Goal: Task Accomplishment & Management: Manage account settings

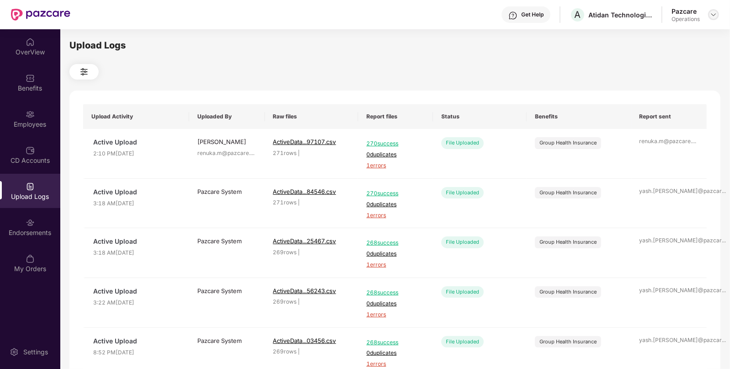
click at [711, 13] on img at bounding box center [713, 14] width 7 height 7
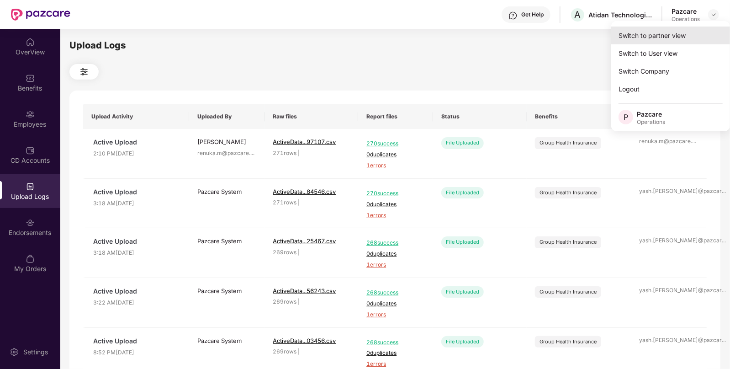
click at [651, 33] on div "Switch to partner view" at bounding box center [670, 36] width 119 height 18
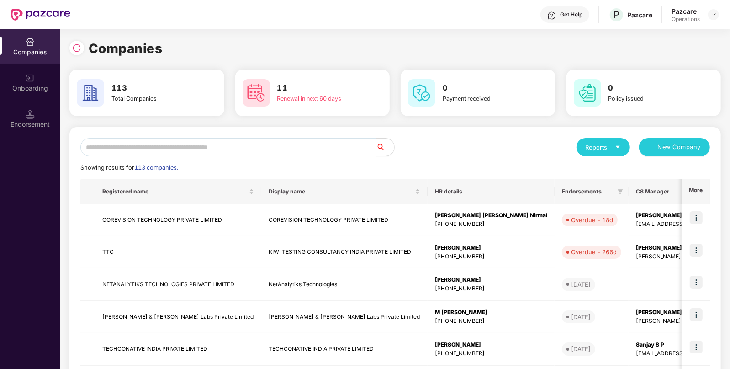
click at [124, 148] on input "text" at bounding box center [228, 147] width 296 height 18
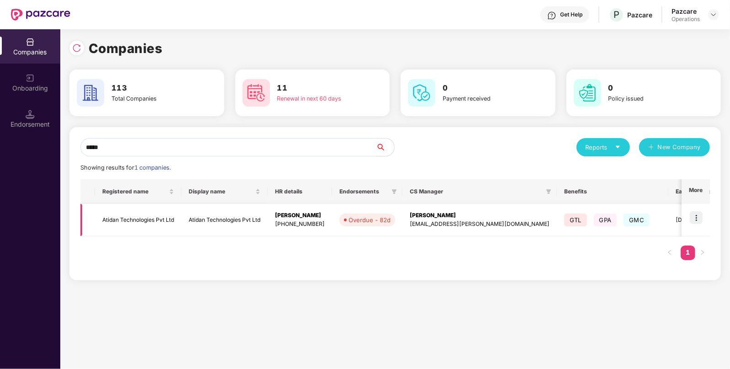
type input "*****"
click at [698, 218] on img at bounding box center [696, 217] width 13 height 13
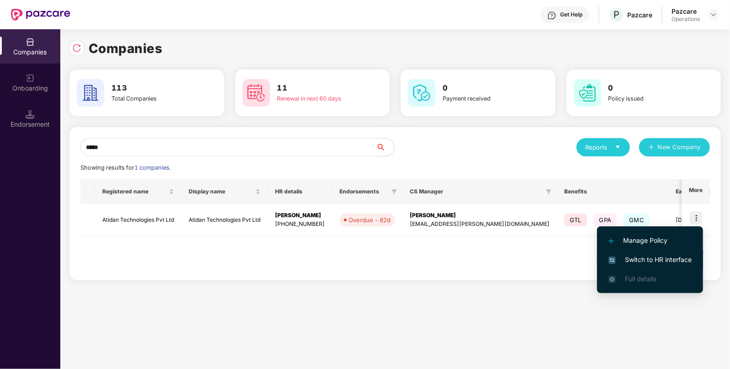
click at [642, 261] on span "Switch to HR interface" at bounding box center [650, 260] width 83 height 10
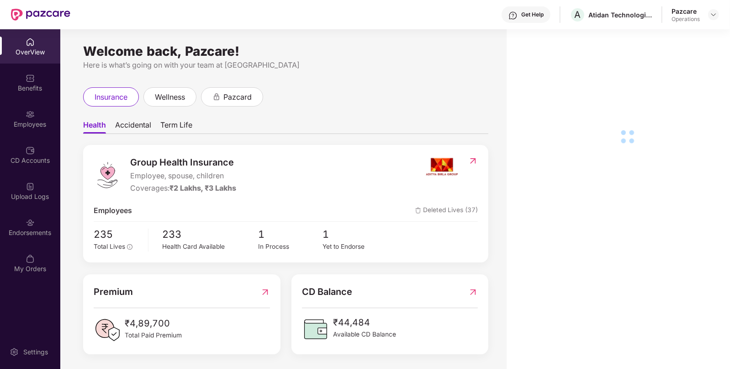
click at [16, 121] on div "Employees" at bounding box center [30, 124] width 60 height 9
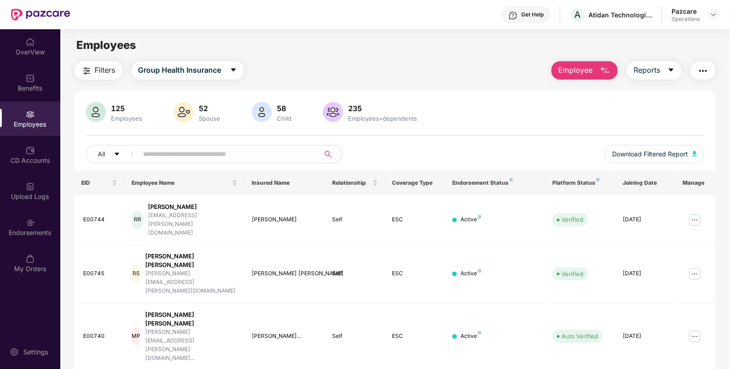
click at [98, 66] on span "Filters" at bounding box center [105, 69] width 21 height 11
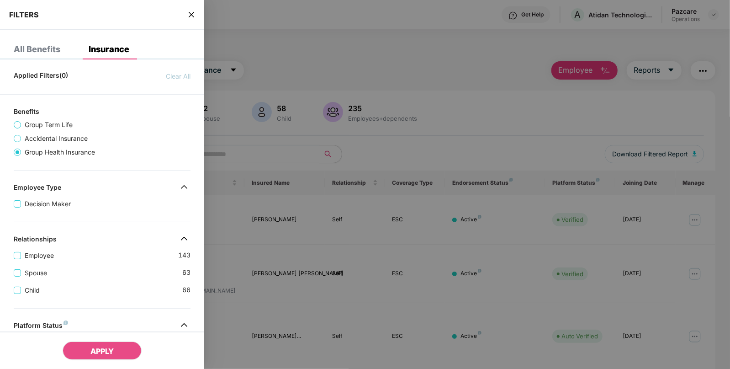
scroll to position [238, 0]
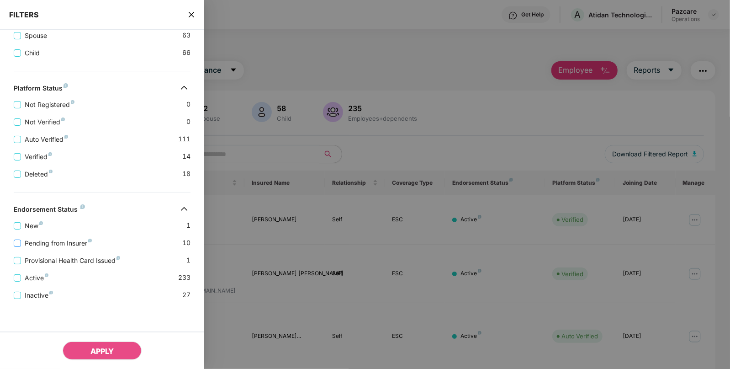
click at [16, 247] on label "Pending from Insurer" at bounding box center [55, 243] width 82 height 10
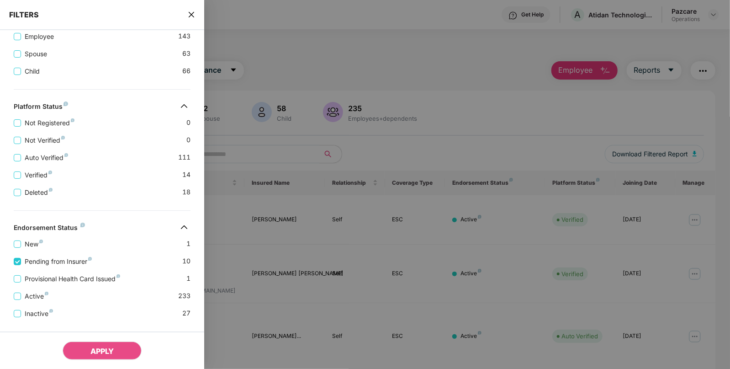
click at [16, 286] on div "Active 233" at bounding box center [102, 292] width 177 height 17
click at [15, 274] on label "Provisional Health Card Issued" at bounding box center [69, 279] width 110 height 10
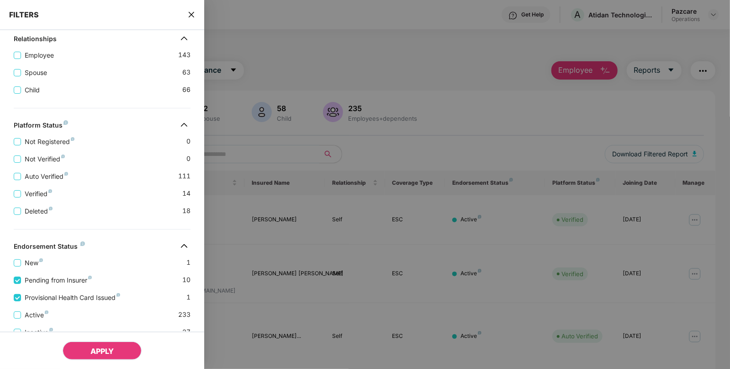
click at [96, 348] on span "APPLY" at bounding box center [101, 350] width 23 height 9
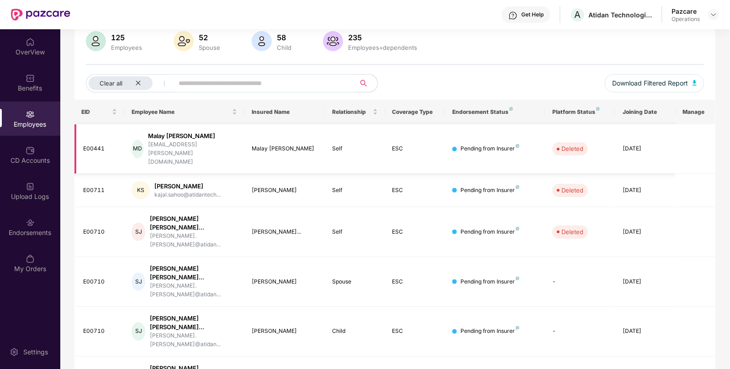
scroll to position [69, 0]
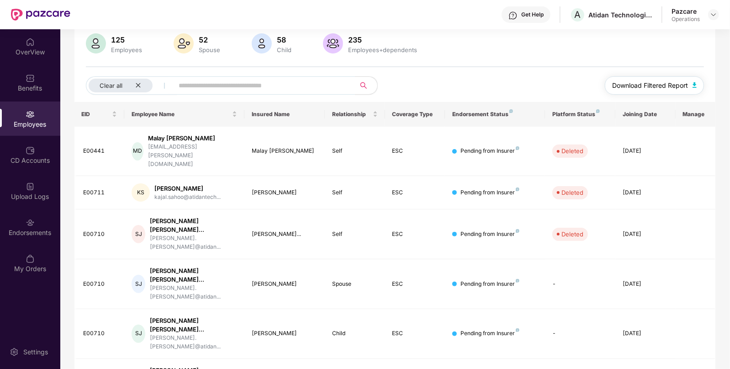
click at [695, 84] on img "button" at bounding box center [695, 84] width 5 height 5
click at [30, 82] on img at bounding box center [30, 78] width 9 height 9
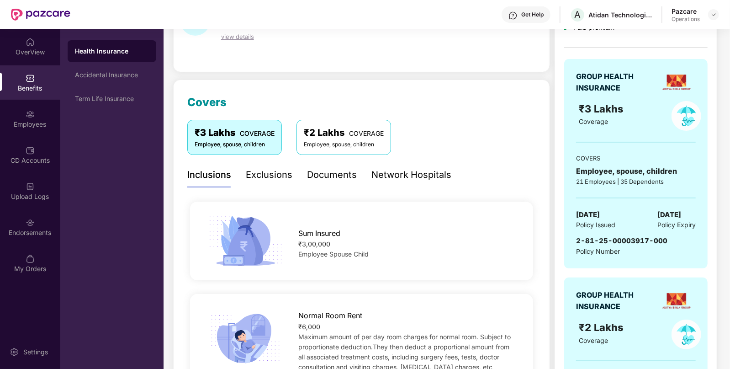
scroll to position [0, 0]
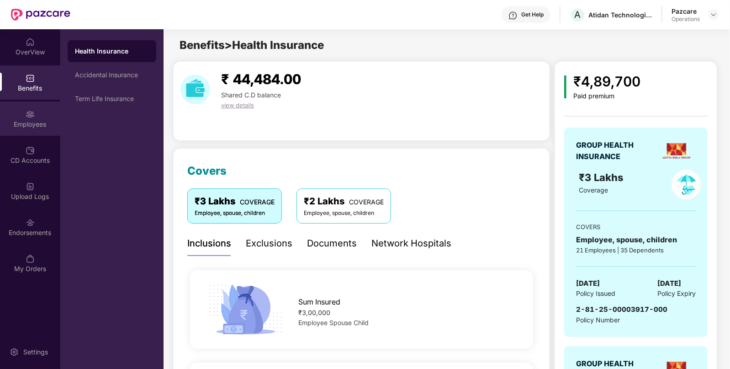
click at [25, 133] on div "Employees" at bounding box center [30, 118] width 60 height 34
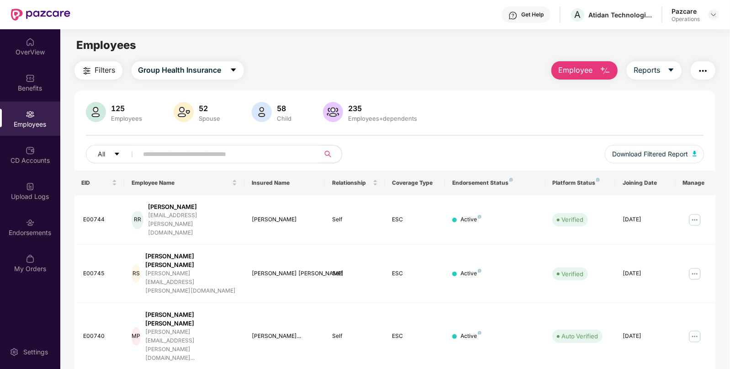
click at [699, 69] on img "button" at bounding box center [703, 70] width 11 height 11
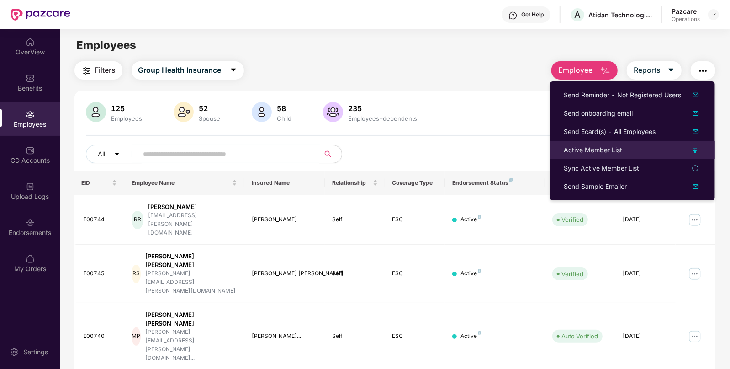
click at [572, 154] on div "Active Member List" at bounding box center [593, 150] width 58 height 10
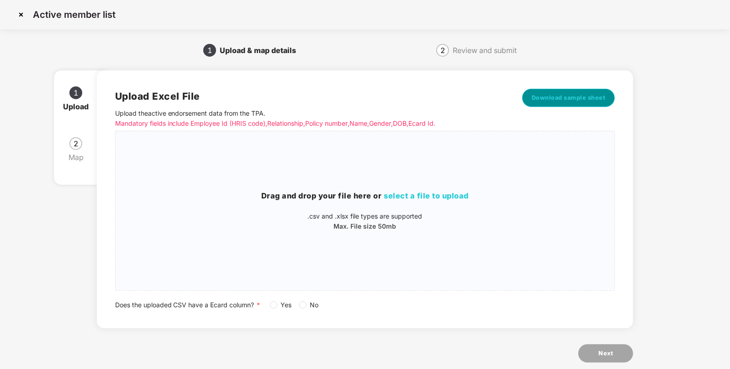
click at [556, 90] on button "Download sample sheet" at bounding box center [568, 98] width 93 height 18
click at [429, 199] on span "select a file to upload" at bounding box center [426, 195] width 85 height 9
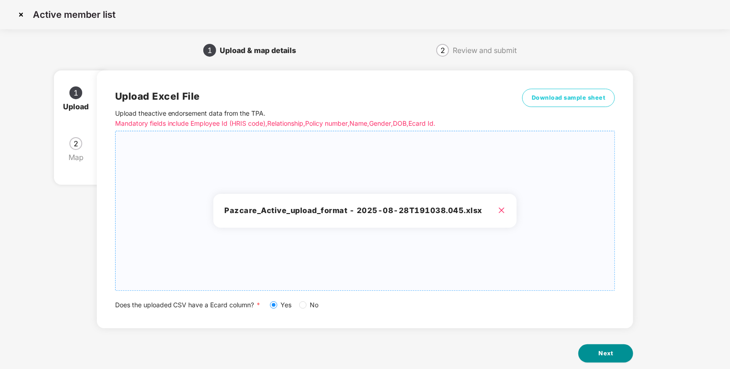
click at [613, 352] on button "Next" at bounding box center [606, 353] width 55 height 18
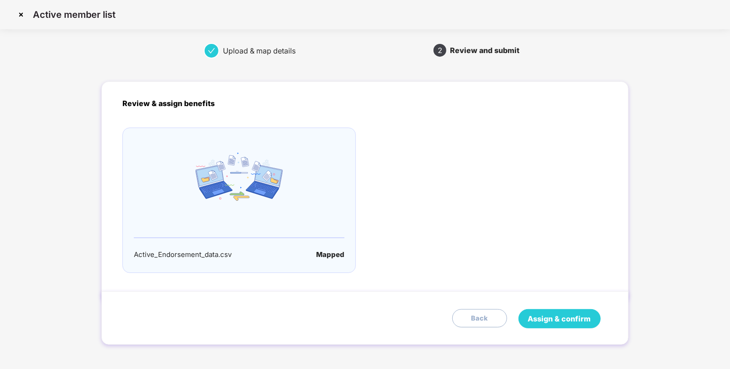
click at [555, 322] on span "Assign & confirm" at bounding box center [559, 318] width 63 height 11
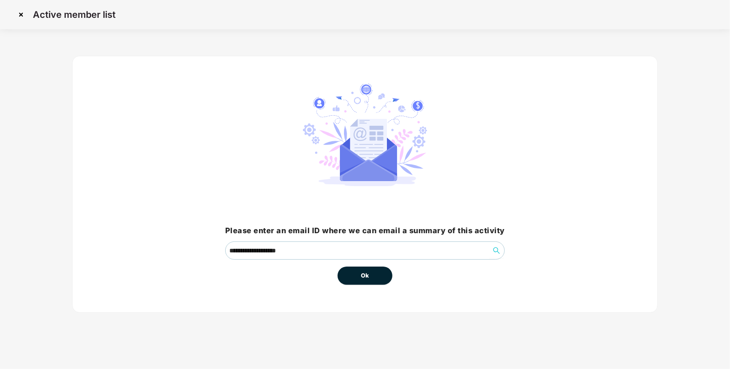
click at [350, 281] on button "Ok" at bounding box center [365, 275] width 55 height 18
click at [361, 278] on button "Ok" at bounding box center [365, 275] width 55 height 18
click at [368, 273] on span "Ok" at bounding box center [365, 275] width 8 height 9
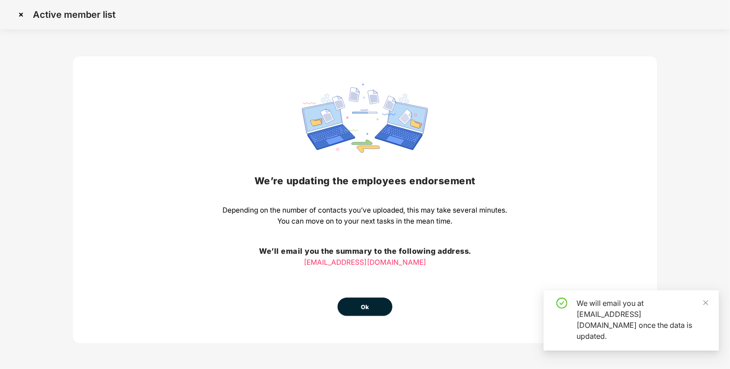
click at [364, 311] on span "Ok" at bounding box center [365, 307] width 8 height 9
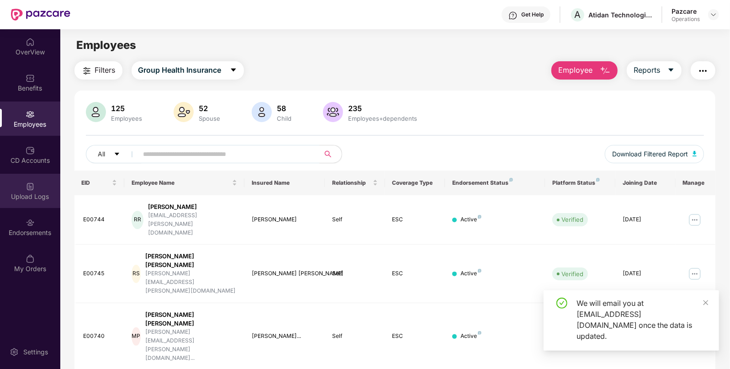
click at [42, 192] on div "Upload Logs" at bounding box center [30, 196] width 60 height 9
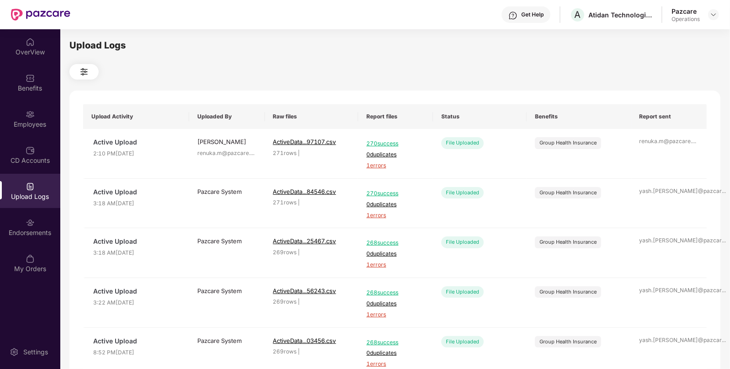
click at [30, 198] on div "Upload Logs" at bounding box center [30, 196] width 60 height 9
click at [26, 225] on img at bounding box center [30, 222] width 9 height 9
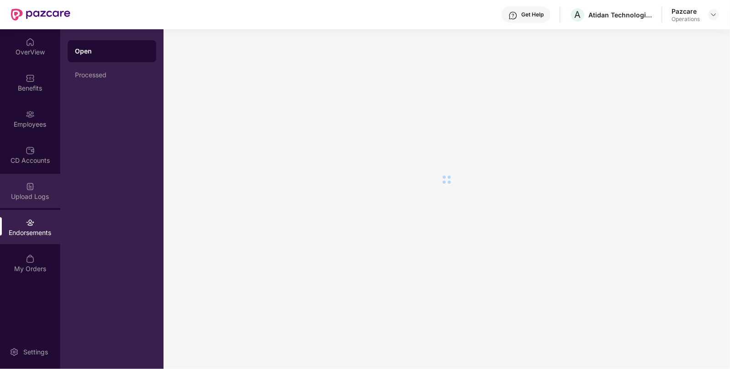
click at [14, 202] on div "Upload Logs" at bounding box center [30, 191] width 60 height 34
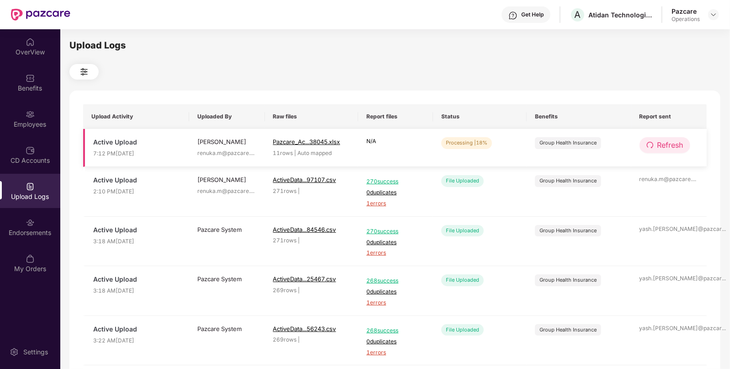
click at [665, 143] on span "Refresh" at bounding box center [671, 144] width 26 height 11
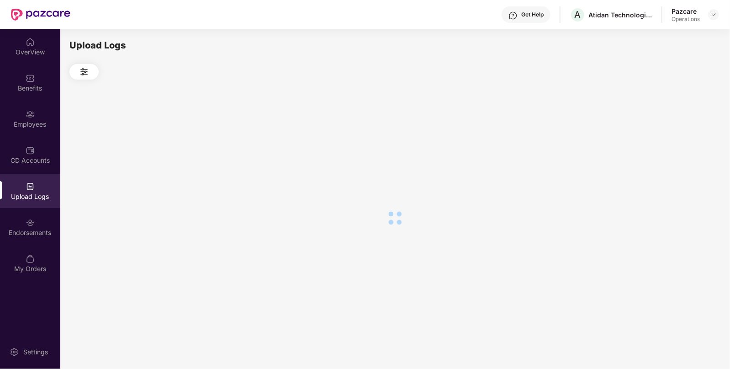
click at [665, 143] on div at bounding box center [394, 218] width 651 height 276
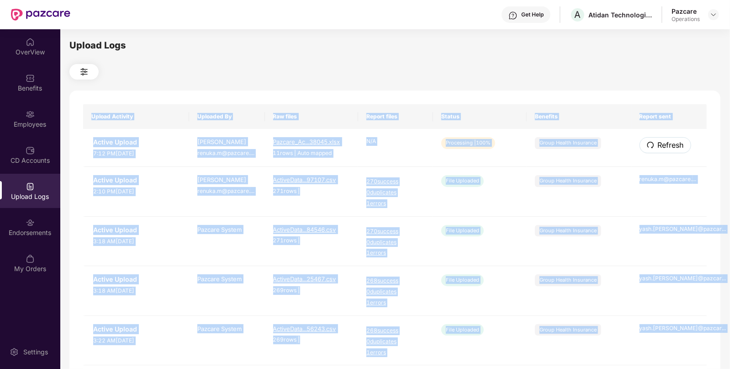
click at [665, 143] on span "Refresh" at bounding box center [671, 144] width 26 height 11
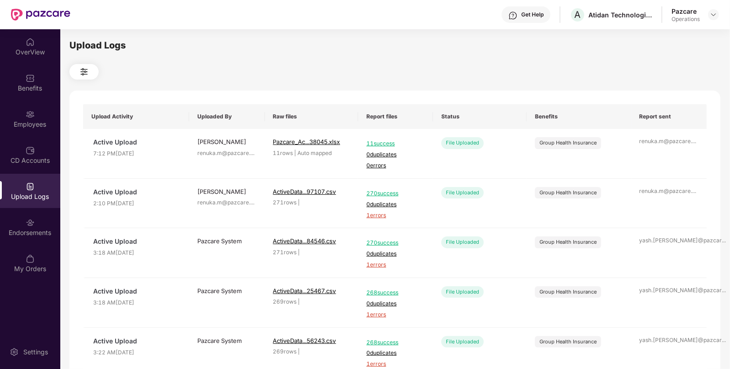
click at [419, 48] on div "Upload Logs" at bounding box center [394, 45] width 651 height 14
click at [31, 111] on img at bounding box center [30, 114] width 9 height 9
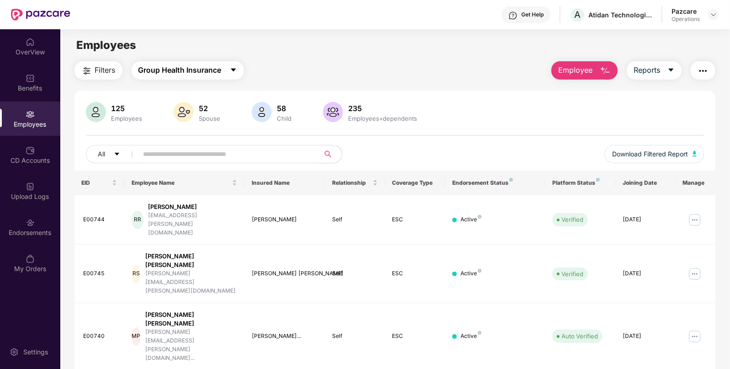
click at [149, 78] on button "Group Health Insurance" at bounding box center [188, 70] width 112 height 18
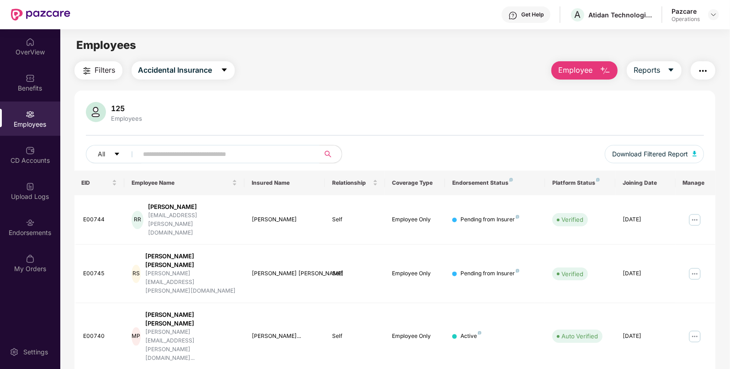
click at [100, 72] on span "Filters" at bounding box center [105, 69] width 21 height 11
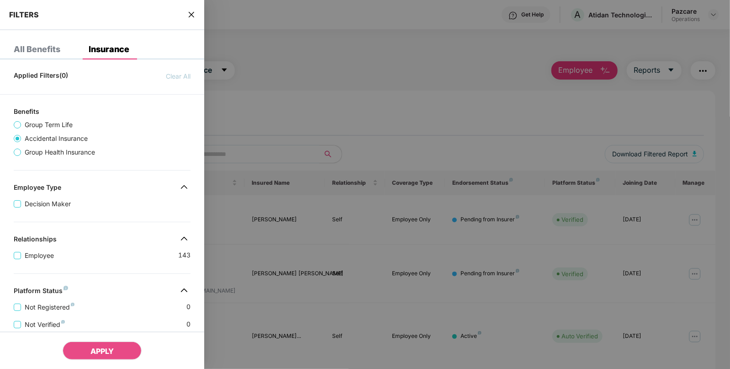
scroll to position [203, 0]
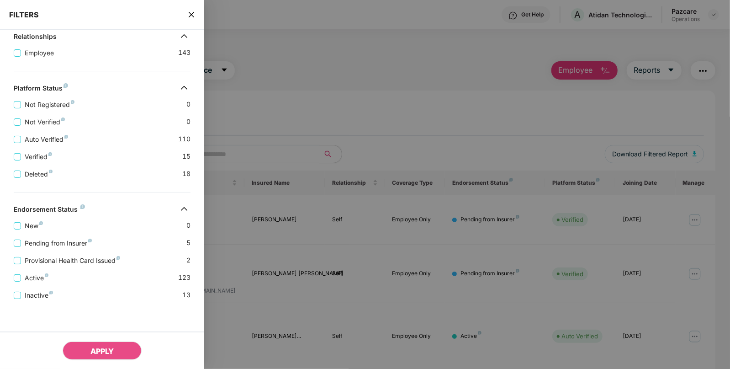
click at [12, 240] on div "New 0 Pending from Insurer 5 Provisional Health Card Issued 2 Active 123 Inacti…" at bounding box center [102, 256] width 204 height 87
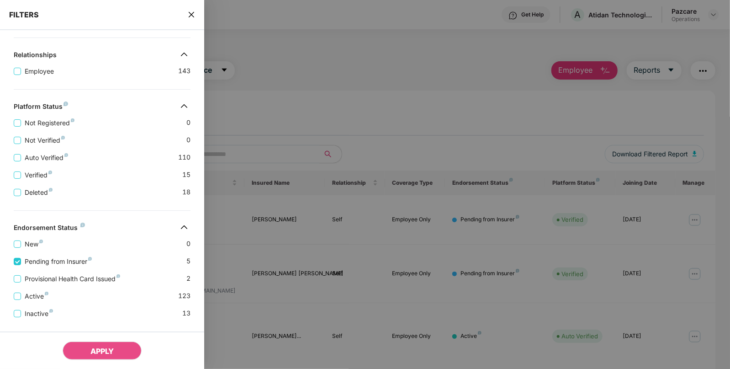
click at [16, 284] on div "Active 123" at bounding box center [102, 292] width 177 height 17
click at [21, 276] on span "Provisional Health Card Issued" at bounding box center [72, 279] width 103 height 10
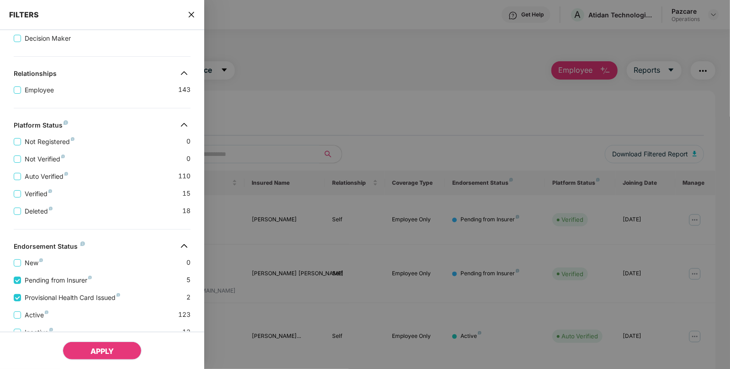
click at [94, 348] on span "APPLY" at bounding box center [101, 350] width 23 height 9
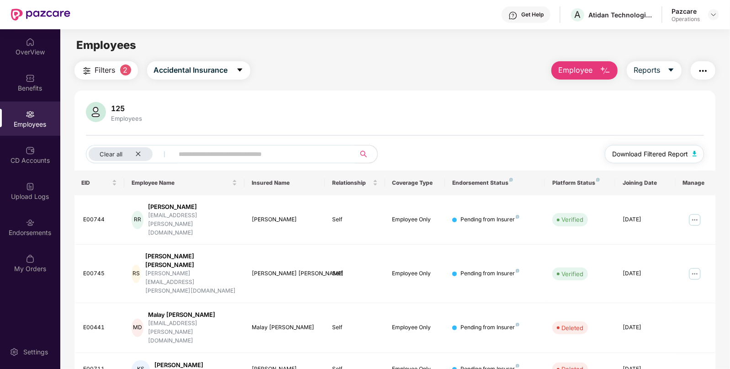
click at [696, 155] on img "button" at bounding box center [695, 153] width 5 height 5
click at [137, 155] on icon "close" at bounding box center [138, 154] width 5 height 5
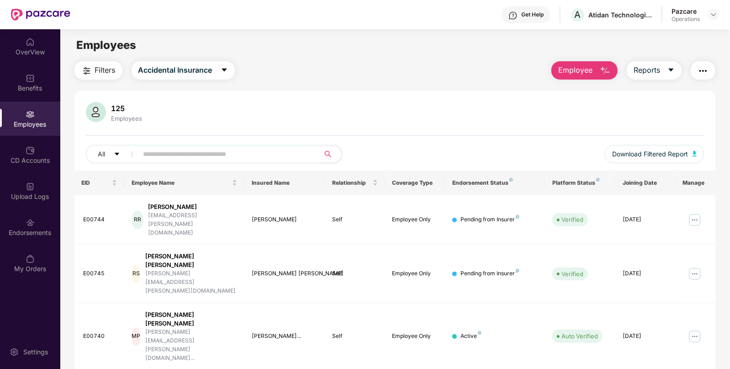
click at [700, 78] on button "button" at bounding box center [703, 70] width 25 height 18
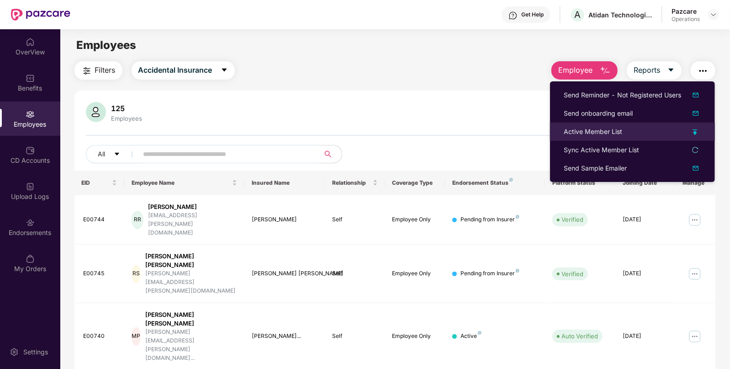
click at [584, 130] on div "Active Member List" at bounding box center [593, 132] width 58 height 10
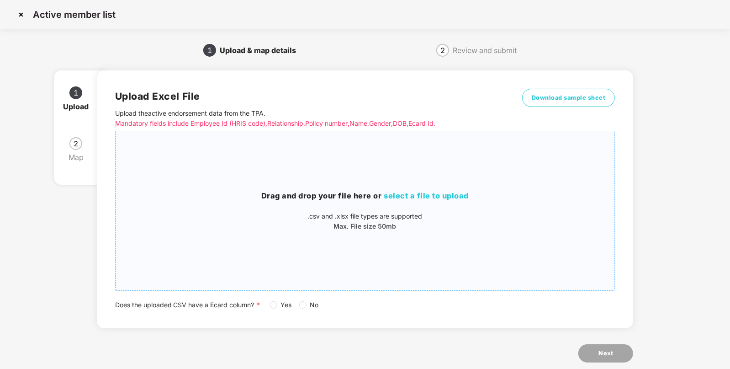
click at [411, 187] on div "Drag and drop your file here or select a file to upload .csv and .xlsx file typ…" at bounding box center [365, 210] width 499 height 144
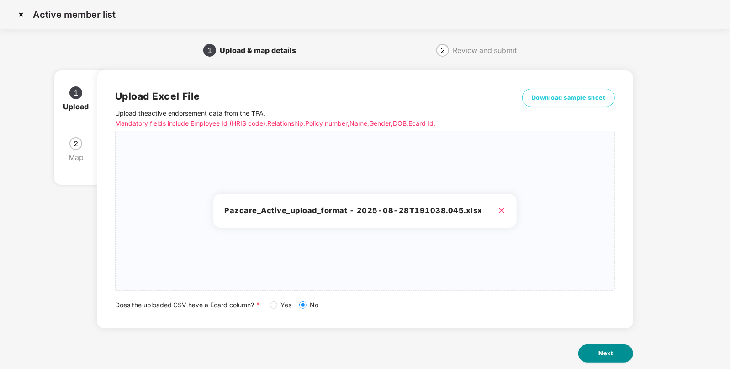
click at [617, 356] on button "Next" at bounding box center [606, 353] width 55 height 18
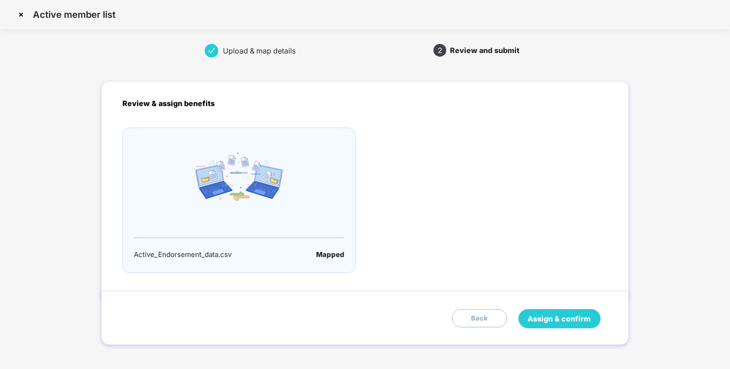
click at [538, 319] on span "Assign & confirm" at bounding box center [559, 318] width 63 height 11
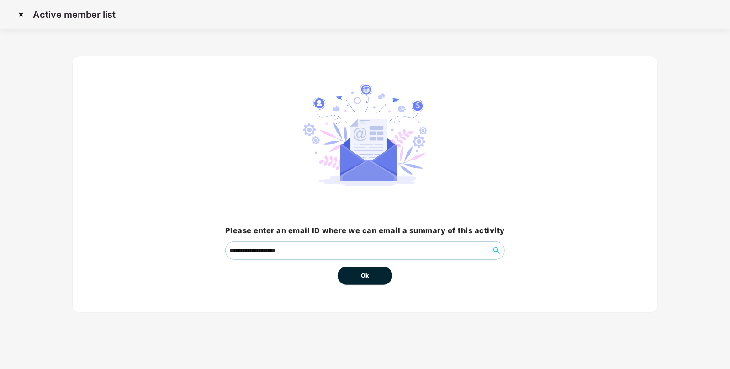
click at [365, 272] on span "Ok" at bounding box center [365, 275] width 8 height 9
click at [381, 283] on button "Ok" at bounding box center [365, 275] width 55 height 18
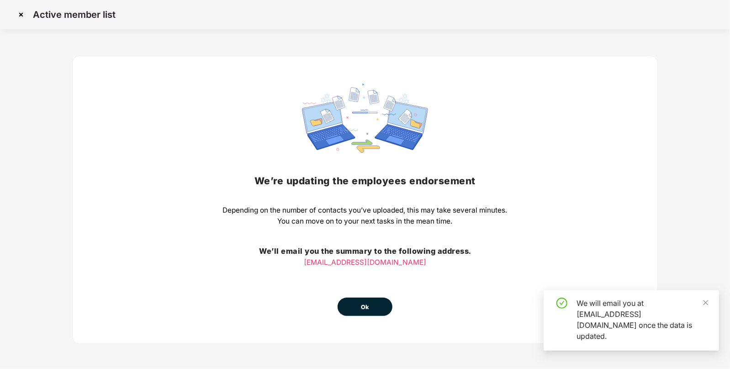
click at [359, 307] on button "Ok" at bounding box center [365, 306] width 55 height 18
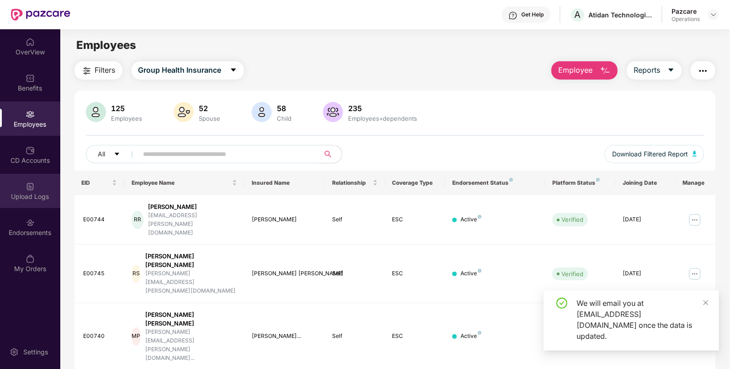
click at [4, 195] on div "Upload Logs" at bounding box center [30, 196] width 60 height 9
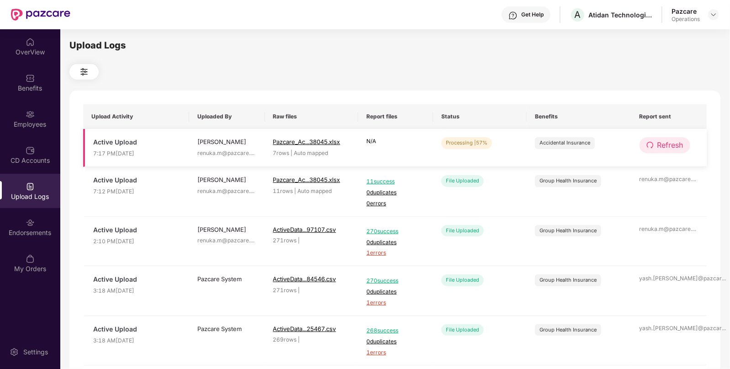
click at [648, 148] on icon "redo" at bounding box center [650, 144] width 7 height 7
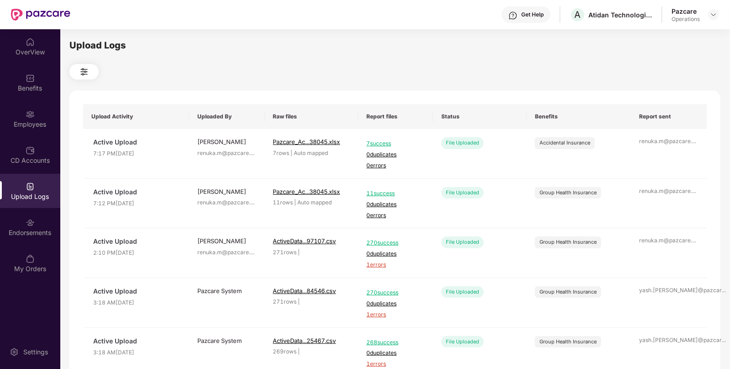
click at [648, 148] on td "renuka.m@pazcare. ..." at bounding box center [670, 154] width 76 height 50
click at [714, 11] on img at bounding box center [713, 14] width 7 height 7
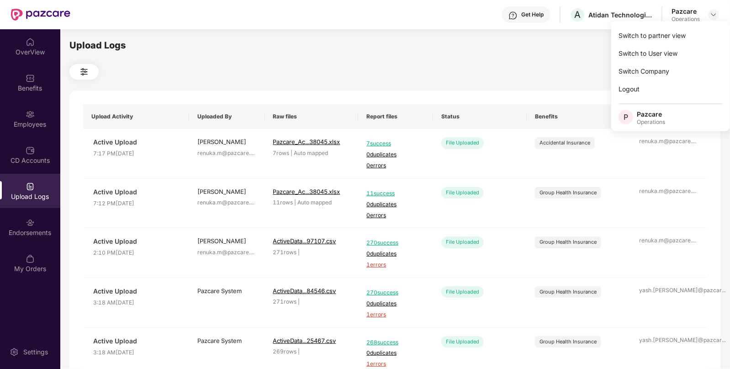
click at [660, 24] on div "Switch to partner view Switch to User view Switch Company Logout P Pazcare Oper…" at bounding box center [670, 76] width 119 height 110
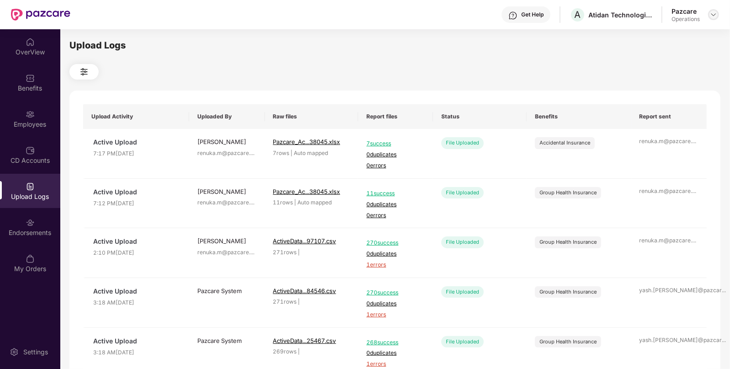
click at [711, 12] on img at bounding box center [713, 14] width 7 height 7
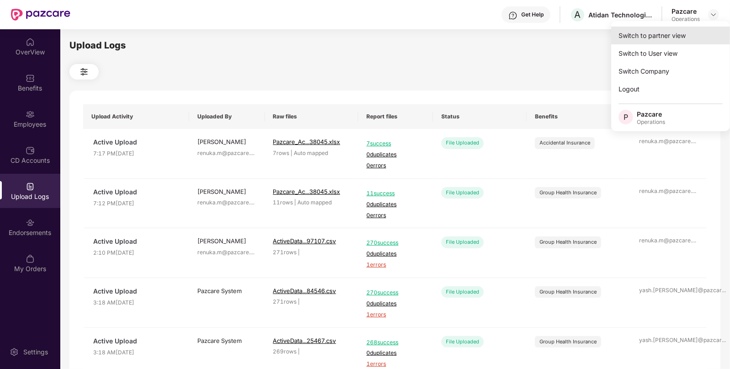
click at [661, 33] on div "Switch to partner view" at bounding box center [670, 36] width 119 height 18
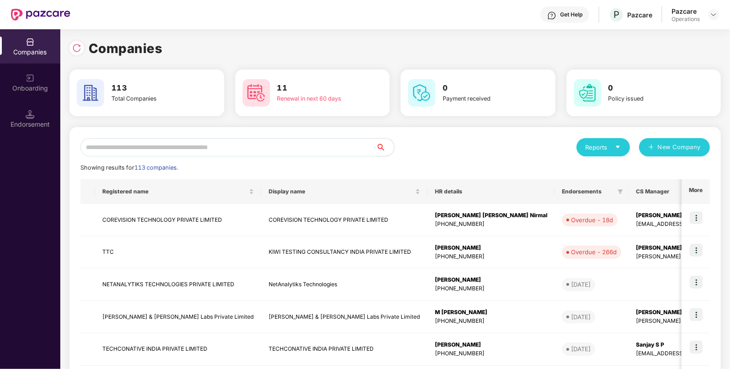
click at [134, 142] on input "text" at bounding box center [228, 147] width 296 height 18
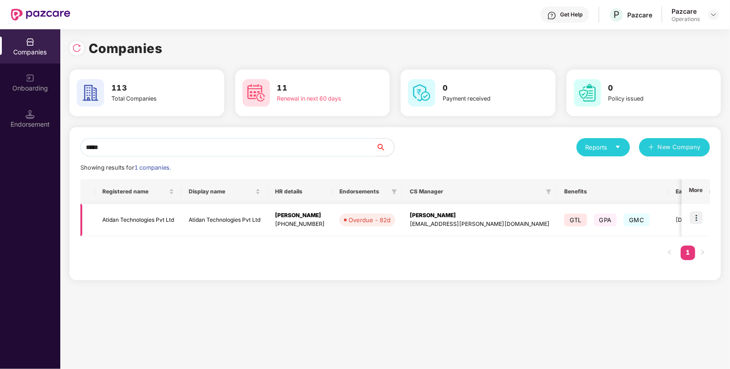
type input "*****"
click at [161, 210] on td "Atidan Technologies Pvt Ltd" at bounding box center [138, 220] width 86 height 32
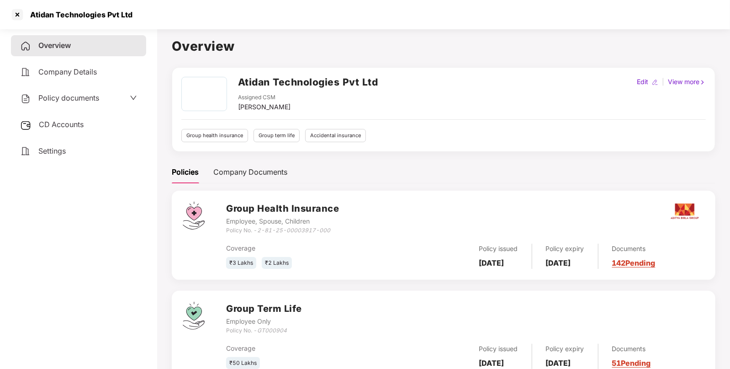
click at [51, 117] on div "CD Accounts" at bounding box center [78, 124] width 135 height 21
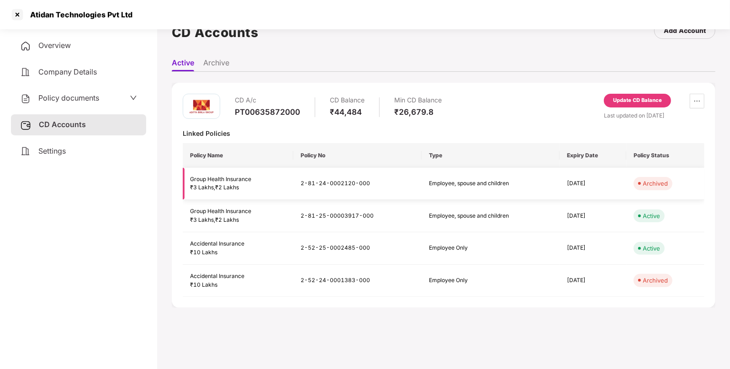
scroll to position [0, 0]
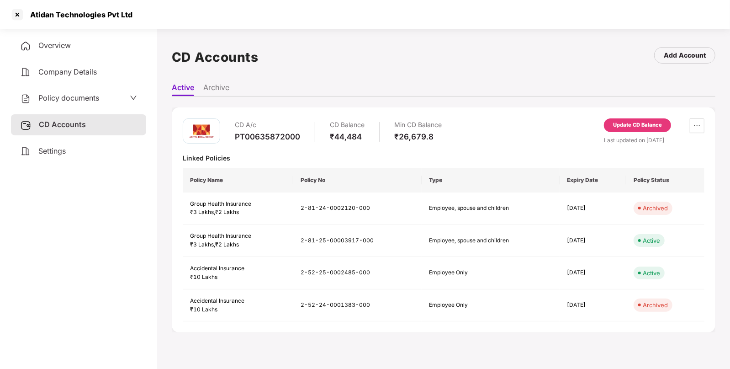
click at [74, 95] on span "Policy documents" at bounding box center [68, 97] width 61 height 9
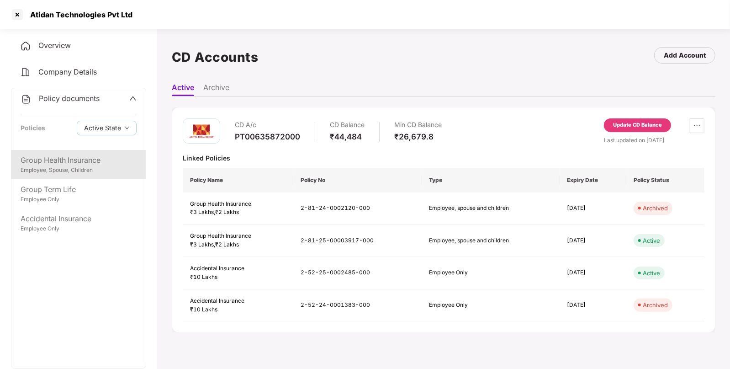
click at [96, 164] on div "Group Health Insurance" at bounding box center [79, 159] width 116 height 11
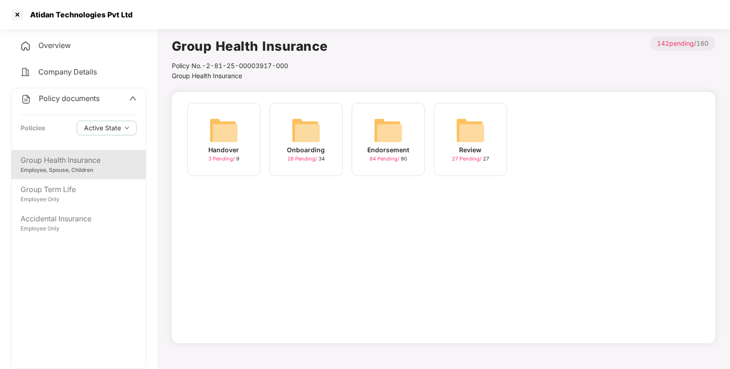
click at [392, 126] on img at bounding box center [388, 130] width 29 height 29
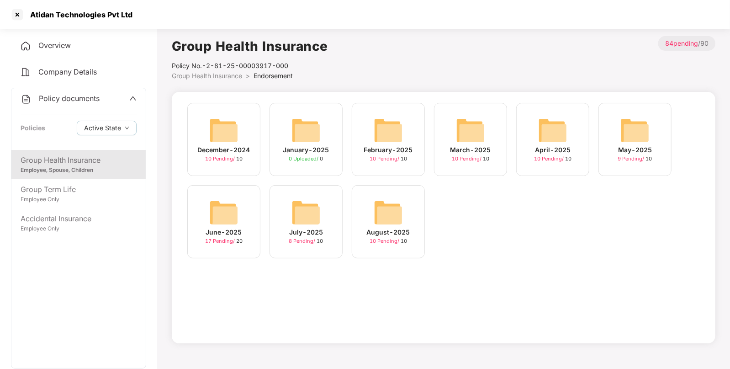
click at [387, 206] on img at bounding box center [388, 212] width 29 height 29
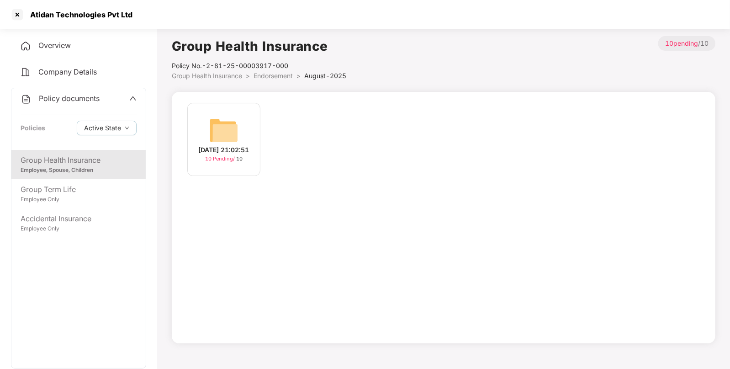
click at [218, 134] on img at bounding box center [223, 130] width 29 height 29
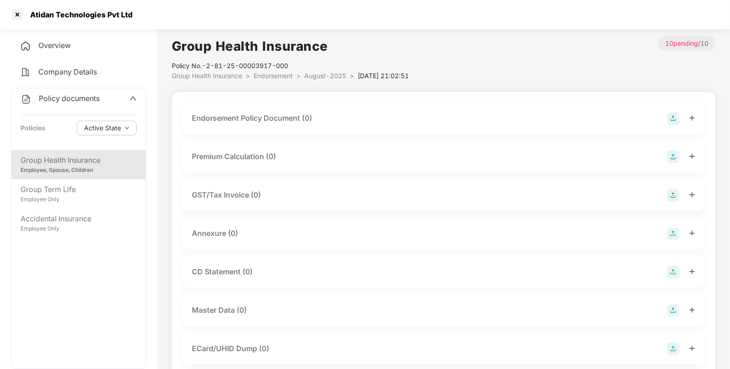
click at [674, 115] on img at bounding box center [673, 118] width 13 height 13
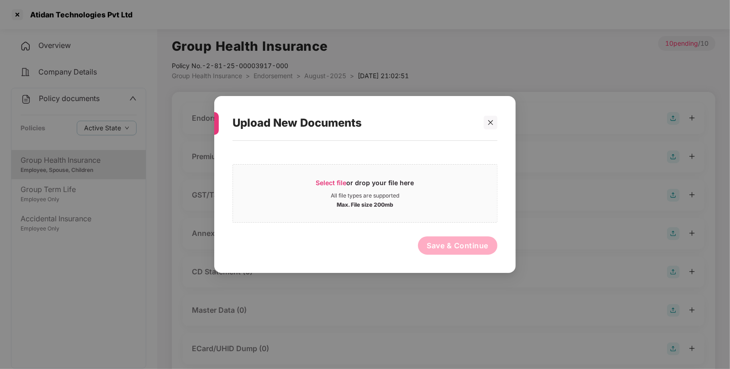
click at [482, 127] on div at bounding box center [487, 123] width 22 height 14
click at [488, 123] on icon "close" at bounding box center [491, 122] width 6 height 6
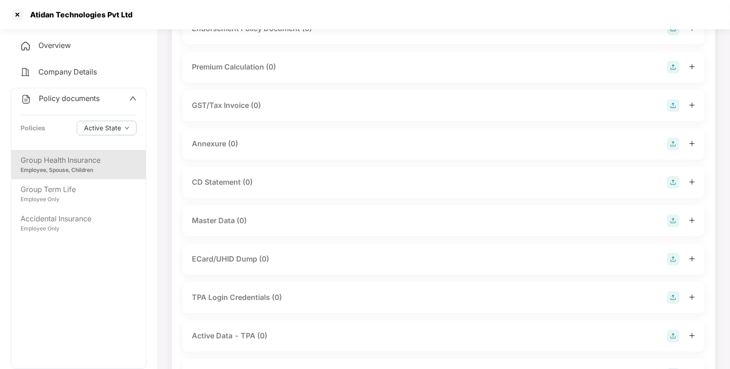
scroll to position [116, 0]
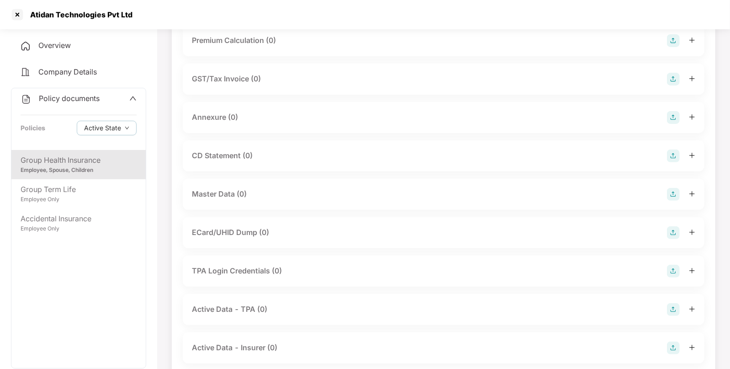
click at [661, 196] on div "Master Data (0)" at bounding box center [444, 194] width 504 height 13
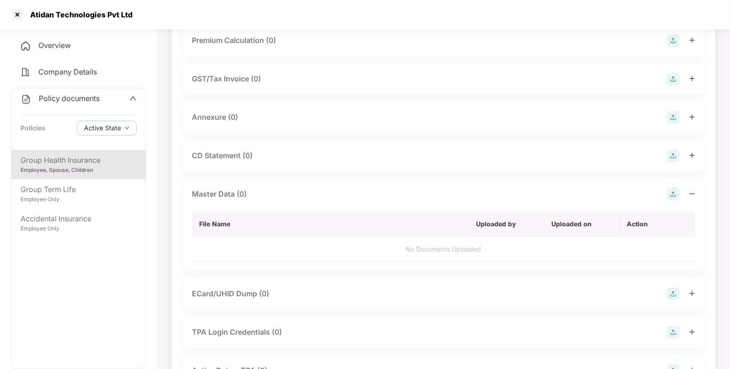
click at [677, 190] on img at bounding box center [673, 194] width 13 height 13
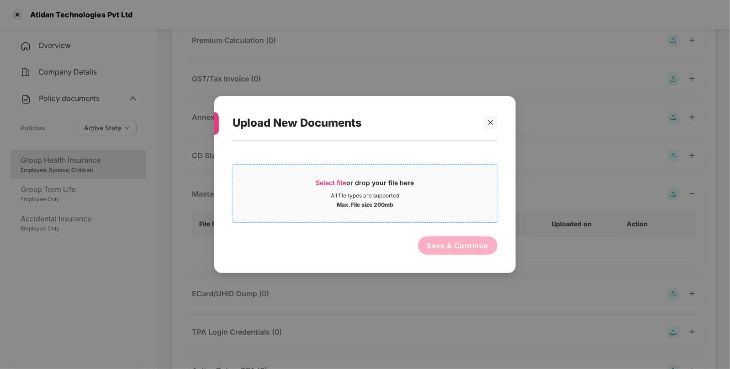
click at [342, 170] on div "Select file or drop your file here All file types are supported Max. File size …" at bounding box center [365, 193] width 265 height 58
click at [359, 186] on div "Select file or drop your file here" at bounding box center [365, 185] width 98 height 14
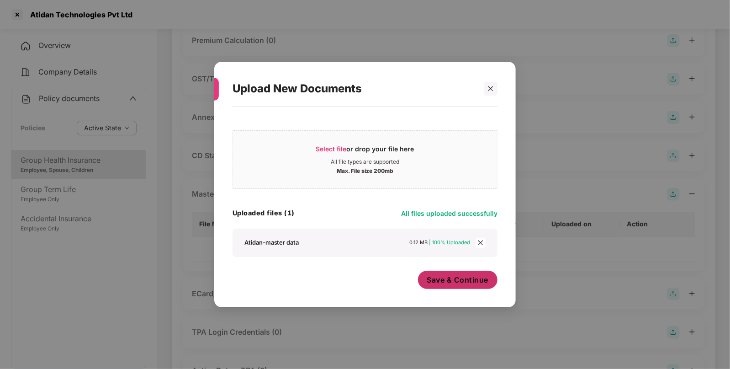
click at [462, 282] on span "Save & Continue" at bounding box center [458, 280] width 62 height 10
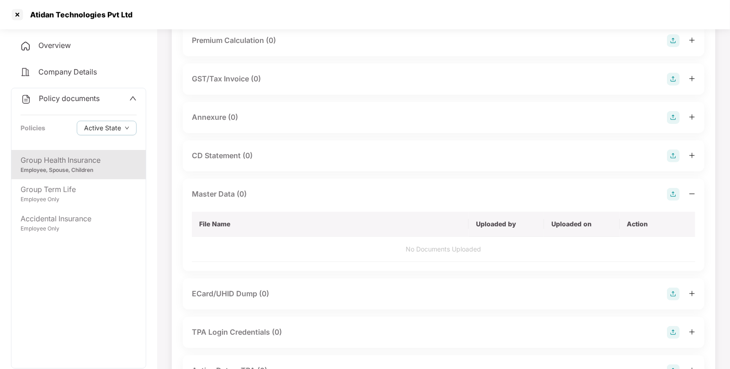
scroll to position [0, 0]
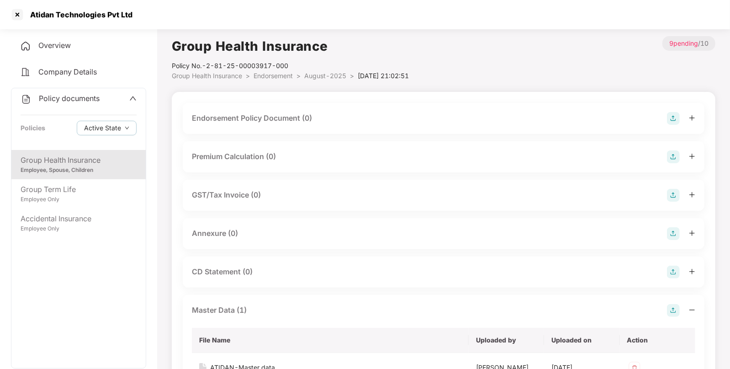
click at [676, 115] on img at bounding box center [673, 118] width 13 height 13
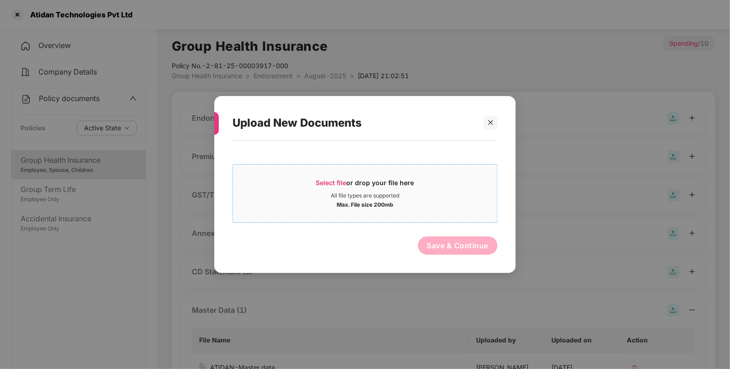
click at [383, 171] on div "Select file or drop your file here All file types are supported Max. File size …" at bounding box center [365, 193] width 265 height 58
click at [325, 180] on span "Select file" at bounding box center [331, 183] width 31 height 8
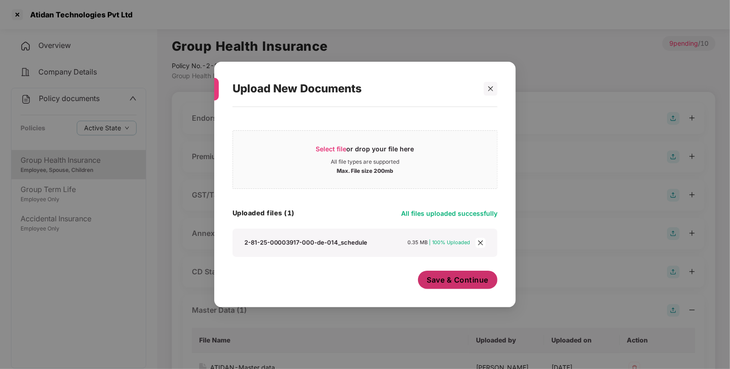
click at [467, 279] on span "Save & Continue" at bounding box center [458, 280] width 62 height 10
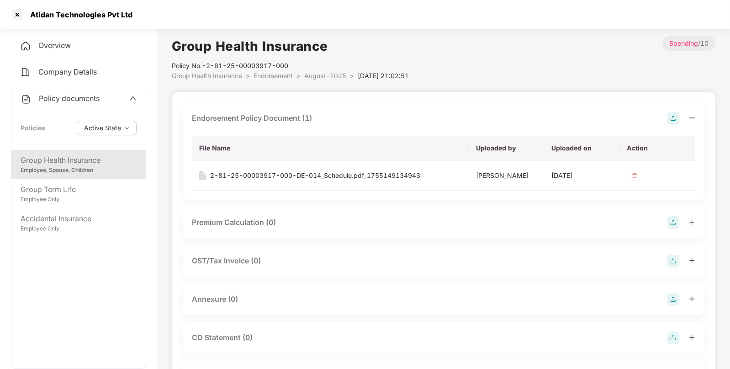
click at [681, 118] on div at bounding box center [681, 118] width 28 height 13
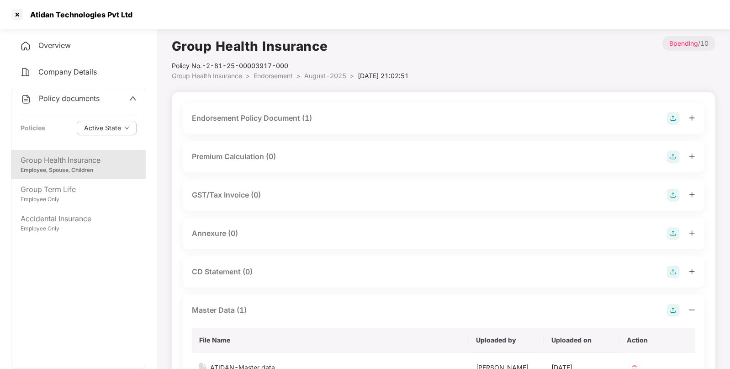
click at [677, 122] on img at bounding box center [673, 118] width 13 height 13
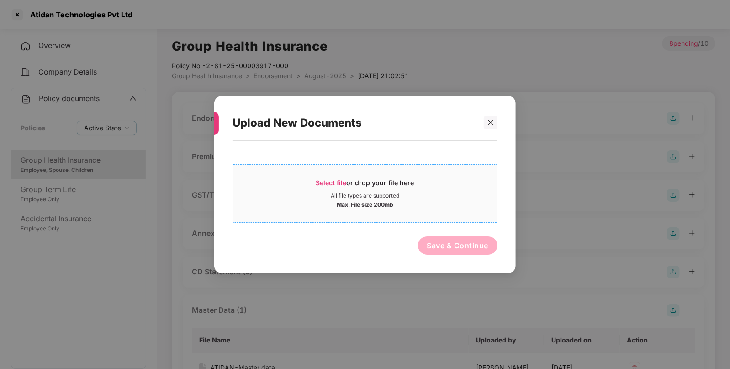
click at [349, 185] on div "Select file or drop your file here" at bounding box center [365, 185] width 98 height 14
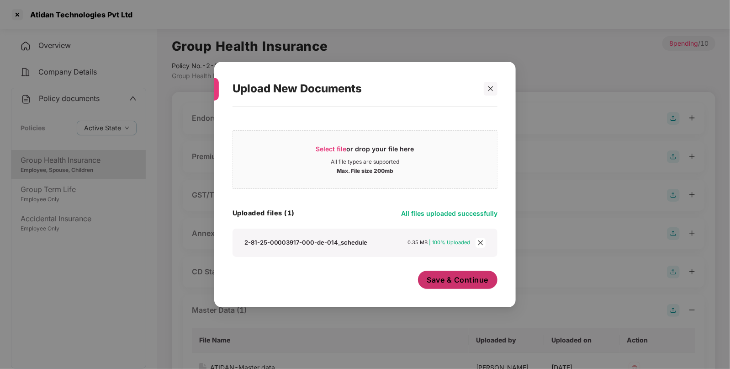
click at [458, 285] on button "Save & Continue" at bounding box center [458, 280] width 80 height 18
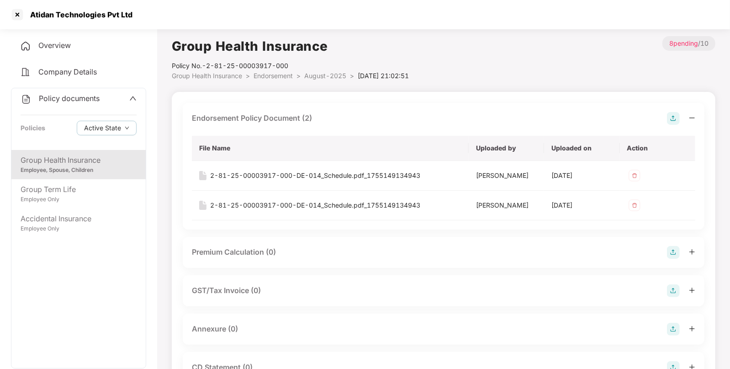
click at [263, 76] on span "Endorsement" at bounding box center [273, 76] width 39 height 8
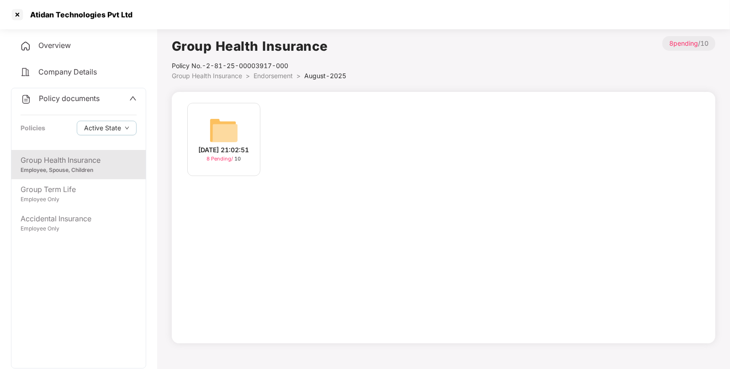
click at [239, 73] on span "Group Health Insurance" at bounding box center [207, 76] width 70 height 8
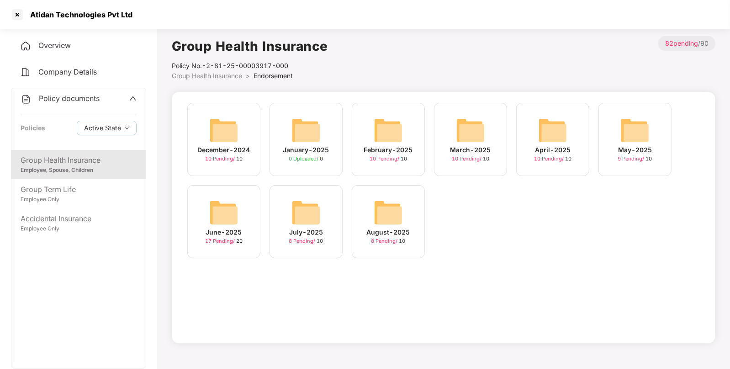
click at [230, 201] on img at bounding box center [223, 212] width 29 height 29
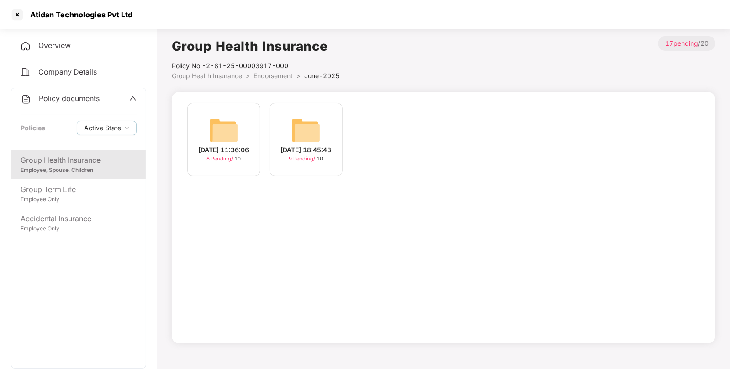
click at [274, 73] on span "Endorsement" at bounding box center [273, 76] width 39 height 8
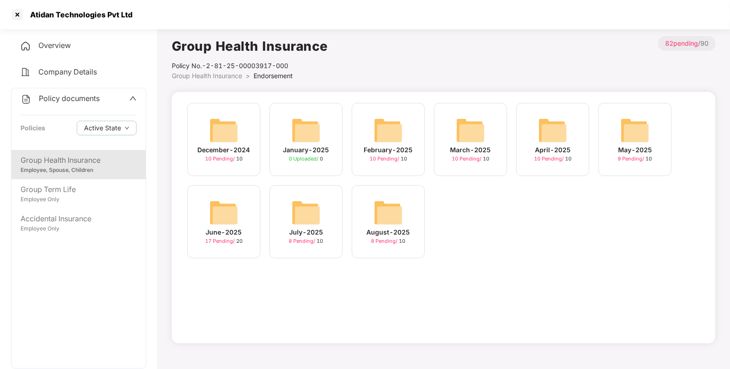
click at [627, 138] on img at bounding box center [635, 130] width 29 height 29
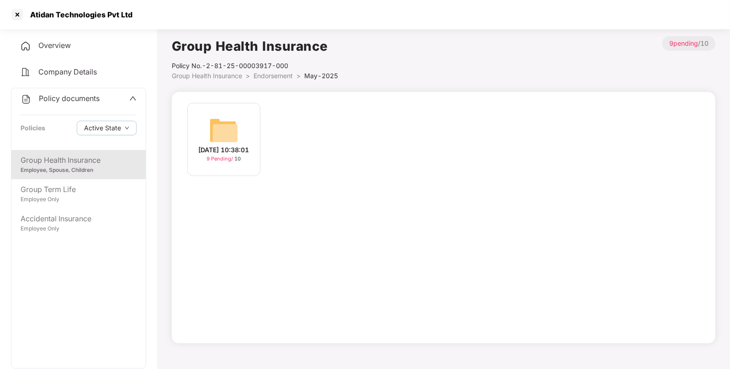
click at [281, 78] on span "Endorsement" at bounding box center [273, 76] width 39 height 8
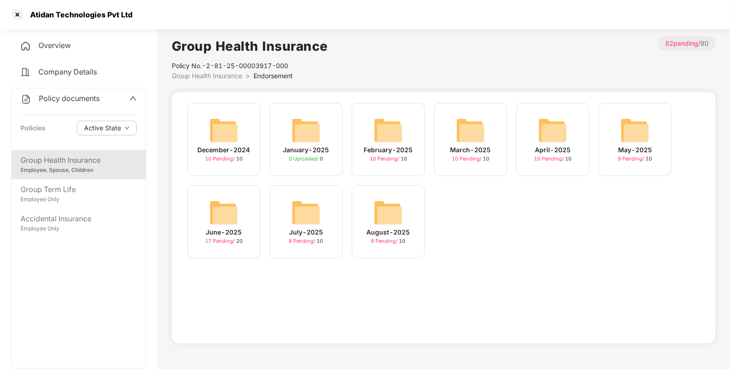
click at [555, 139] on img at bounding box center [552, 130] width 29 height 29
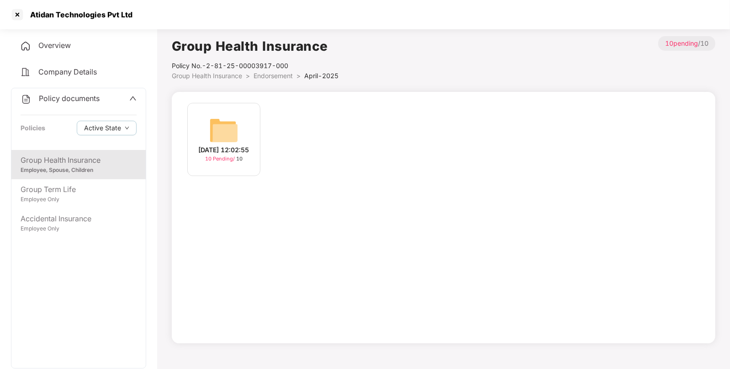
click at [234, 120] on img at bounding box center [223, 130] width 29 height 29
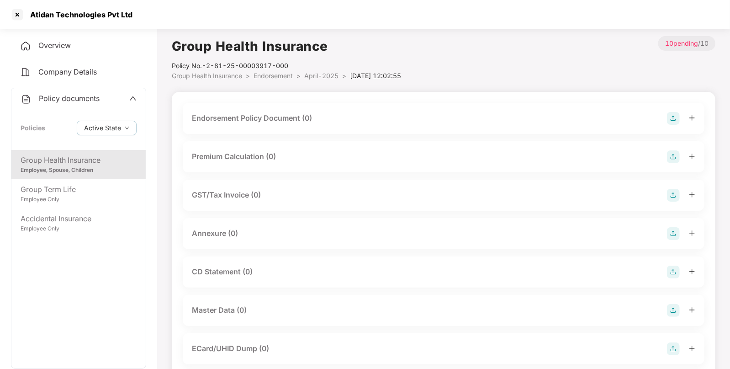
click at [672, 118] on img at bounding box center [673, 118] width 13 height 13
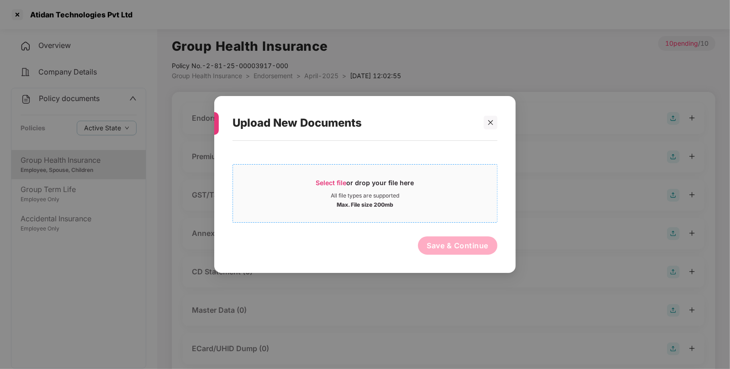
click at [357, 180] on div "Select file or drop your file here" at bounding box center [365, 185] width 98 height 14
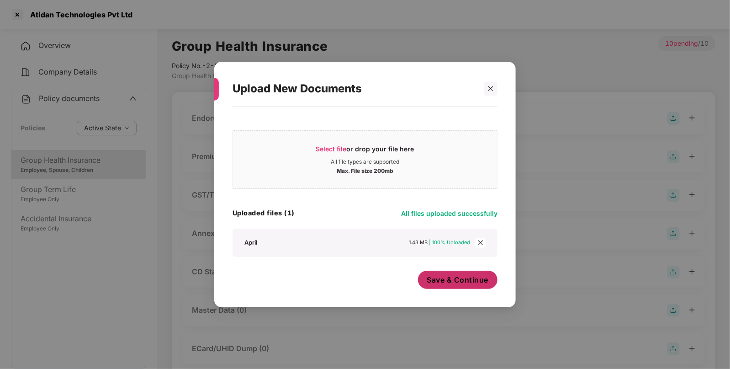
click at [456, 286] on button "Save & Continue" at bounding box center [458, 280] width 80 height 18
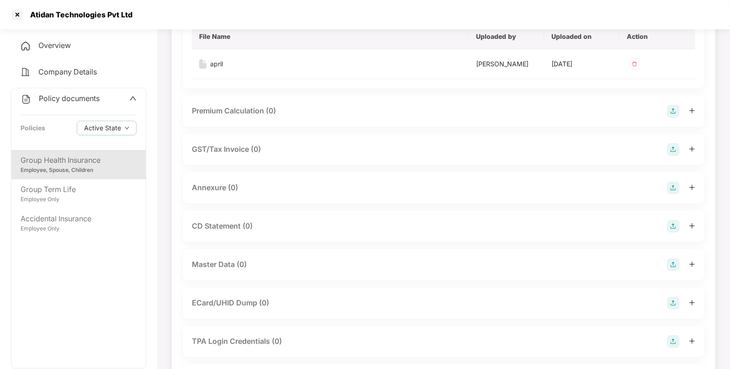
scroll to position [112, 0]
click at [678, 260] on img at bounding box center [673, 263] width 13 height 13
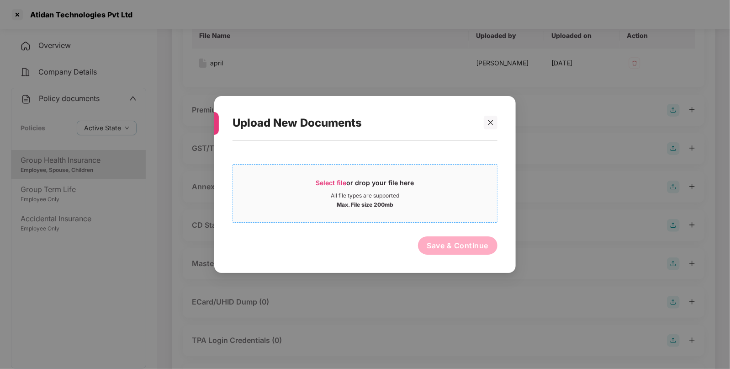
click at [335, 183] on span "Select file" at bounding box center [331, 183] width 31 height 8
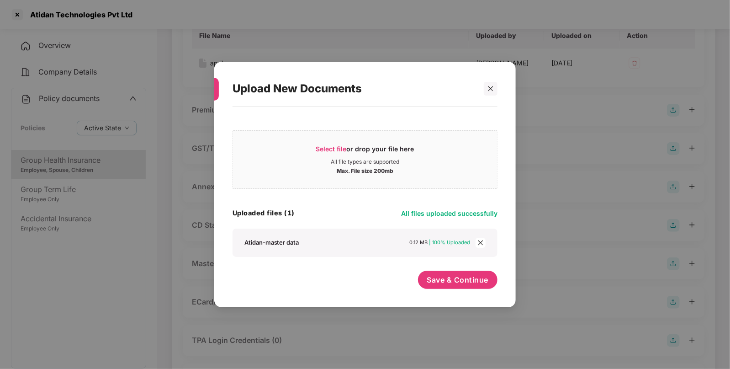
click at [445, 270] on div "Select file or drop your file here All file types are supported Max. File size …" at bounding box center [365, 203] width 265 height 182
click at [451, 281] on span "Save & Continue" at bounding box center [458, 280] width 62 height 10
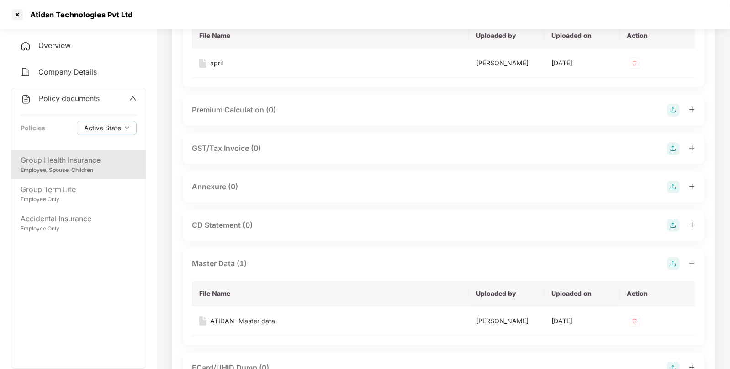
scroll to position [0, 0]
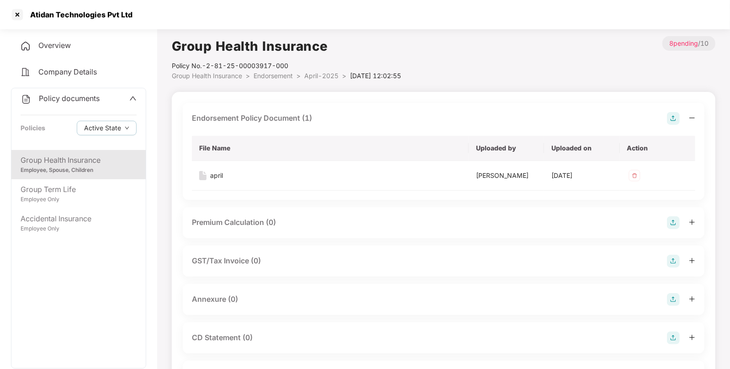
click at [281, 73] on span "Endorsement" at bounding box center [273, 76] width 39 height 8
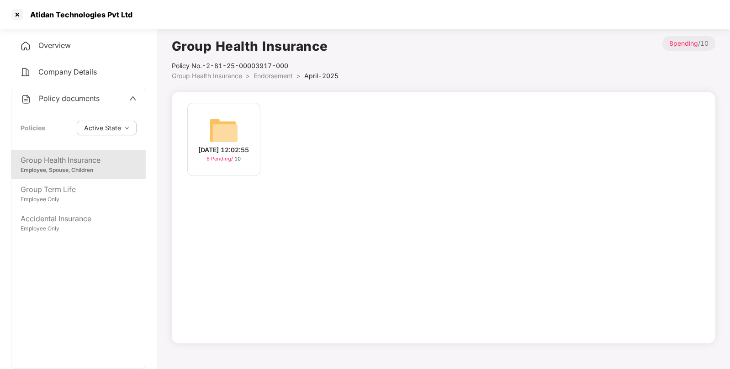
click at [252, 76] on li "Group Health Insurance >" at bounding box center [213, 76] width 82 height 10
click at [237, 76] on span "Group Health Insurance" at bounding box center [207, 76] width 70 height 8
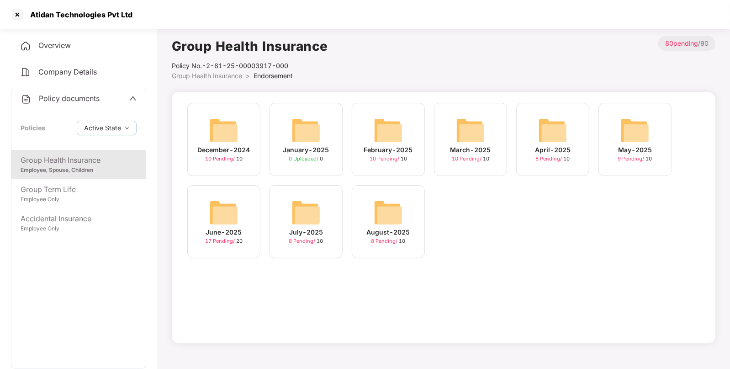
click at [482, 141] on img at bounding box center [470, 130] width 29 height 29
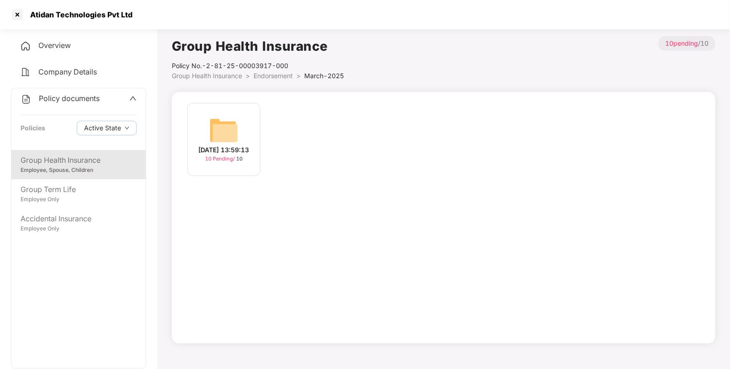
click at [229, 132] on img at bounding box center [223, 130] width 29 height 29
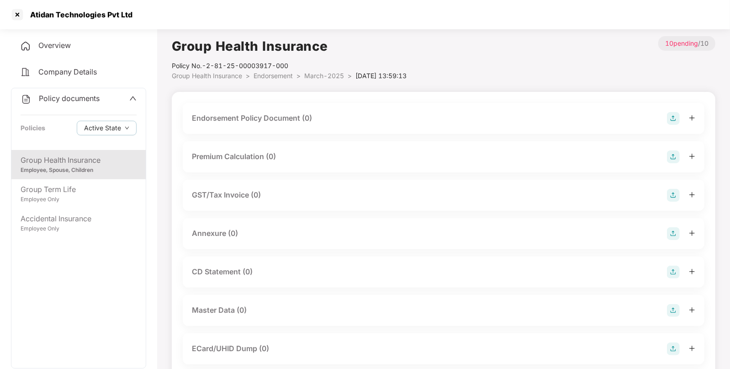
scroll to position [44, 0]
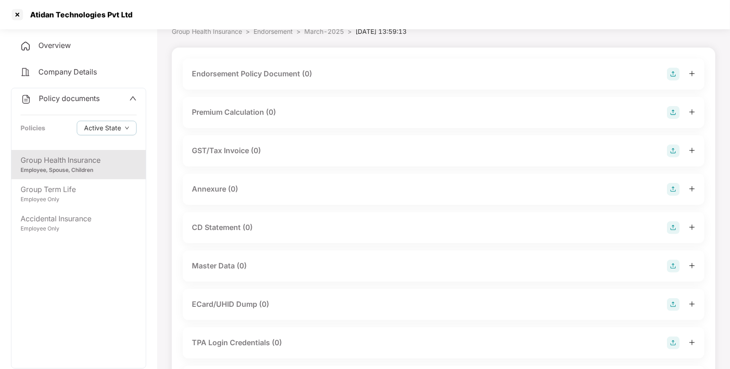
click at [680, 260] on img at bounding box center [673, 266] width 13 height 13
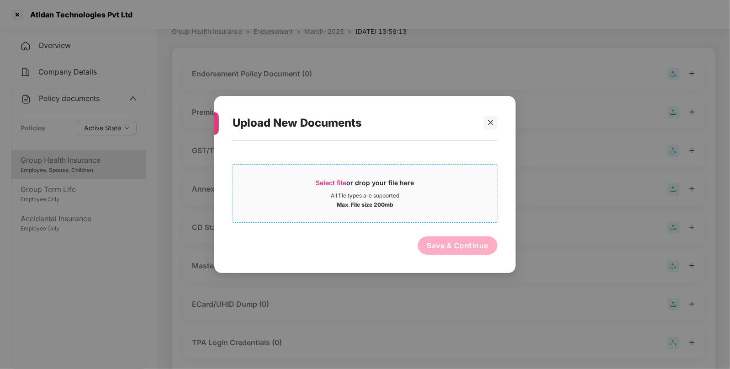
click at [315, 184] on div "Select file or drop your file here" at bounding box center [365, 185] width 264 height 14
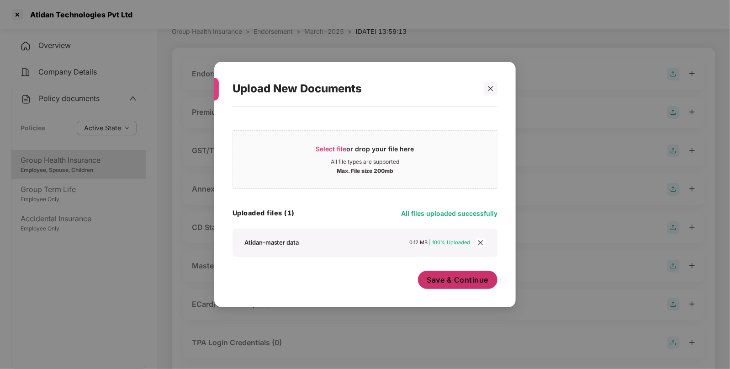
click at [450, 281] on span "Save & Continue" at bounding box center [458, 280] width 62 height 10
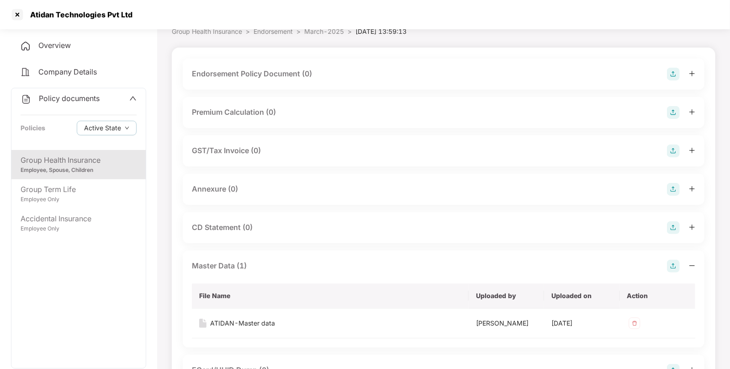
scroll to position [0, 0]
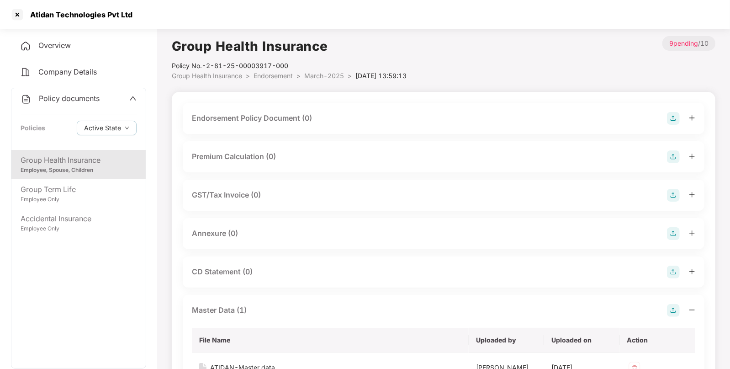
click at [672, 119] on img at bounding box center [673, 118] width 13 height 13
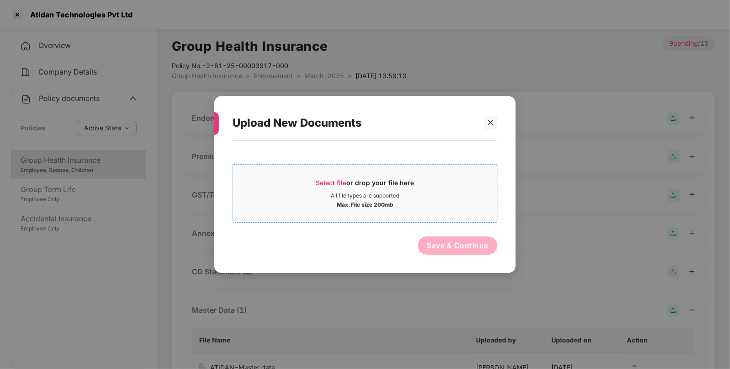
click at [347, 192] on div "All file types are supported" at bounding box center [365, 195] width 69 height 7
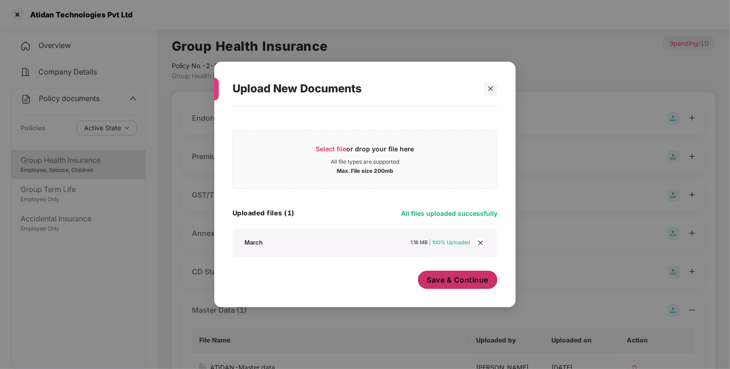
click at [455, 271] on button "Save & Continue" at bounding box center [458, 280] width 80 height 18
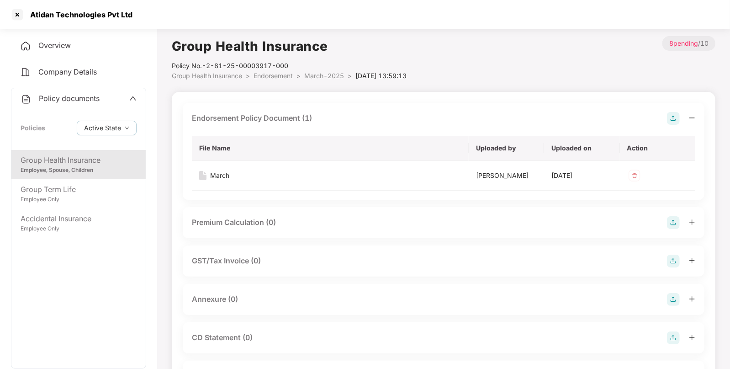
click at [277, 81] on div "Group Health Insurance Policy No.- 2-81-25-00003917-000 Group Health Insurance …" at bounding box center [444, 332] width 544 height 593
click at [276, 78] on span "Endorsement" at bounding box center [273, 76] width 39 height 8
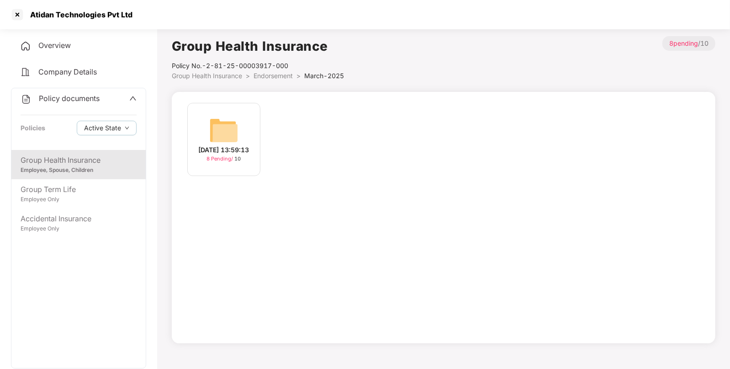
click at [260, 75] on span "Endorsement" at bounding box center [273, 76] width 39 height 8
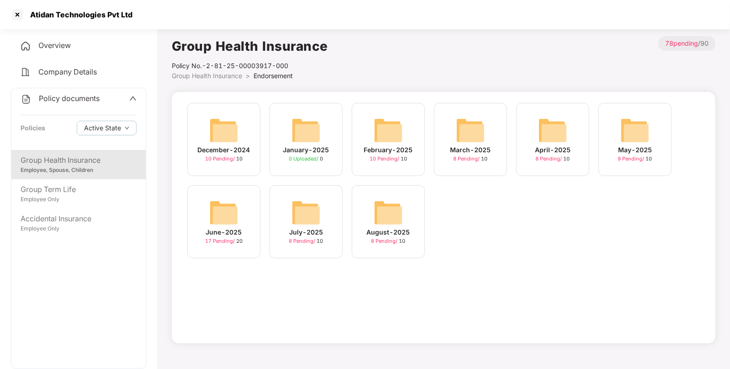
click at [404, 140] on div "February-2025 10 Pending / 10" at bounding box center [388, 139] width 73 height 73
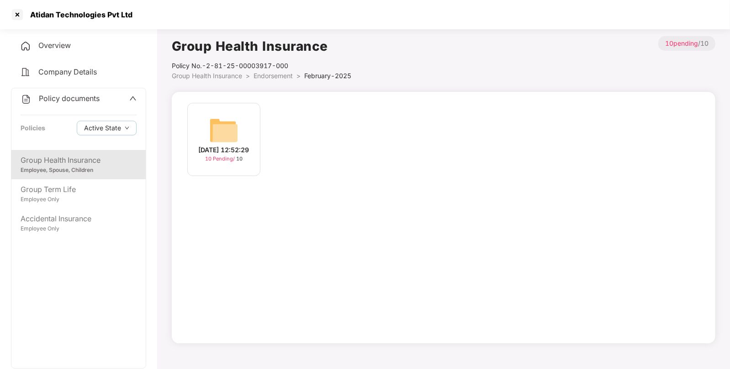
click at [224, 152] on div "[DATE] 12:52:29" at bounding box center [224, 150] width 51 height 10
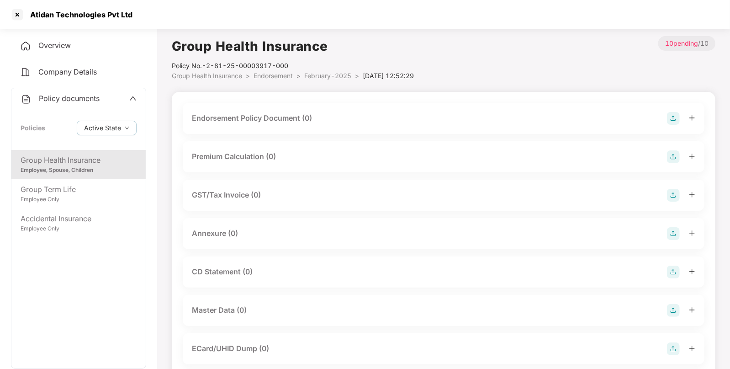
click at [669, 116] on img at bounding box center [673, 118] width 13 height 13
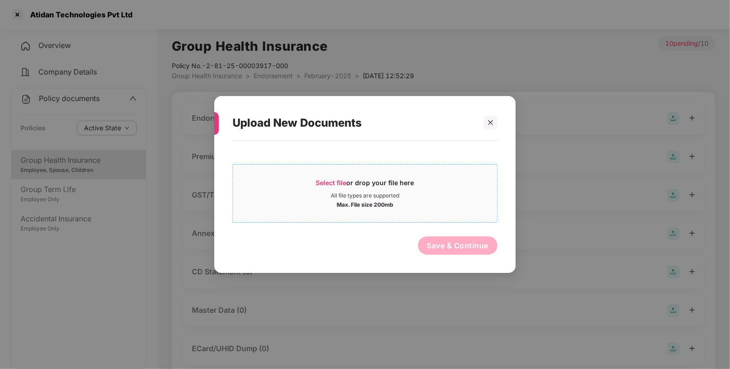
click at [339, 183] on span "Select file" at bounding box center [331, 183] width 31 height 8
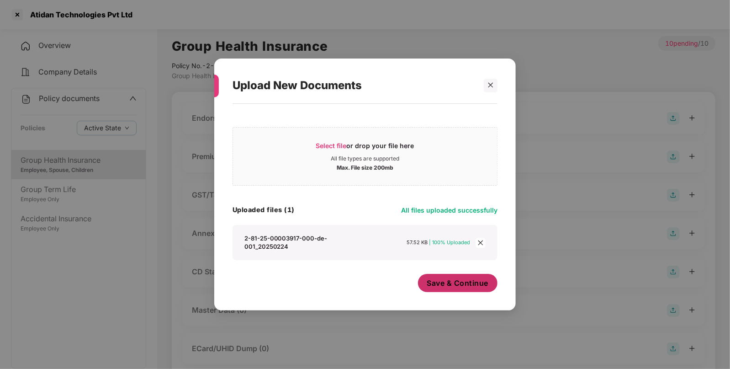
click at [461, 290] on button "Save & Continue" at bounding box center [458, 283] width 80 height 18
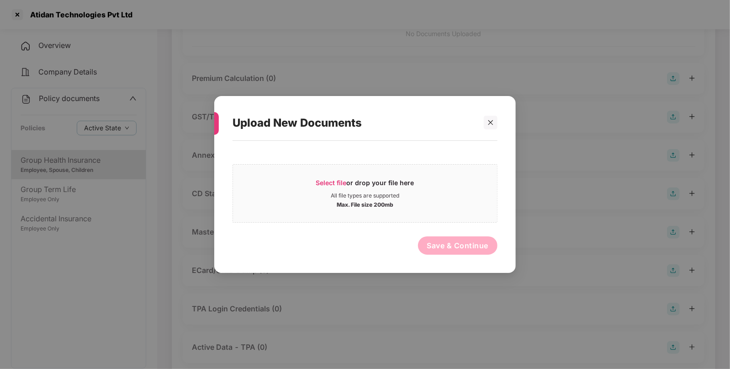
scroll to position [140, 0]
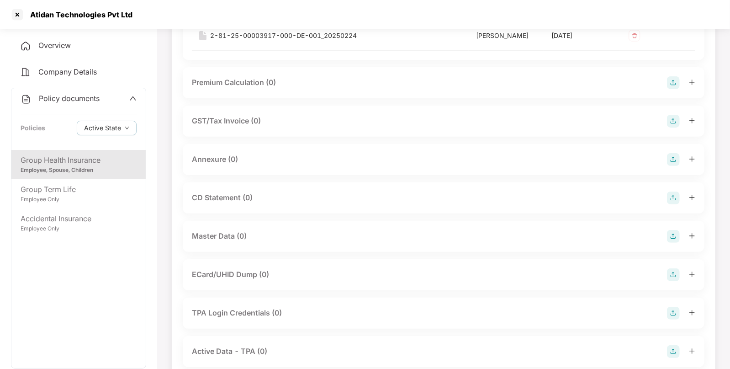
click at [677, 238] on img at bounding box center [673, 236] width 13 height 13
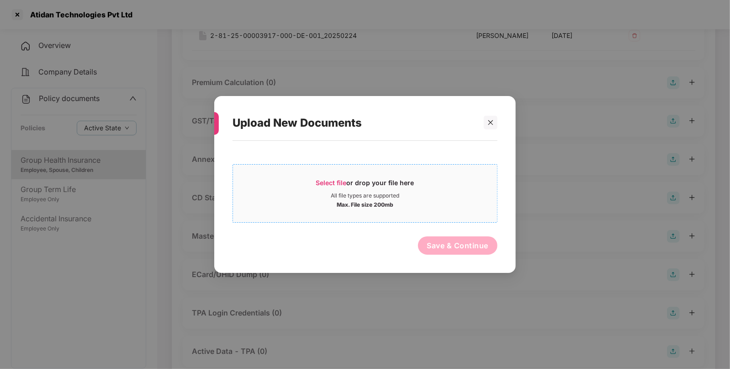
click at [332, 174] on span "Select file or drop your file here All file types are supported Max. File size …" at bounding box center [365, 193] width 264 height 44
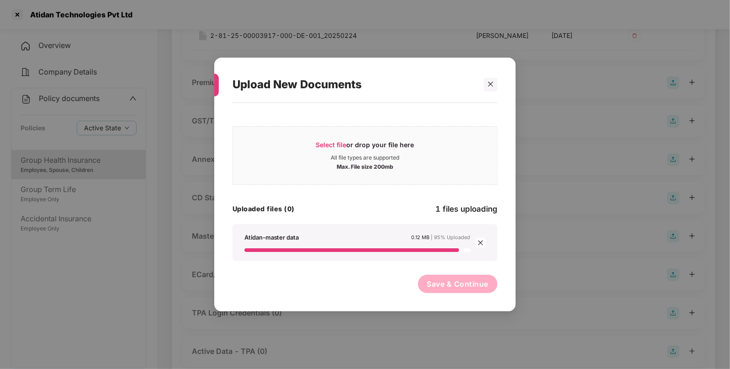
click at [459, 288] on button "Save & Continue" at bounding box center [458, 284] width 80 height 18
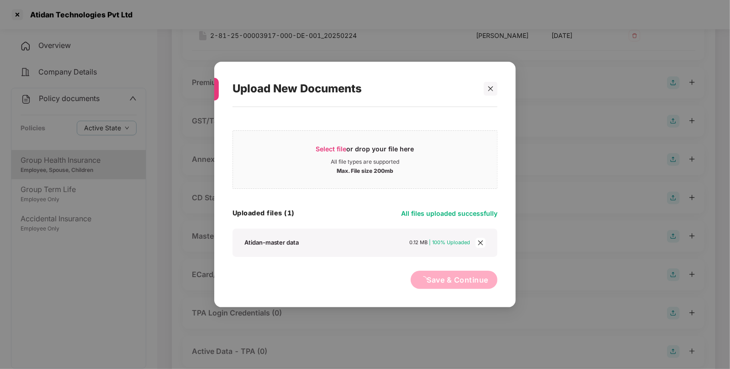
click at [459, 288] on div "Upload New Documents Select file or drop your file here All file types are supp…" at bounding box center [365, 184] width 730 height 369
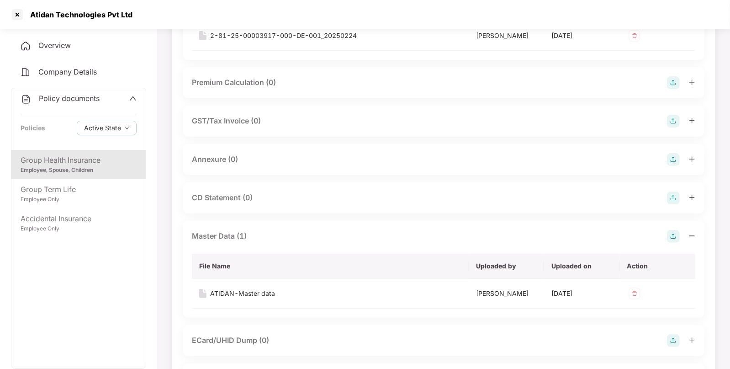
scroll to position [0, 0]
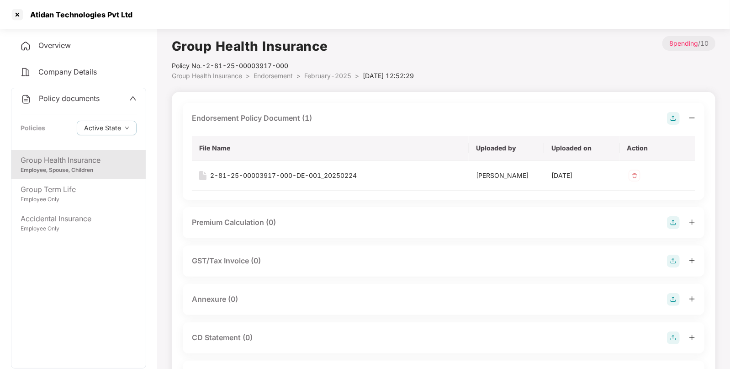
click at [287, 80] on li "Endorsement >" at bounding box center [279, 76] width 51 height 10
click at [276, 75] on span "Endorsement" at bounding box center [273, 76] width 39 height 8
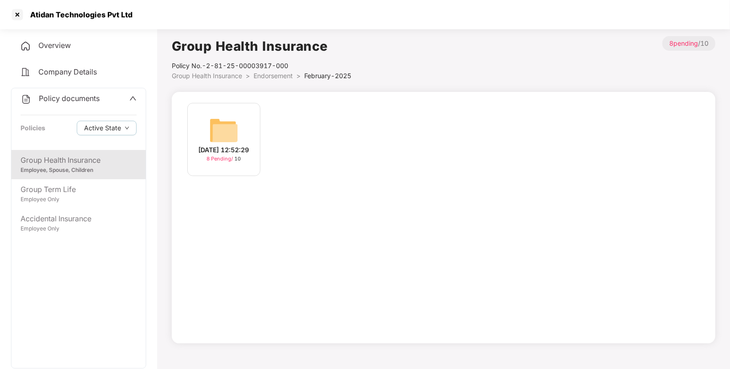
click at [212, 68] on div "Policy No.- 2-81-25-00003917-000" at bounding box center [262, 66] width 180 height 10
click at [215, 70] on div "Policy No.- 2-81-25-00003917-000" at bounding box center [262, 66] width 180 height 10
click at [216, 71] on li "Group Health Insurance >" at bounding box center [213, 76] width 82 height 10
click at [221, 73] on span "Group Health Insurance" at bounding box center [207, 76] width 70 height 8
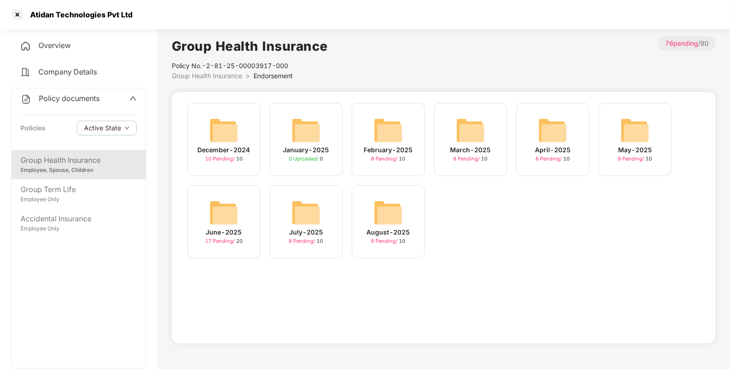
click at [629, 130] on img at bounding box center [635, 130] width 29 height 29
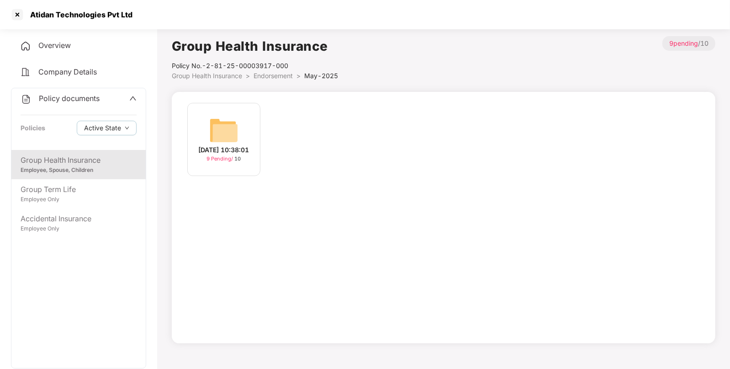
click at [250, 145] on div "[DATE] 10:38:01" at bounding box center [224, 150] width 51 height 10
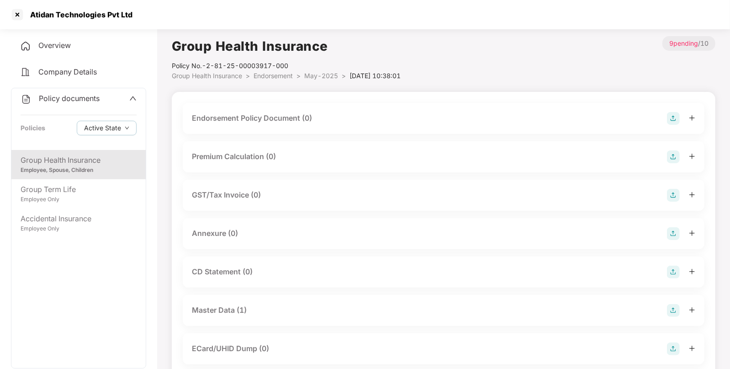
scroll to position [23, 0]
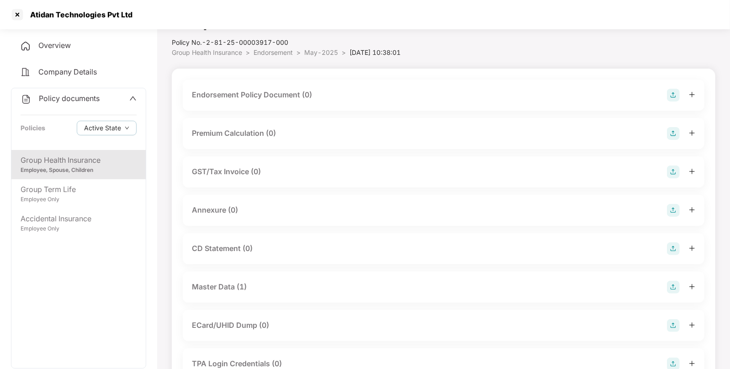
click at [677, 92] on img at bounding box center [673, 95] width 13 height 13
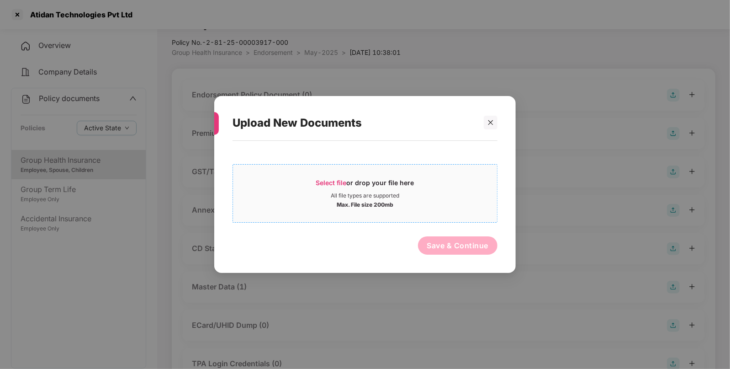
click at [345, 186] on span "Select file" at bounding box center [331, 183] width 31 height 8
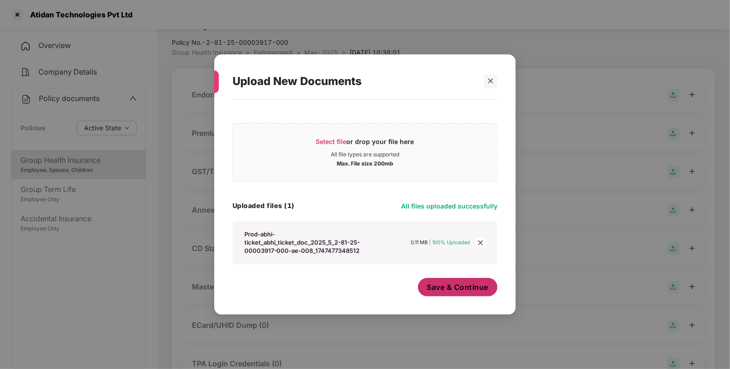
click at [457, 291] on span "Save & Continue" at bounding box center [458, 287] width 62 height 10
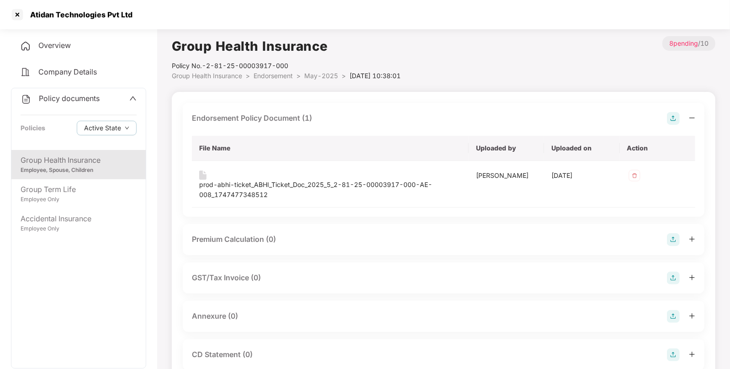
click at [273, 69] on div "Policy No.- 2-81-25-00003917-000" at bounding box center [286, 66] width 229 height 10
click at [269, 74] on span "Endorsement" at bounding box center [273, 76] width 39 height 8
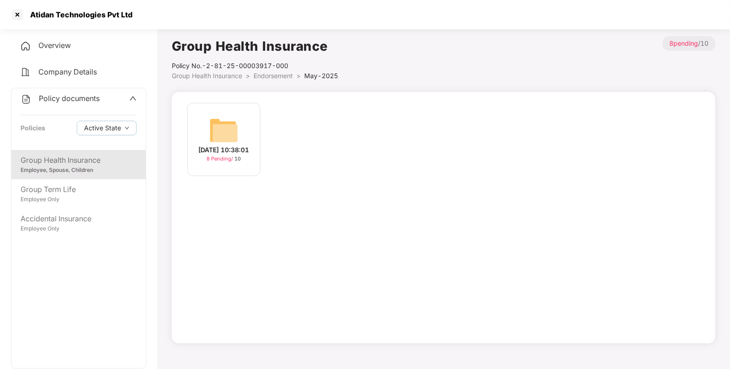
click at [235, 79] on span "Group Health Insurance" at bounding box center [207, 76] width 70 height 8
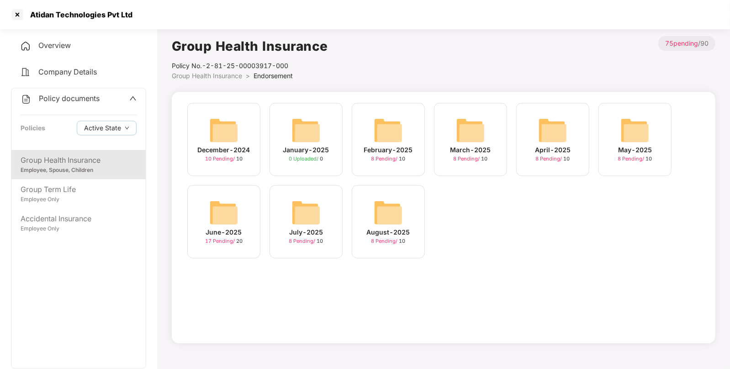
click at [227, 210] on img at bounding box center [223, 212] width 29 height 29
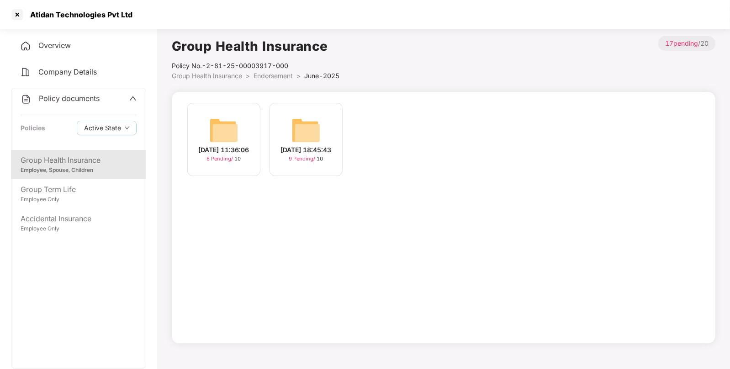
click at [319, 133] on img at bounding box center [306, 130] width 29 height 29
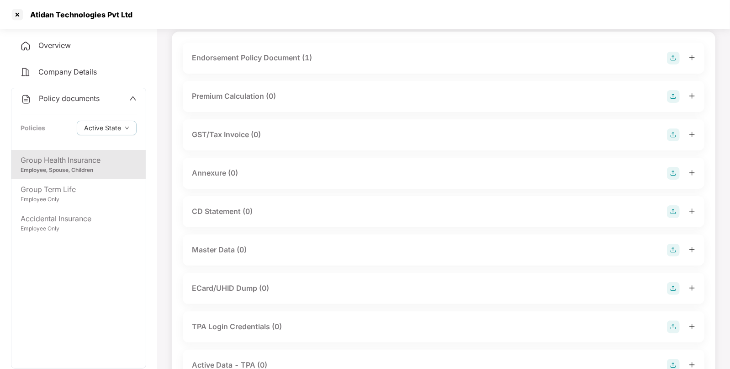
scroll to position [62, 0]
click at [672, 244] on img at bounding box center [673, 248] width 13 height 13
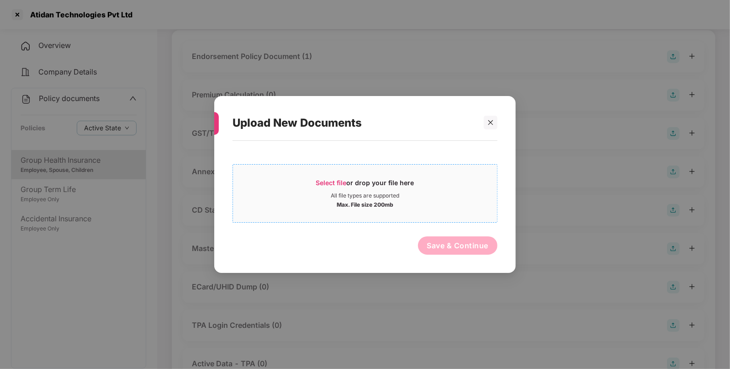
click at [336, 184] on span "Select file" at bounding box center [331, 183] width 31 height 8
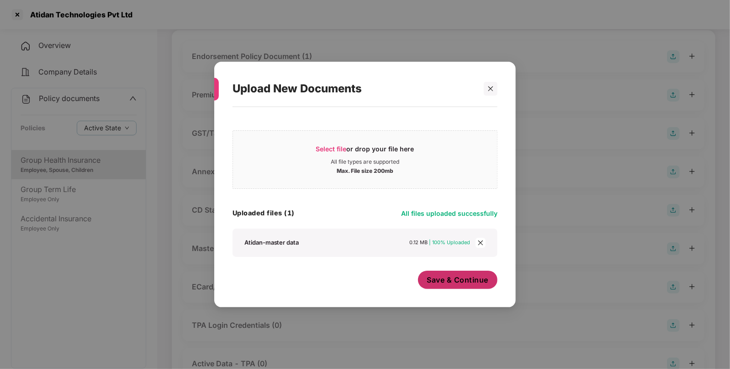
click at [462, 283] on span "Save & Continue" at bounding box center [458, 280] width 62 height 10
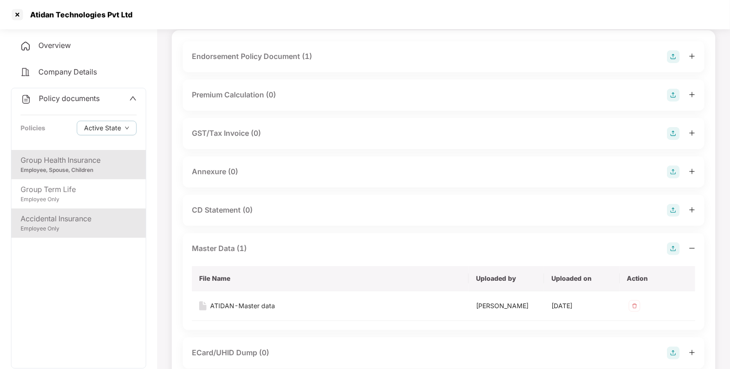
click at [48, 217] on div "Accidental Insurance" at bounding box center [79, 218] width 116 height 11
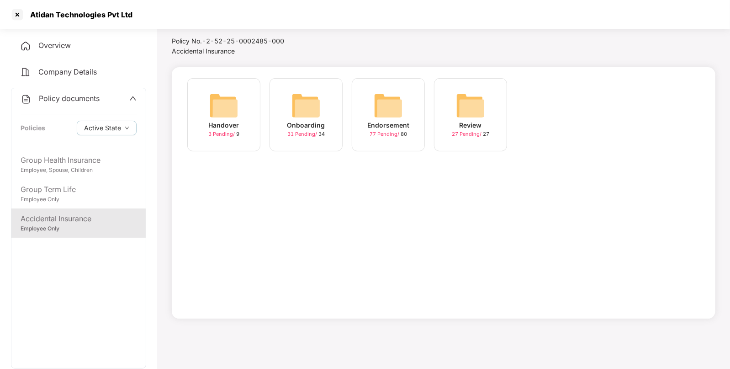
click at [379, 105] on img at bounding box center [388, 105] width 29 height 29
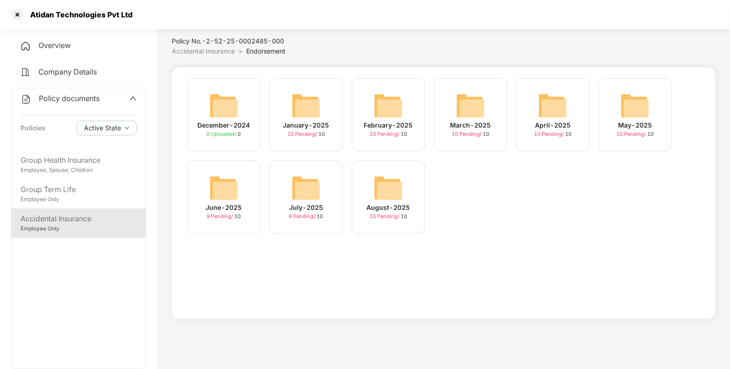
click at [388, 182] on img at bounding box center [388, 187] width 29 height 29
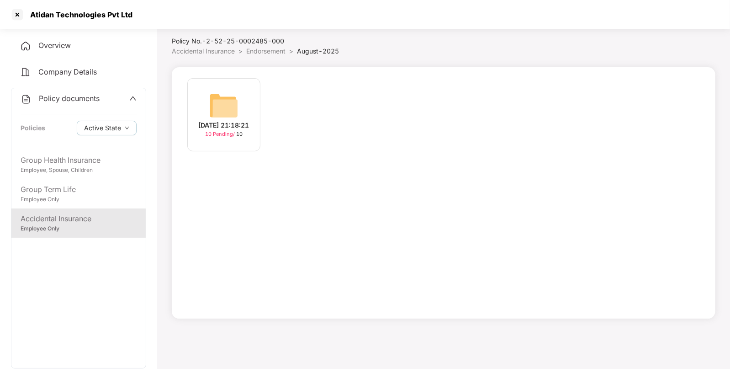
click at [238, 105] on img at bounding box center [223, 105] width 29 height 29
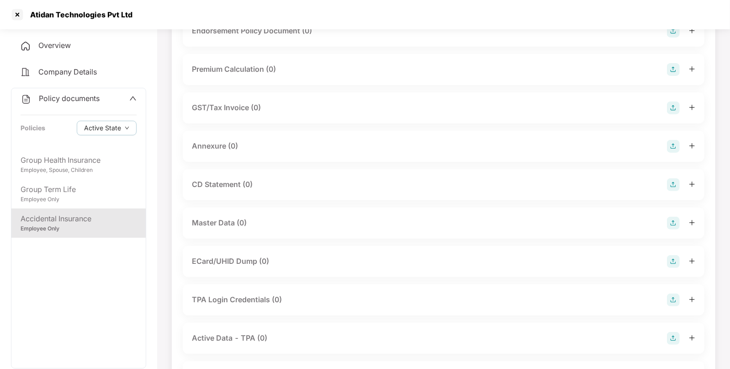
scroll to position [94, 0]
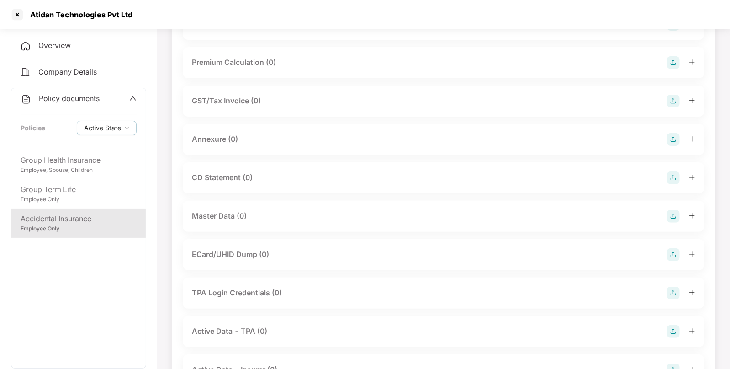
click at [672, 213] on img at bounding box center [673, 216] width 13 height 13
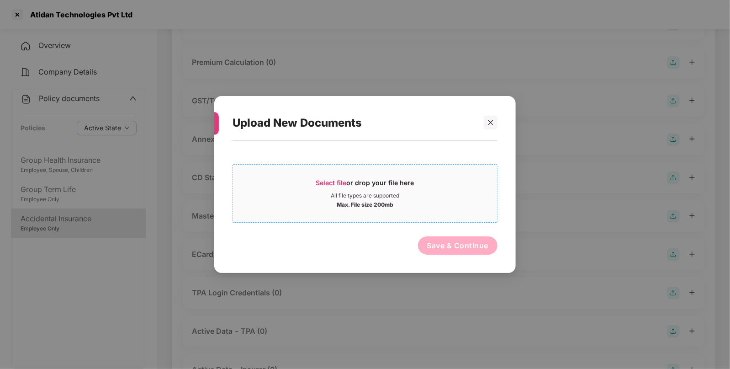
click at [304, 200] on div "Max. File size 200mb" at bounding box center [365, 203] width 264 height 9
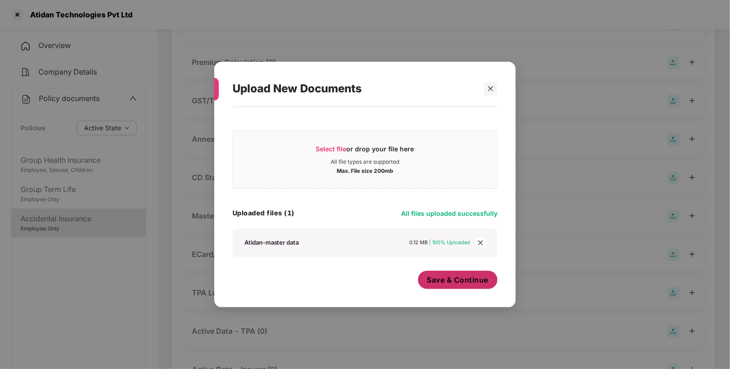
click at [466, 288] on button "Save & Continue" at bounding box center [458, 280] width 80 height 18
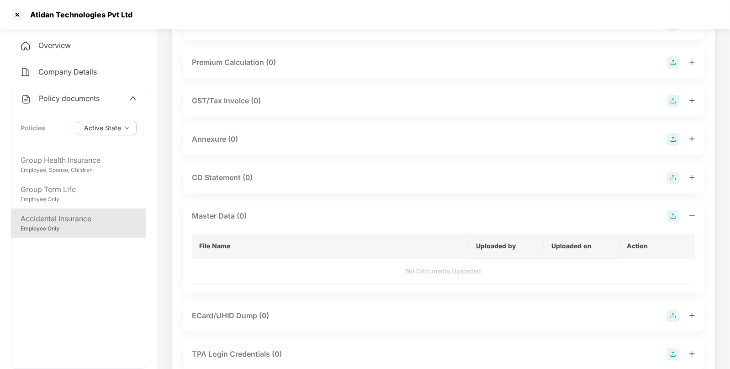
scroll to position [0, 0]
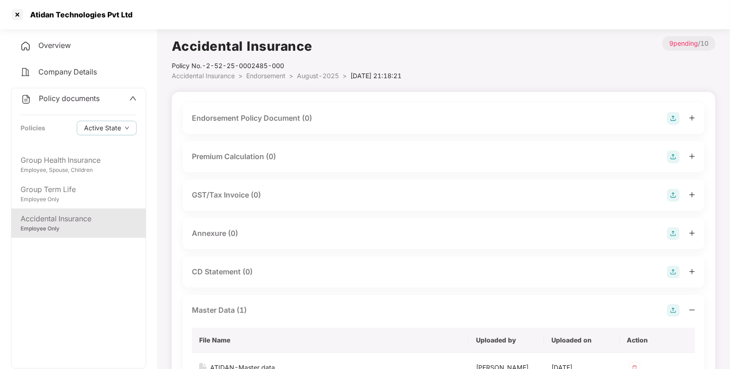
click at [673, 119] on img at bounding box center [673, 118] width 13 height 13
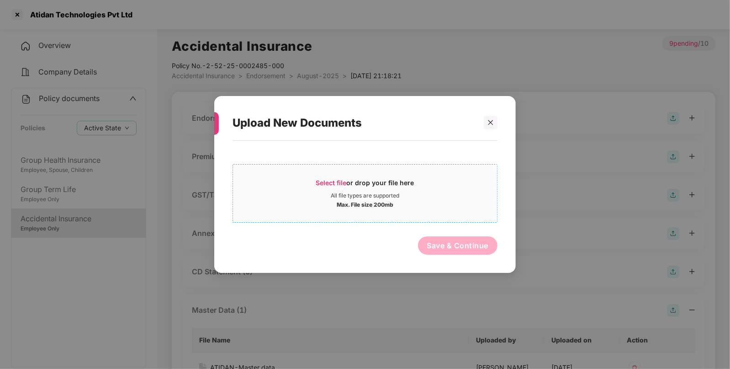
click at [338, 183] on span "Select file" at bounding box center [331, 183] width 31 height 8
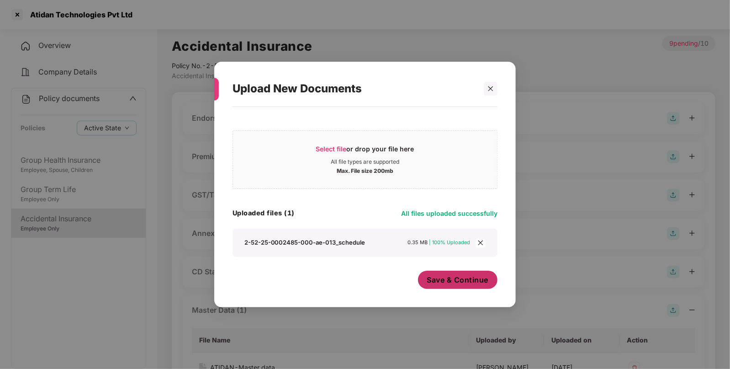
click at [457, 278] on span "Save & Continue" at bounding box center [458, 280] width 62 height 10
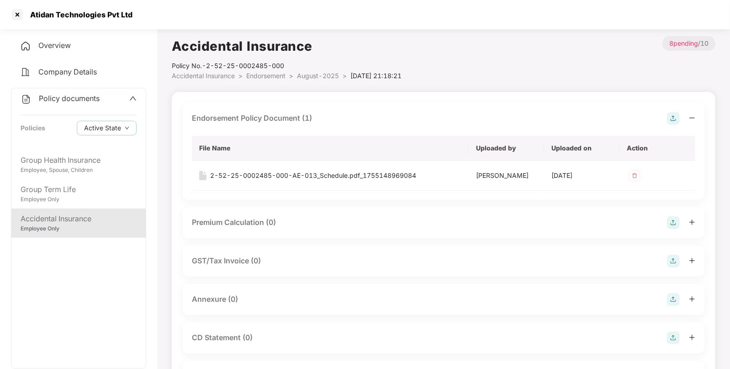
click at [673, 117] on img at bounding box center [673, 118] width 13 height 13
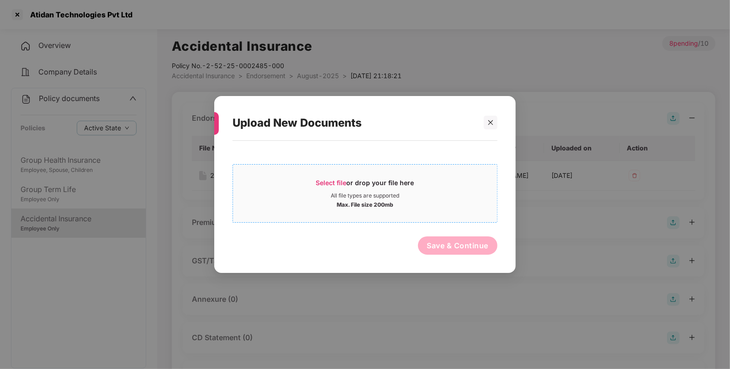
click at [339, 194] on div "All file types are supported" at bounding box center [365, 195] width 69 height 7
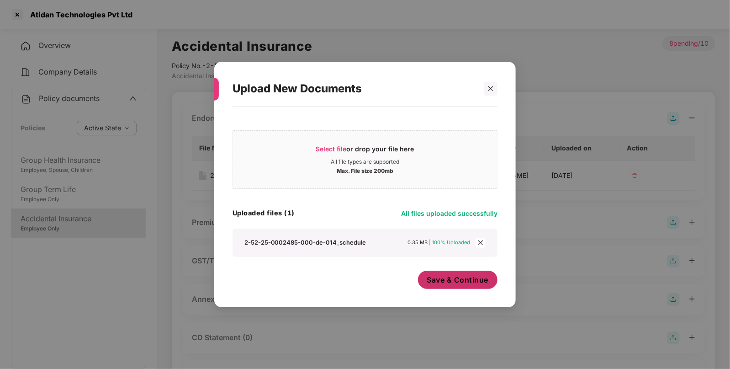
click at [452, 276] on span "Save & Continue" at bounding box center [458, 280] width 62 height 10
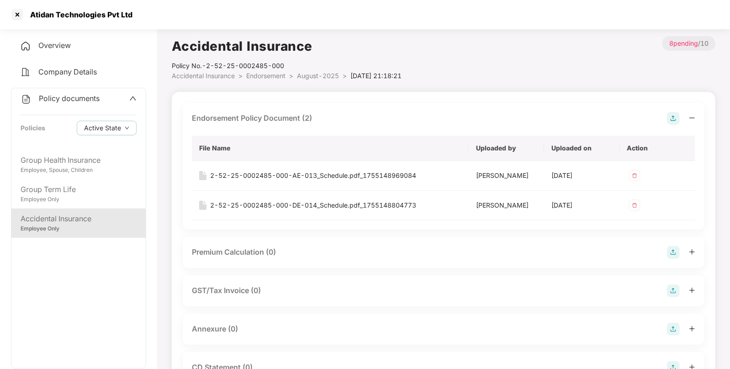
click at [283, 75] on span "Endorsement" at bounding box center [265, 76] width 39 height 8
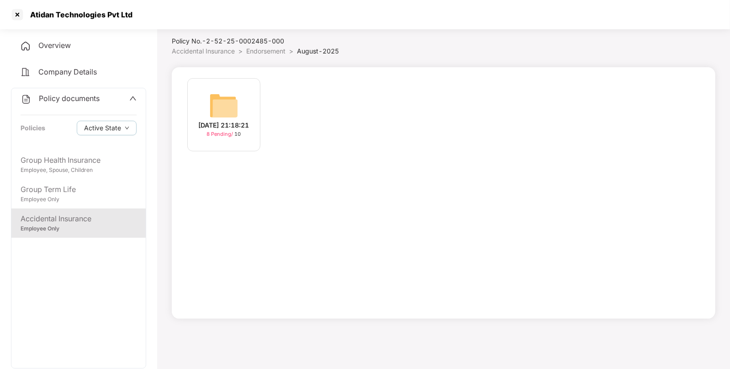
click at [266, 53] on span "Endorsement" at bounding box center [265, 51] width 39 height 8
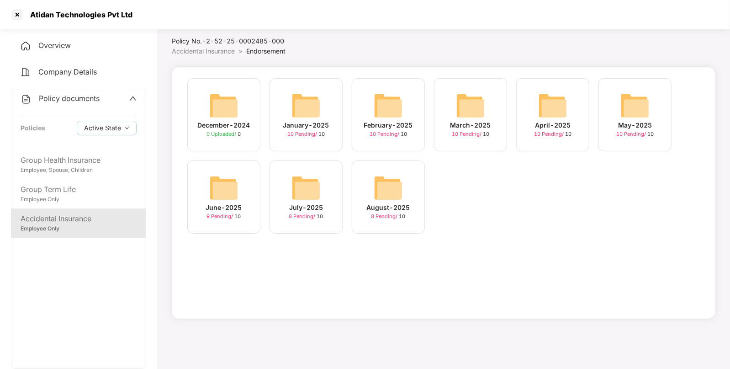
click at [238, 190] on img at bounding box center [223, 187] width 29 height 29
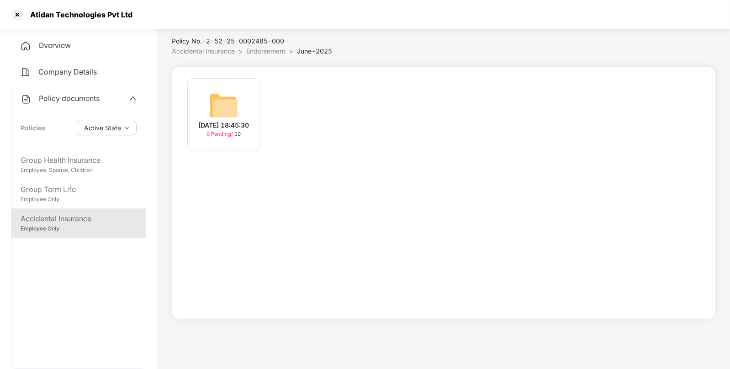
click at [222, 120] on div "[DATE] 18:45:30" at bounding box center [224, 125] width 51 height 10
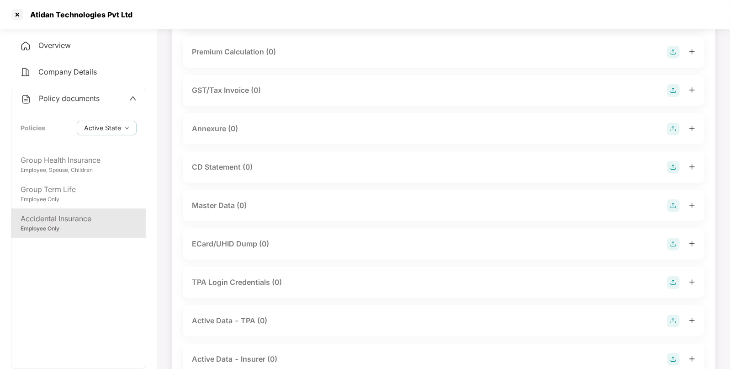
scroll to position [105, 0]
click at [675, 203] on img at bounding box center [673, 205] width 13 height 13
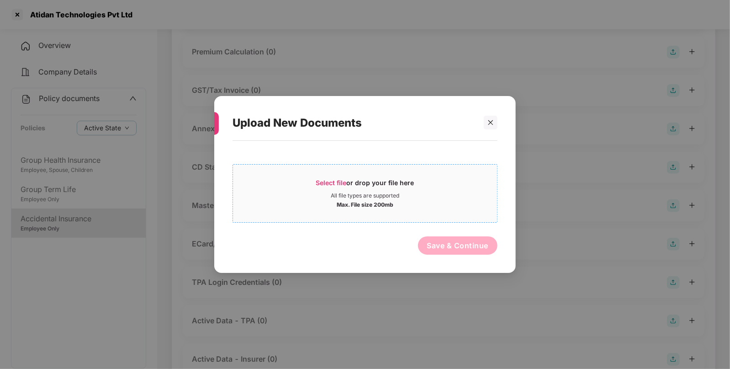
click at [334, 178] on div "Select file or drop your file here" at bounding box center [365, 185] width 98 height 14
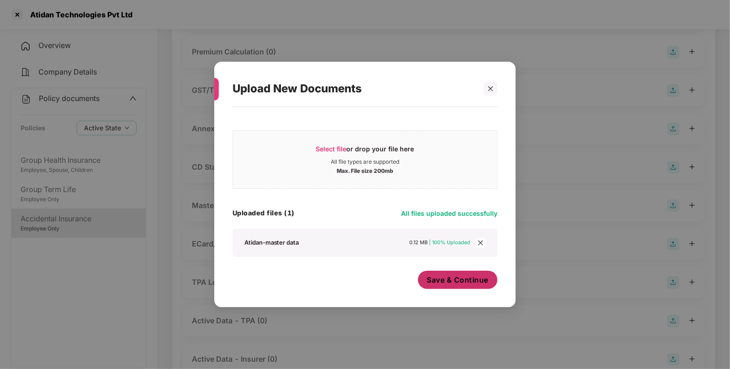
click at [455, 287] on button "Save & Continue" at bounding box center [458, 280] width 80 height 18
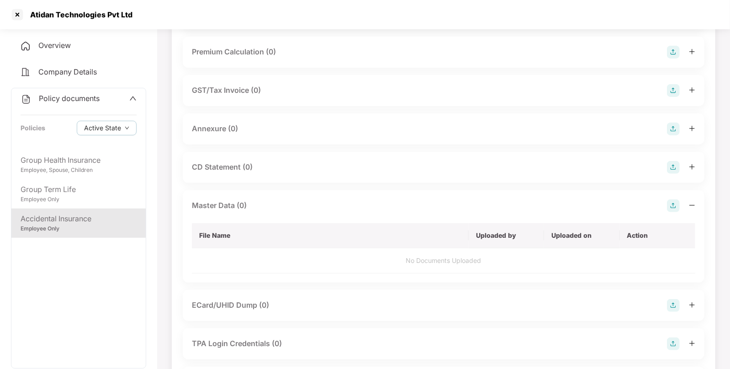
scroll to position [0, 0]
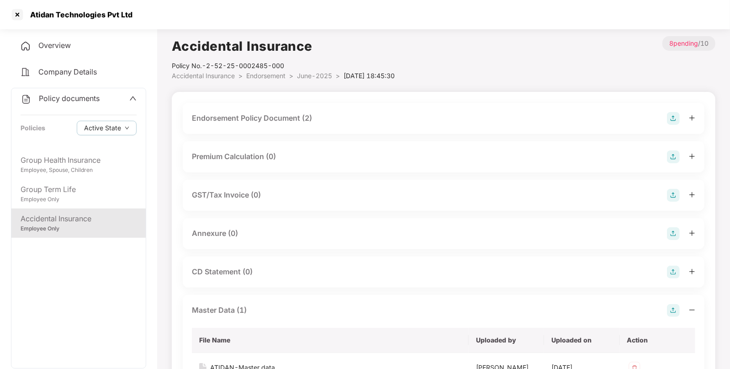
click at [282, 75] on span "Endorsement" at bounding box center [265, 76] width 39 height 8
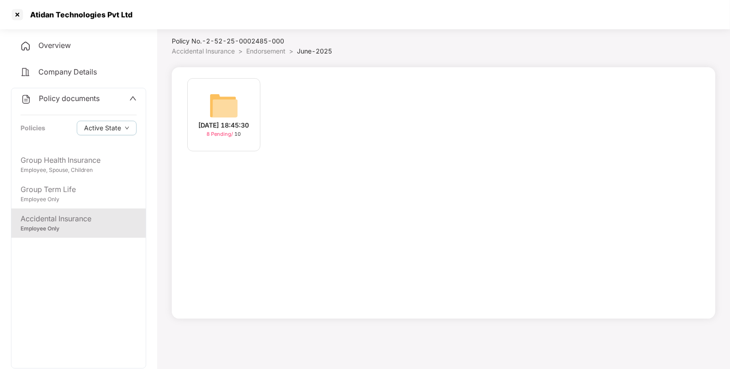
click at [253, 48] on span "Endorsement" at bounding box center [265, 51] width 39 height 8
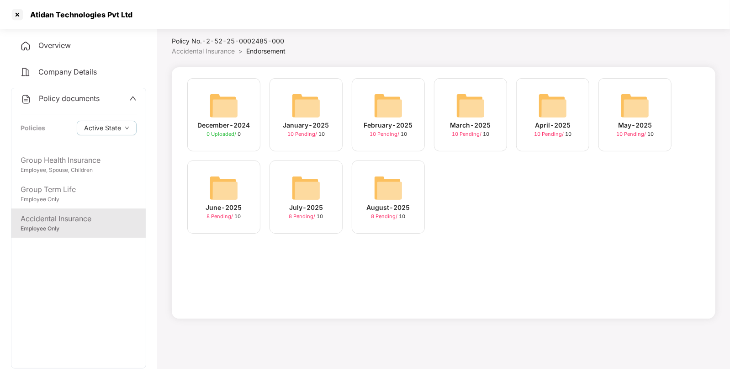
click at [297, 115] on img at bounding box center [306, 105] width 29 height 29
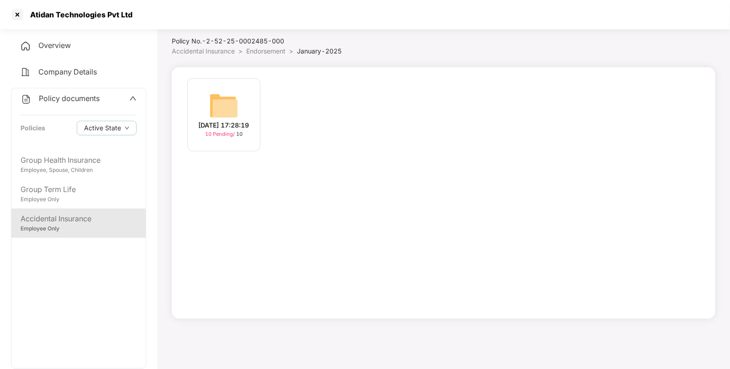
click at [222, 110] on img at bounding box center [223, 105] width 29 height 29
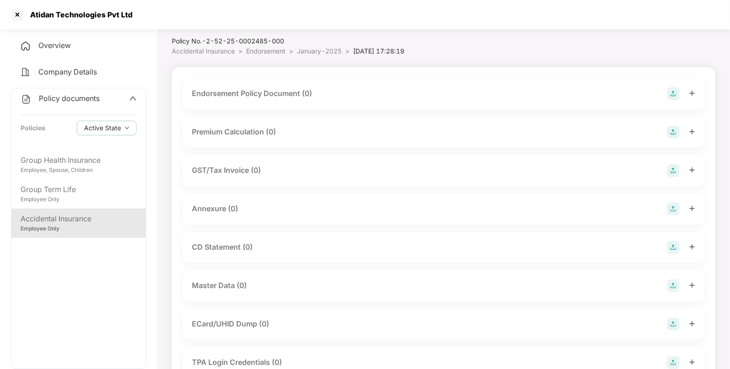
click at [672, 94] on img at bounding box center [673, 93] width 13 height 13
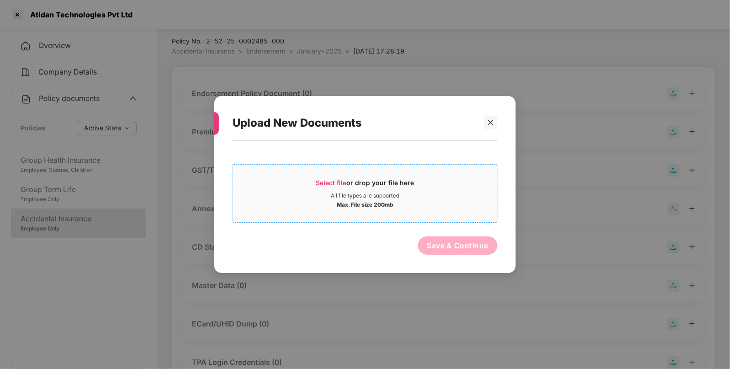
click at [324, 183] on span "Select file" at bounding box center [331, 183] width 31 height 8
click at [487, 124] on div at bounding box center [491, 123] width 14 height 14
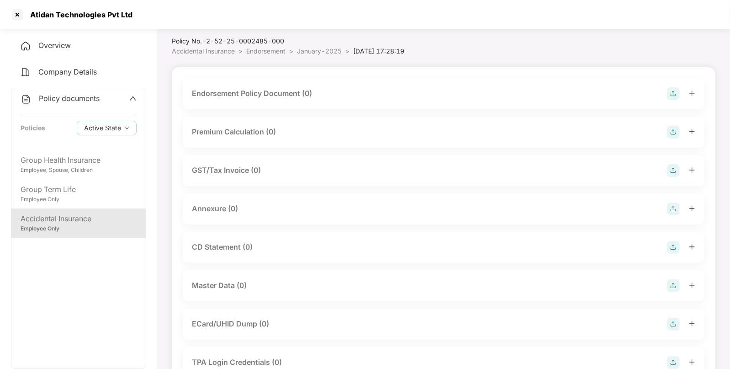
scroll to position [139, 0]
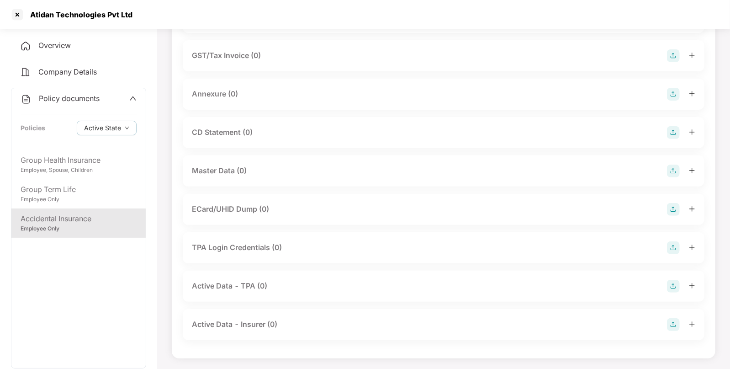
click at [674, 175] on img at bounding box center [673, 171] width 13 height 13
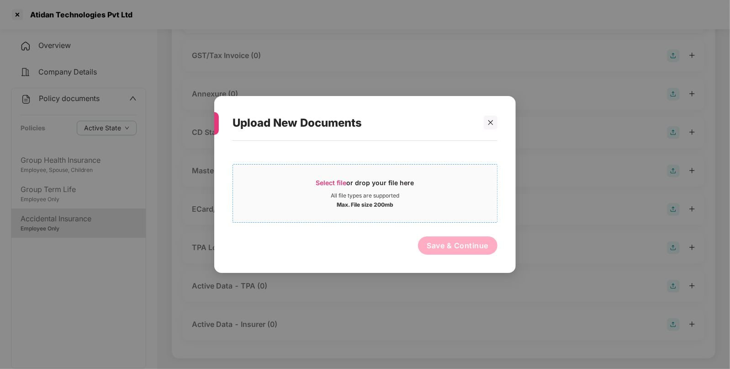
click at [340, 185] on span "Select file" at bounding box center [331, 183] width 31 height 8
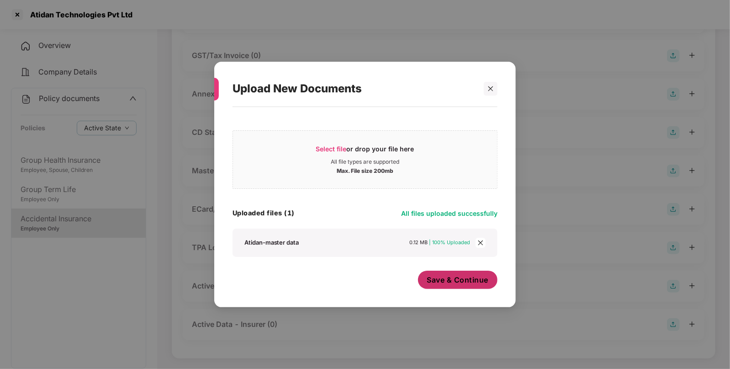
click at [468, 280] on span "Save & Continue" at bounding box center [458, 280] width 62 height 10
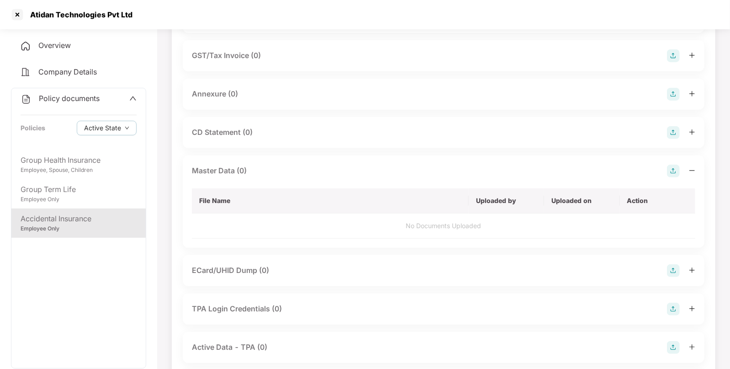
scroll to position [0, 0]
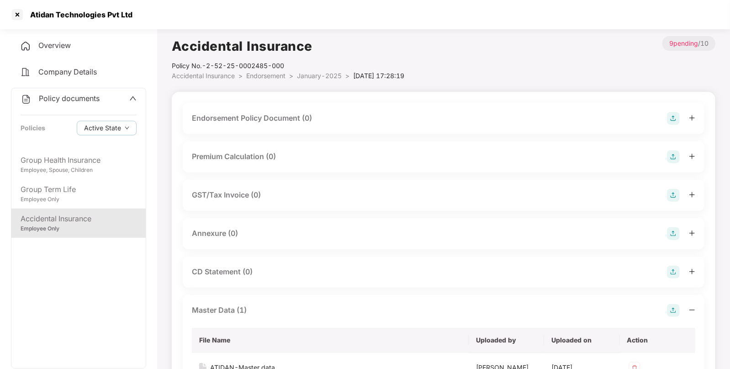
click at [291, 75] on span ">" at bounding box center [291, 76] width 4 height 8
click at [322, 75] on span "January-2025" at bounding box center [319, 76] width 45 height 8
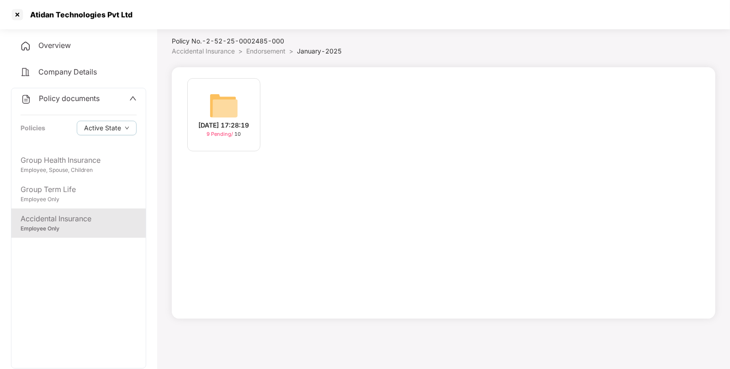
click at [266, 55] on li "Endorsement >" at bounding box center [271, 51] width 51 height 10
click at [215, 101] on img at bounding box center [223, 105] width 29 height 29
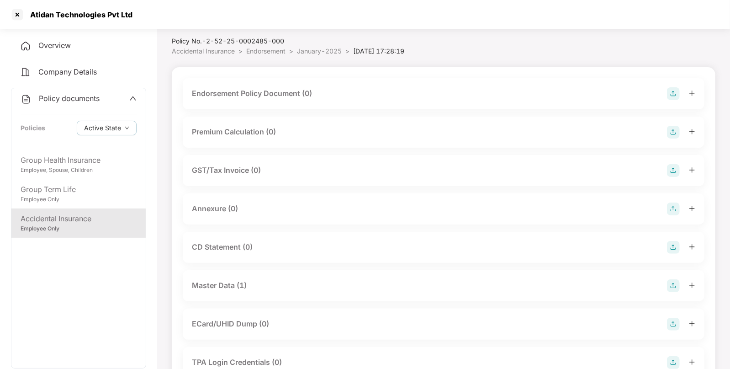
click at [667, 93] on img at bounding box center [673, 93] width 13 height 13
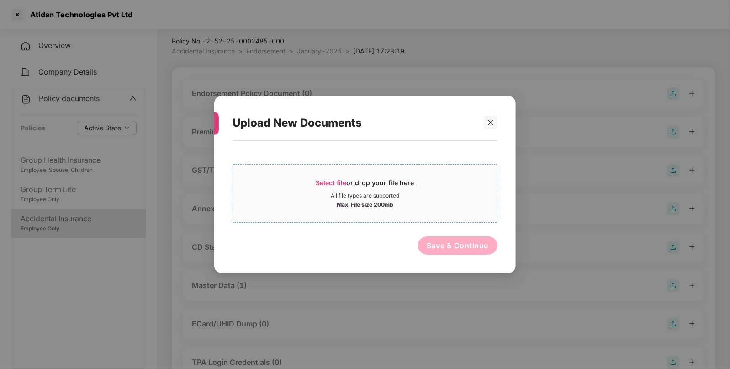
click at [352, 189] on div "Select file or drop your file here" at bounding box center [365, 185] width 98 height 14
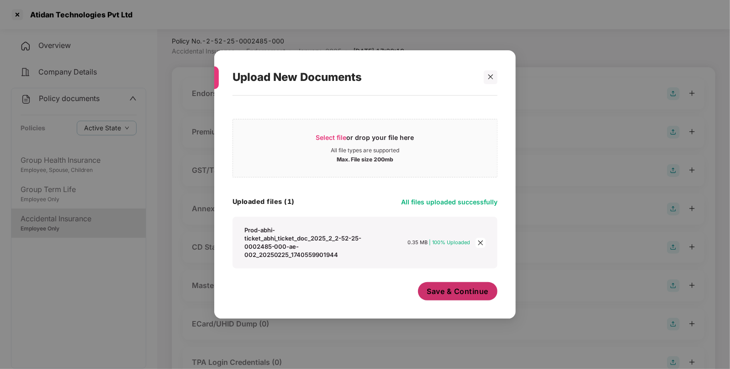
click at [478, 299] on button "Save & Continue" at bounding box center [458, 291] width 80 height 18
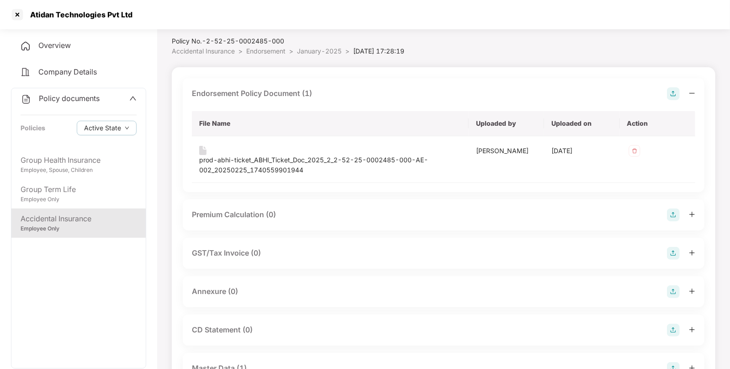
click at [272, 48] on span "Endorsement" at bounding box center [265, 51] width 39 height 8
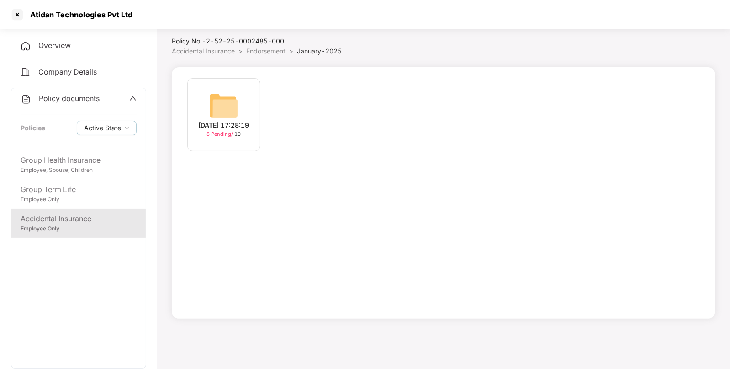
click at [265, 54] on span "Endorsement" at bounding box center [265, 51] width 39 height 8
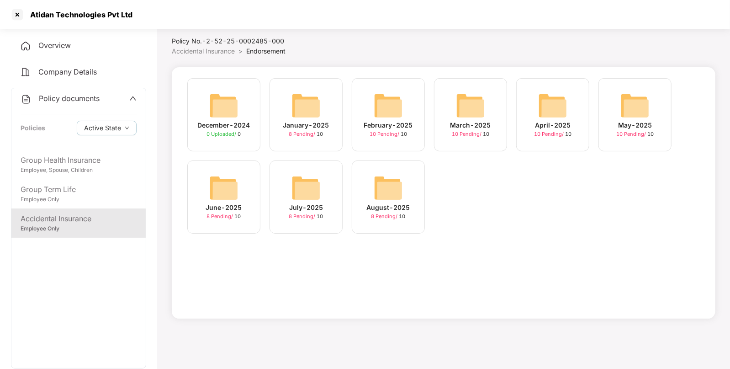
click at [382, 106] on img at bounding box center [388, 105] width 29 height 29
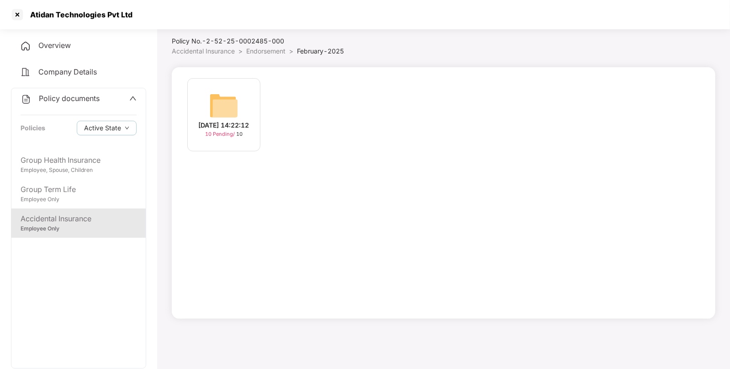
click at [219, 120] on div "[DATE] 14:22:12" at bounding box center [224, 125] width 51 height 10
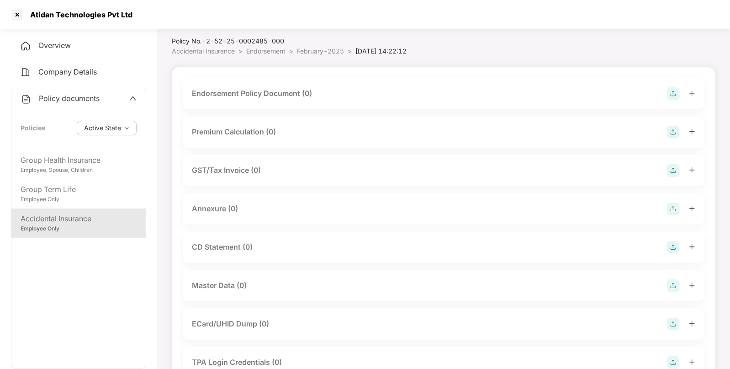
click at [669, 95] on img at bounding box center [673, 93] width 13 height 13
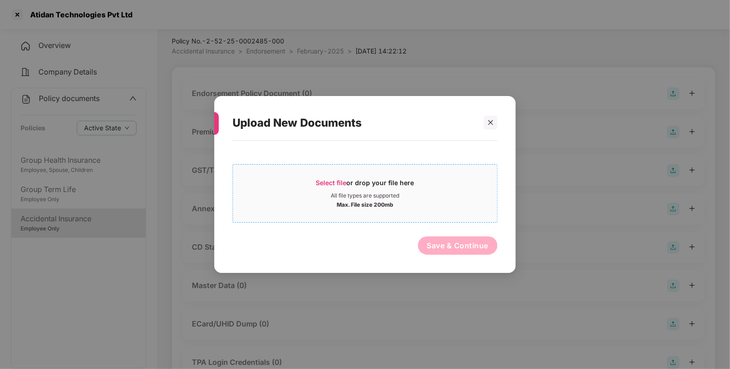
click at [332, 191] on div "Select file or drop your file here" at bounding box center [365, 185] width 98 height 14
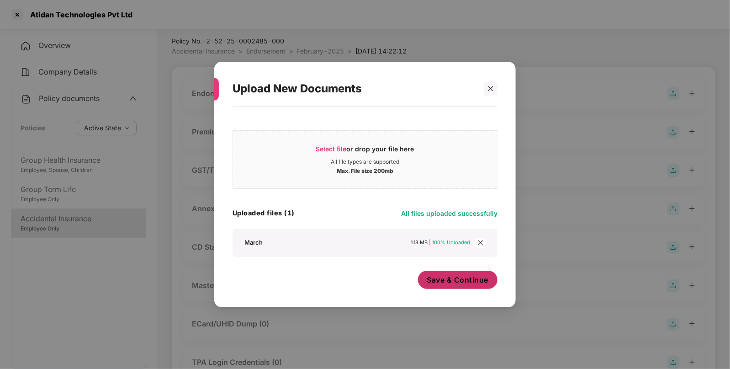
click at [461, 285] on span "Save & Continue" at bounding box center [458, 280] width 62 height 10
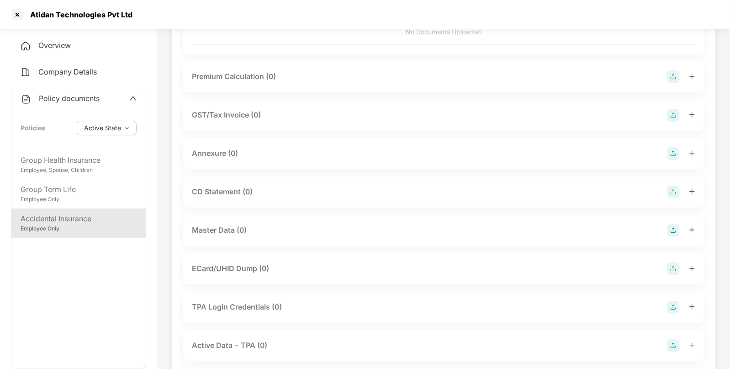
scroll to position [144, 0]
click at [667, 226] on img at bounding box center [673, 232] width 13 height 13
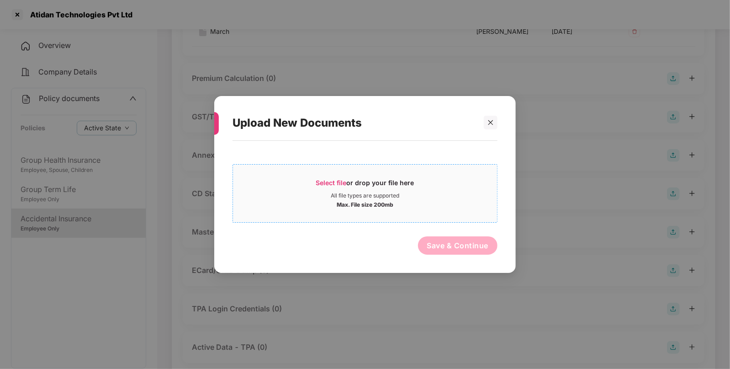
click at [322, 186] on span "Select file" at bounding box center [331, 183] width 31 height 8
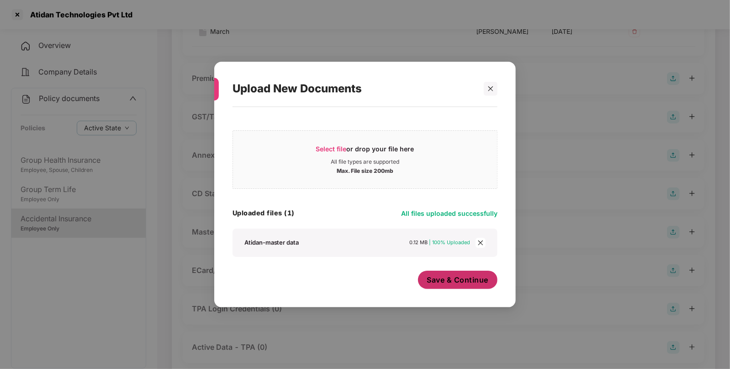
click at [462, 286] on button "Save & Continue" at bounding box center [458, 280] width 80 height 18
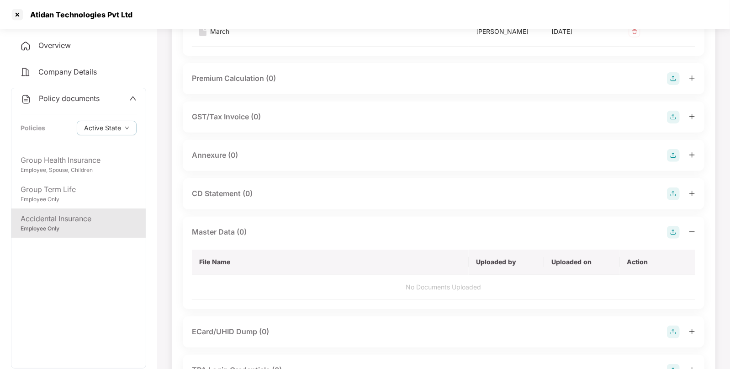
scroll to position [0, 0]
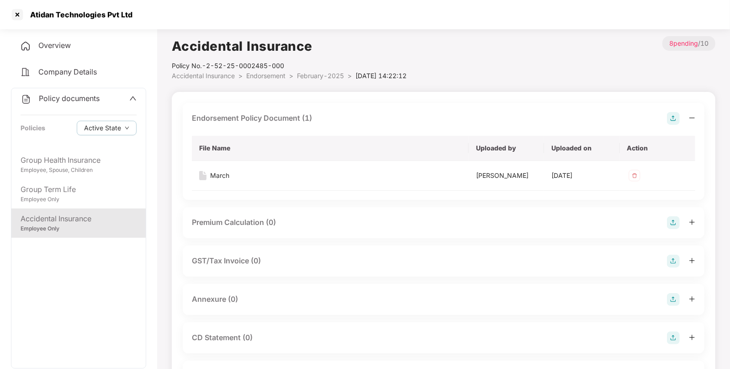
click at [264, 73] on span "Endorsement" at bounding box center [265, 76] width 39 height 8
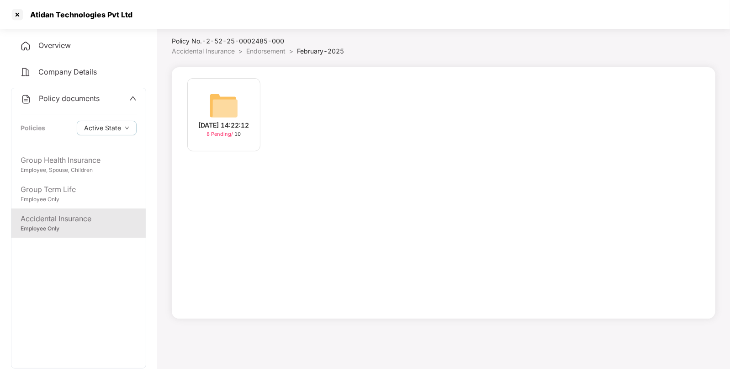
click at [218, 47] on span "Accidental Insurance" at bounding box center [203, 51] width 63 height 8
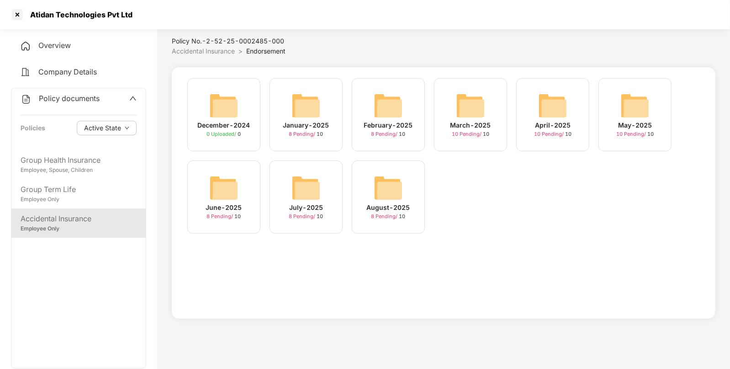
click at [467, 114] on img at bounding box center [470, 105] width 29 height 29
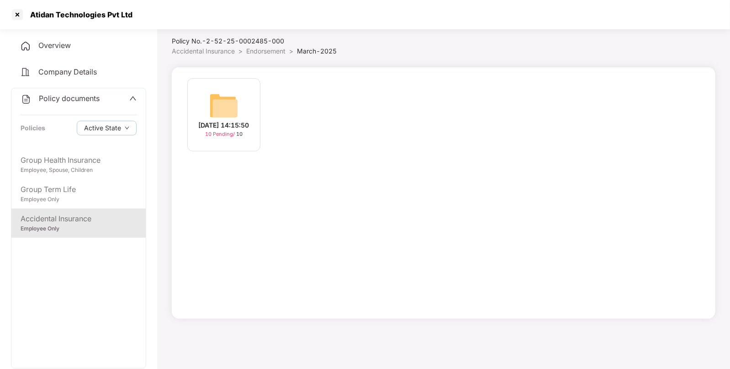
click at [216, 107] on img at bounding box center [223, 105] width 29 height 29
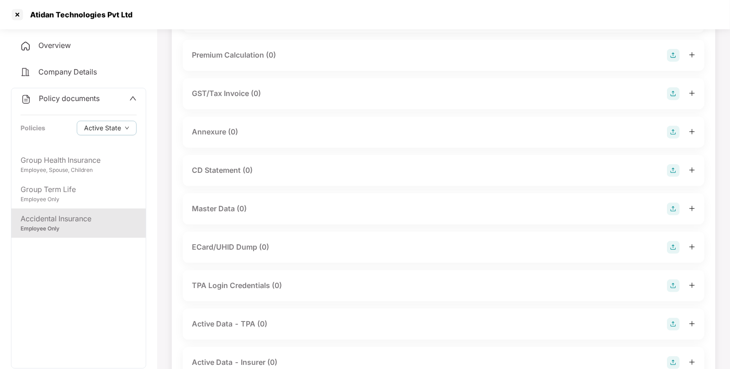
scroll to position [102, 0]
click at [673, 205] on img at bounding box center [673, 208] width 13 height 13
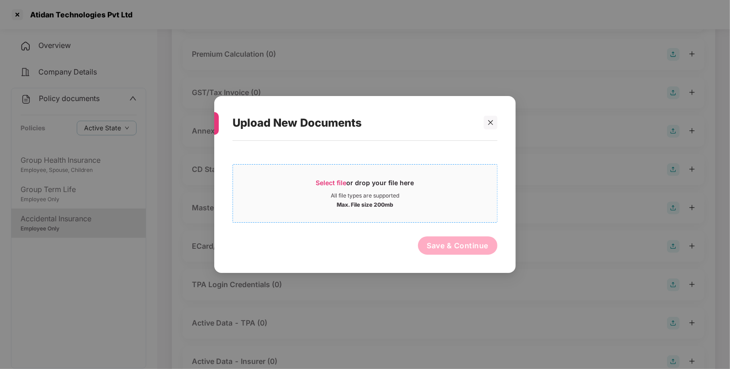
click at [328, 179] on span "Select file" at bounding box center [331, 183] width 31 height 8
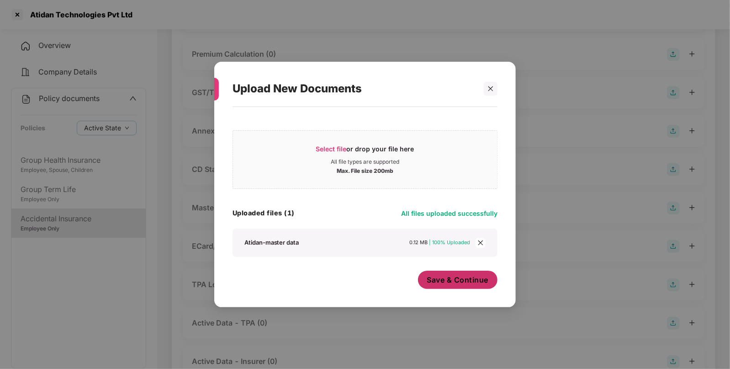
click at [456, 282] on span "Save & Continue" at bounding box center [458, 280] width 62 height 10
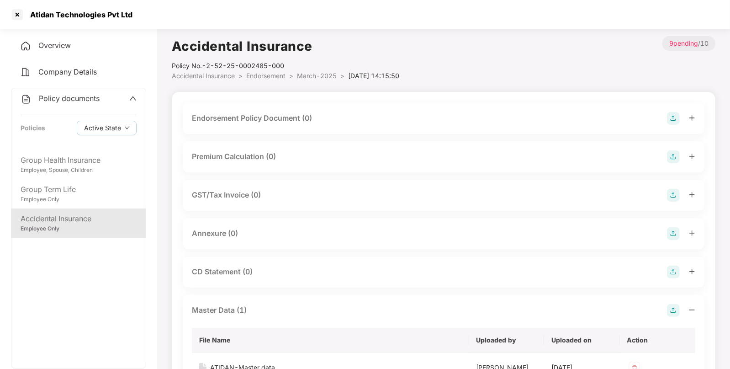
click at [667, 123] on img at bounding box center [673, 118] width 13 height 13
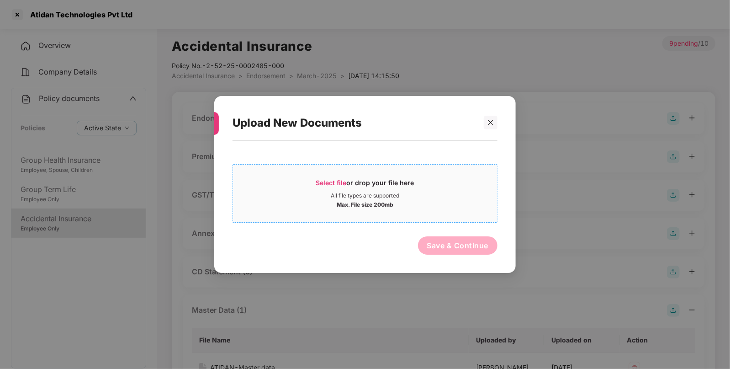
click at [320, 173] on span "Select file or drop your file here All file types are supported Max. File size …" at bounding box center [365, 193] width 264 height 44
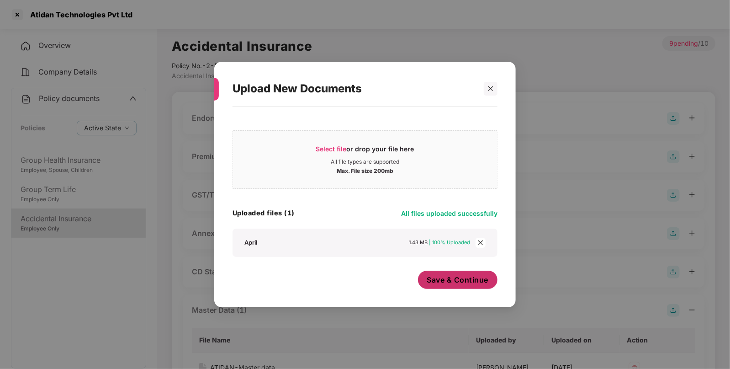
click at [457, 287] on button "Save & Continue" at bounding box center [458, 280] width 80 height 18
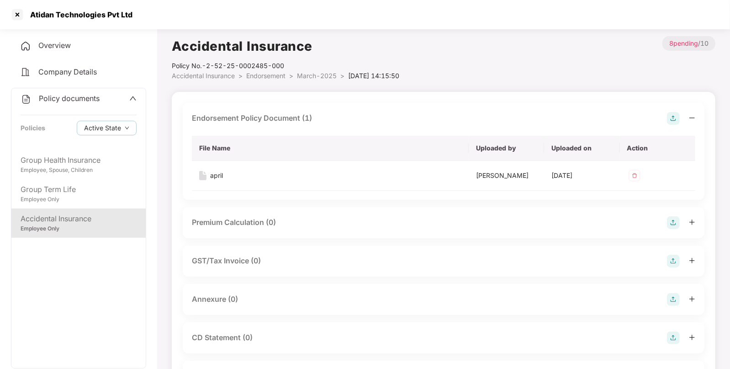
click at [265, 75] on span "Endorsement" at bounding box center [265, 76] width 39 height 8
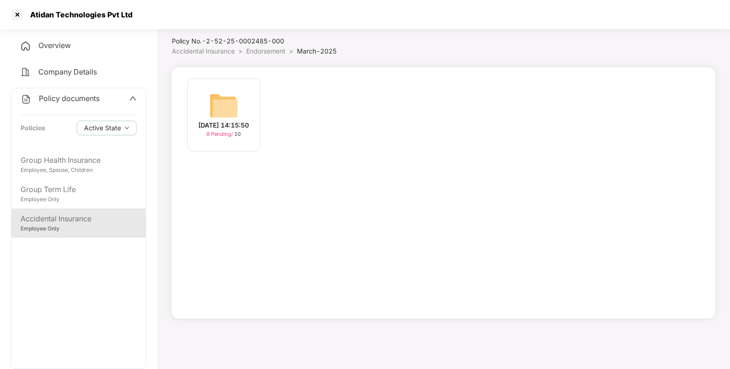
click at [267, 49] on span "Endorsement" at bounding box center [265, 51] width 39 height 8
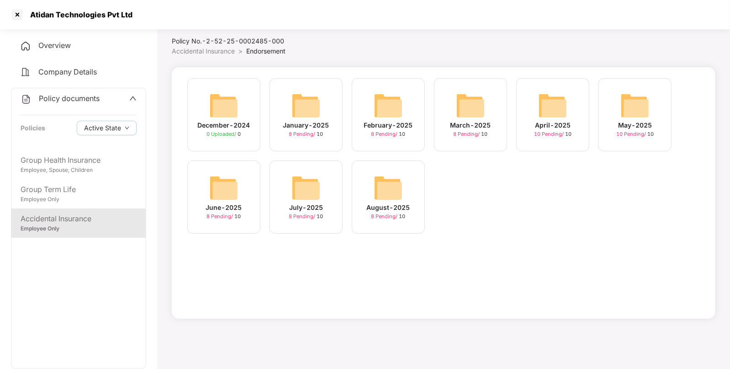
click at [558, 111] on img at bounding box center [552, 105] width 29 height 29
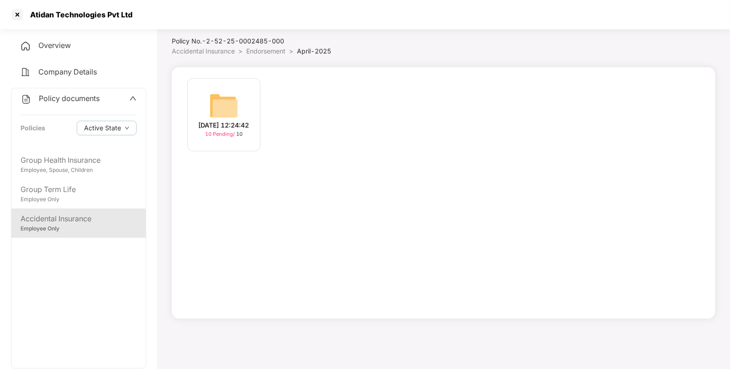
click at [227, 112] on img at bounding box center [223, 105] width 29 height 29
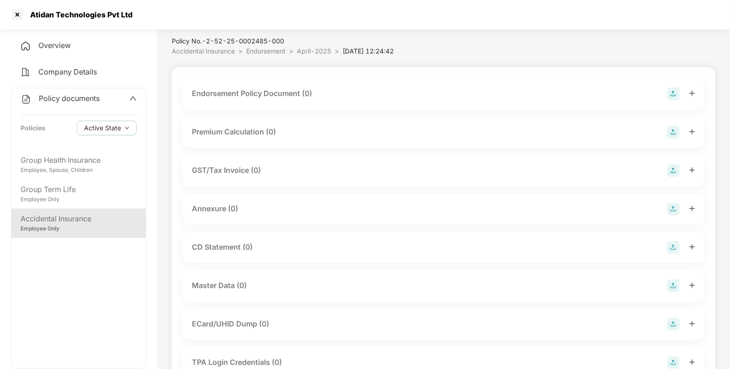
click at [666, 90] on div "Endorsement Policy Document (0)" at bounding box center [444, 93] width 504 height 13
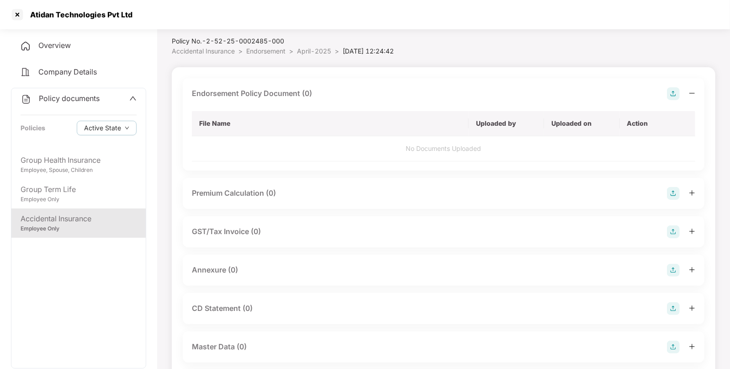
click at [679, 91] on img at bounding box center [673, 93] width 13 height 13
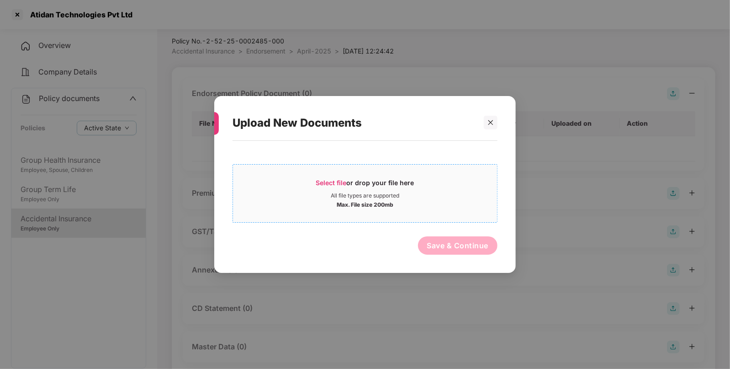
click at [336, 169] on div "Select file or drop your file here All file types are supported Max. File size …" at bounding box center [365, 193] width 265 height 58
click at [329, 181] on span "Select file" at bounding box center [331, 183] width 31 height 8
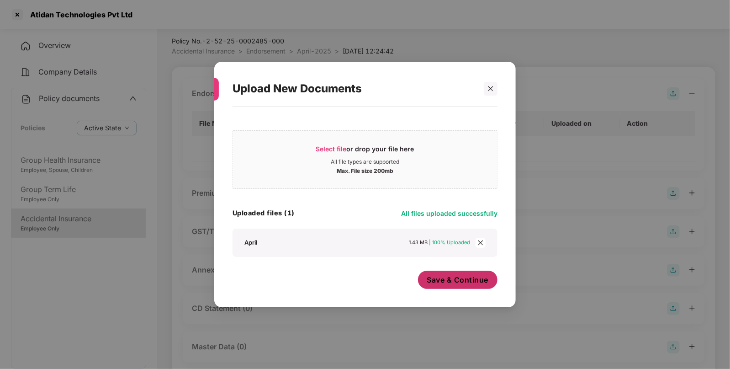
click at [463, 287] on button "Save & Continue" at bounding box center [458, 280] width 80 height 18
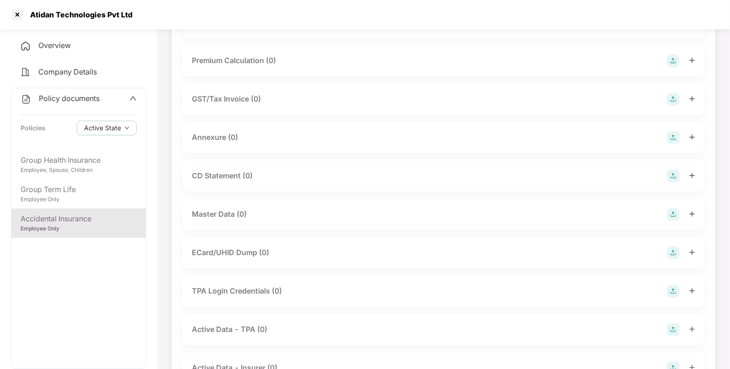
scroll to position [159, 0]
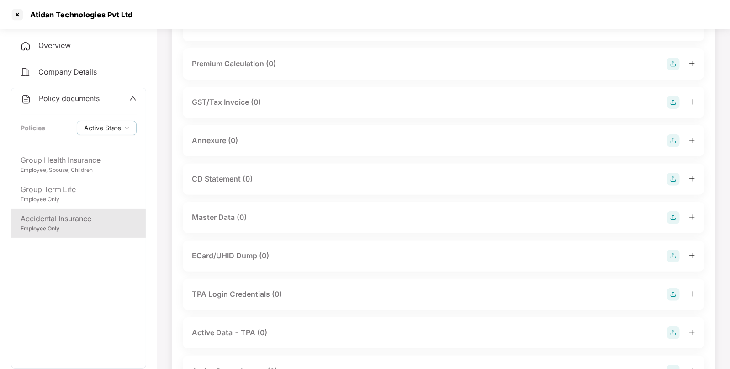
click at [680, 213] on img at bounding box center [673, 217] width 13 height 13
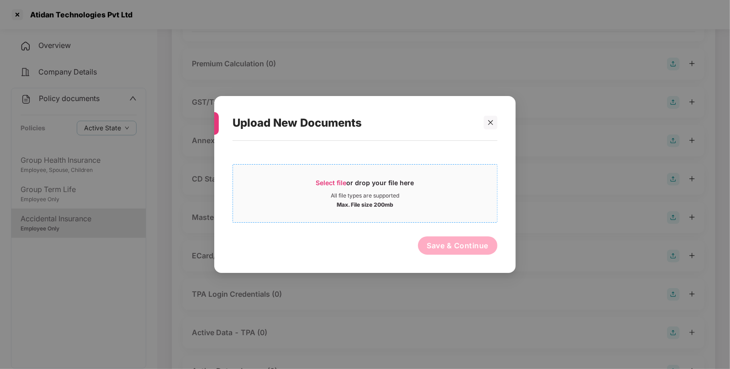
click at [350, 185] on div "Select file or drop your file here" at bounding box center [365, 185] width 98 height 14
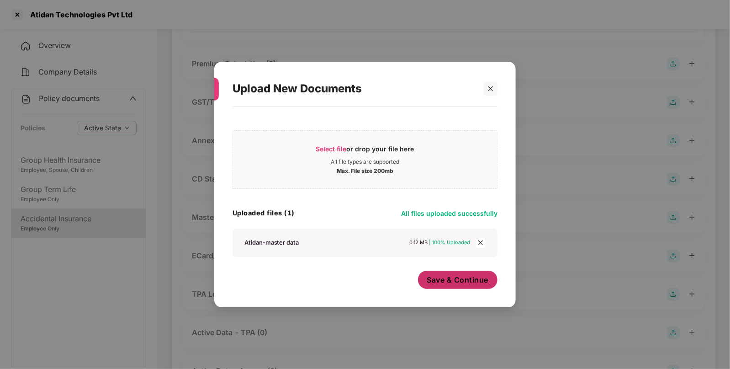
click at [461, 278] on span "Save & Continue" at bounding box center [458, 280] width 62 height 10
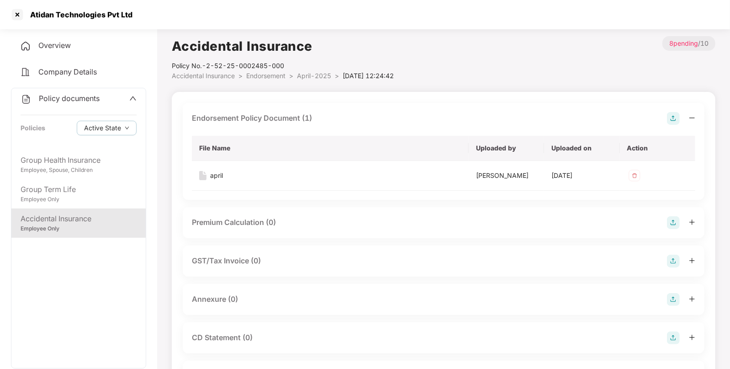
click at [264, 71] on li "Endorsement >" at bounding box center [271, 76] width 51 height 10
click at [256, 75] on span "Endorsement" at bounding box center [265, 76] width 39 height 8
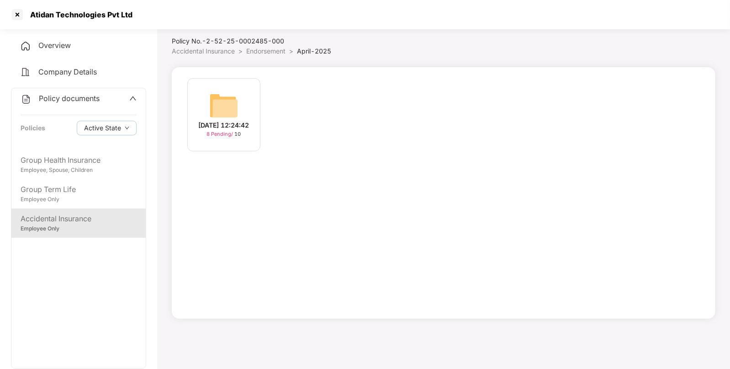
click at [212, 48] on span "Accidental Insurance" at bounding box center [203, 51] width 63 height 8
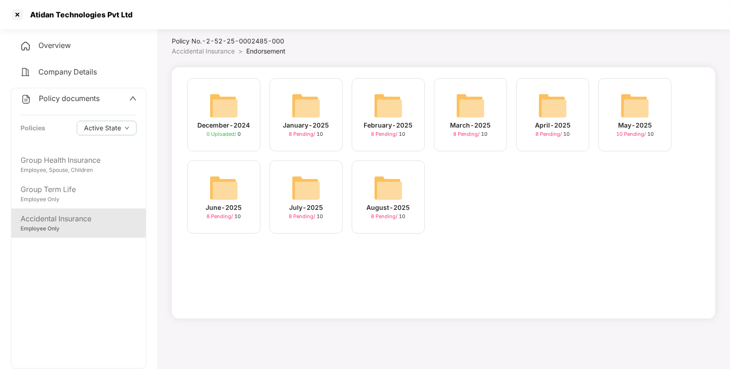
click at [635, 115] on img at bounding box center [635, 105] width 29 height 29
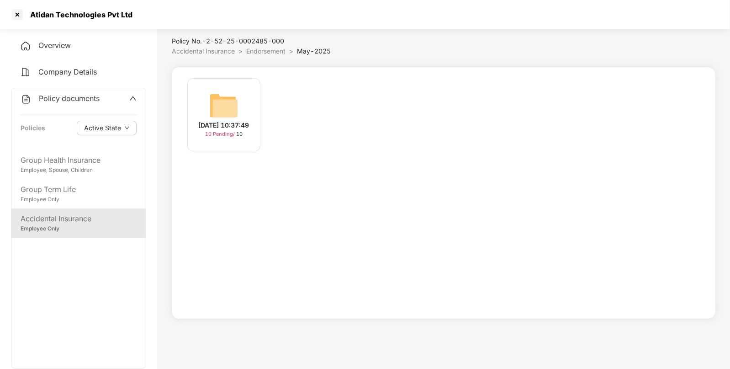
click at [219, 94] on img at bounding box center [223, 105] width 29 height 29
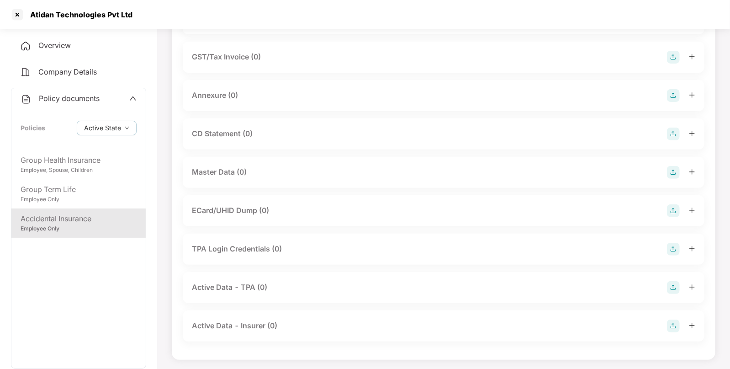
scroll to position [139, 0]
click at [667, 169] on div "Master Data (0)" at bounding box center [444, 171] width 504 height 13
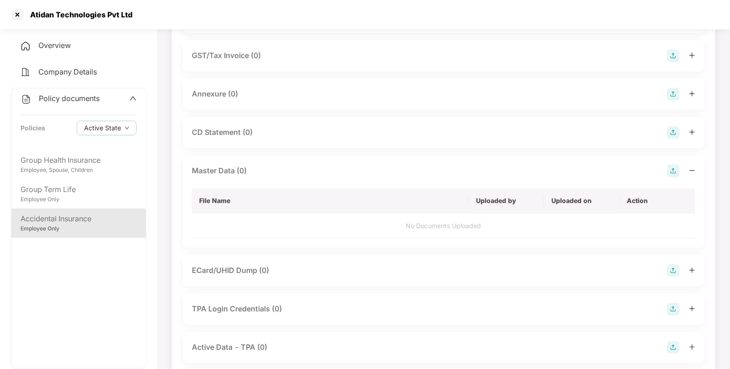
click at [675, 169] on img at bounding box center [673, 171] width 13 height 13
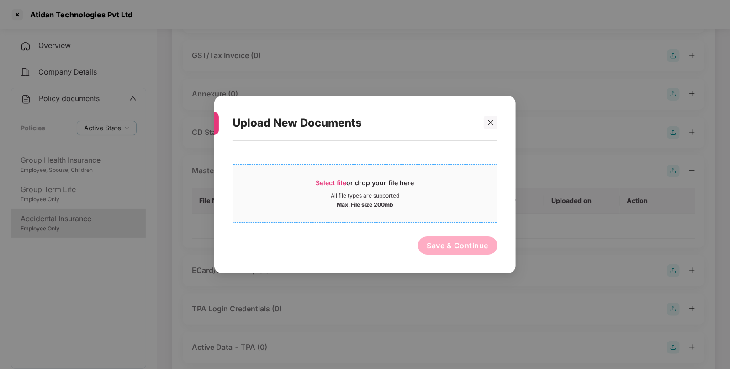
click at [343, 183] on span "Select file" at bounding box center [331, 183] width 31 height 8
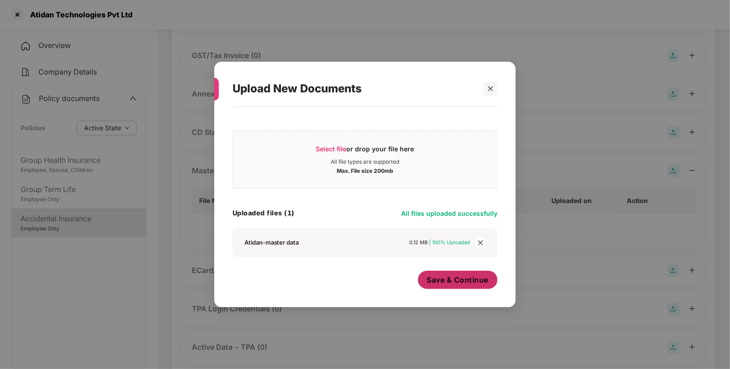
click at [472, 288] on button "Save & Continue" at bounding box center [458, 280] width 80 height 18
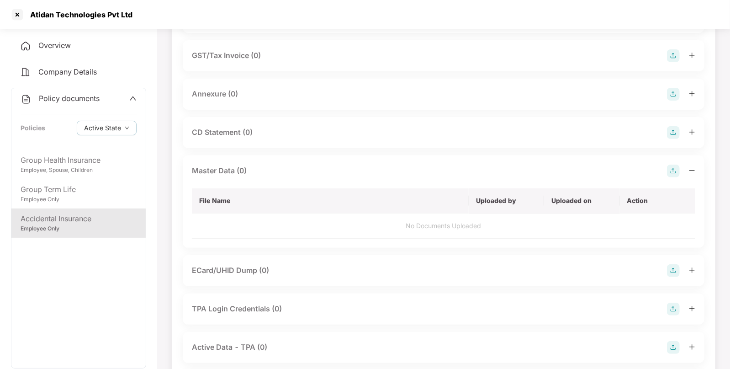
scroll to position [0, 0]
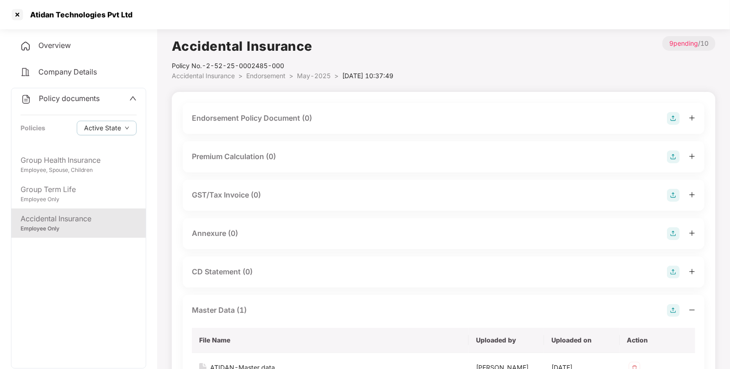
click at [678, 115] on img at bounding box center [673, 118] width 13 height 13
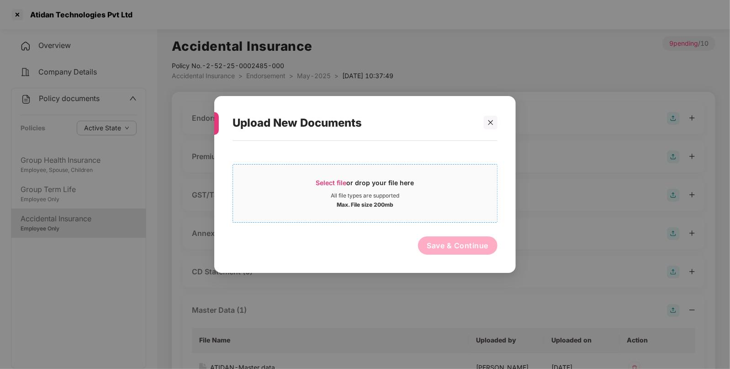
click at [315, 181] on div "Select file or drop your file here" at bounding box center [365, 185] width 264 height 14
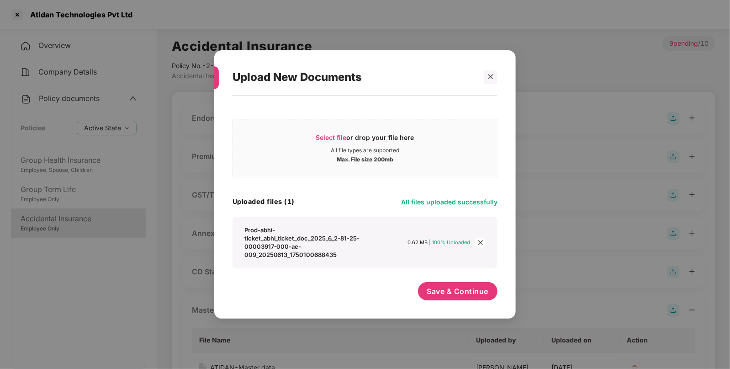
click at [468, 302] on div "Save & Continue" at bounding box center [458, 293] width 80 height 23
click at [461, 296] on button "Save & Continue" at bounding box center [458, 291] width 80 height 18
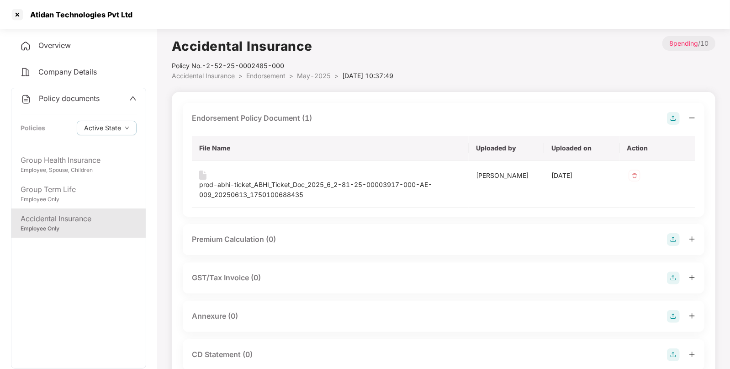
click at [265, 73] on span "Endorsement" at bounding box center [265, 76] width 39 height 8
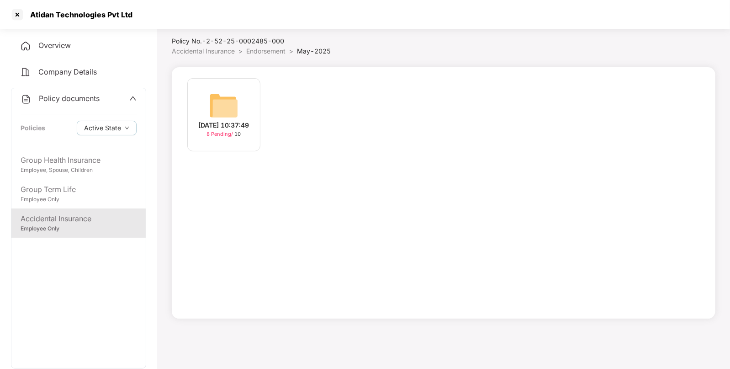
click at [265, 48] on span "Endorsement" at bounding box center [265, 51] width 39 height 8
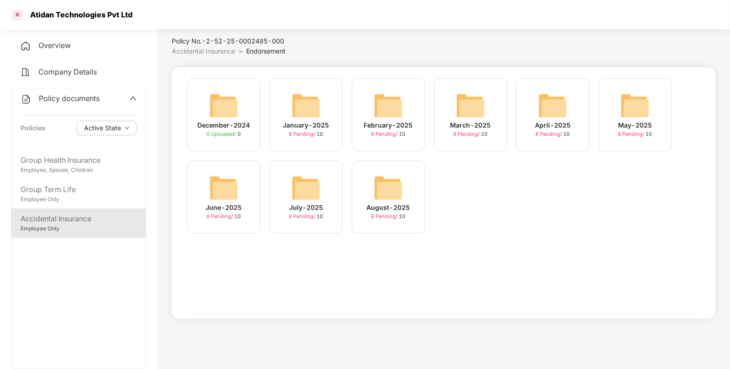
click at [20, 13] on div at bounding box center [17, 14] width 15 height 15
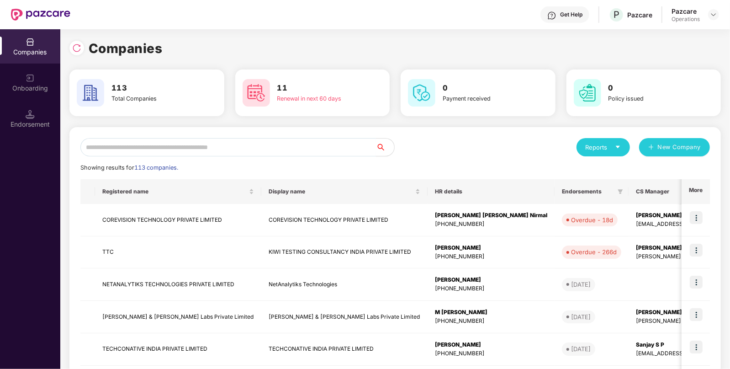
click at [288, 154] on input "text" at bounding box center [228, 147] width 296 height 18
type input "*"
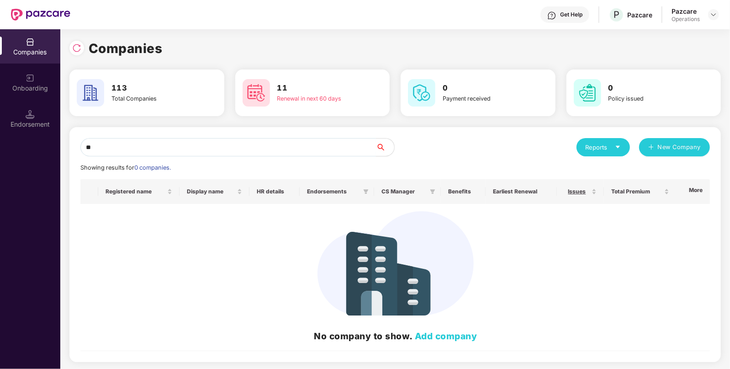
type input "*"
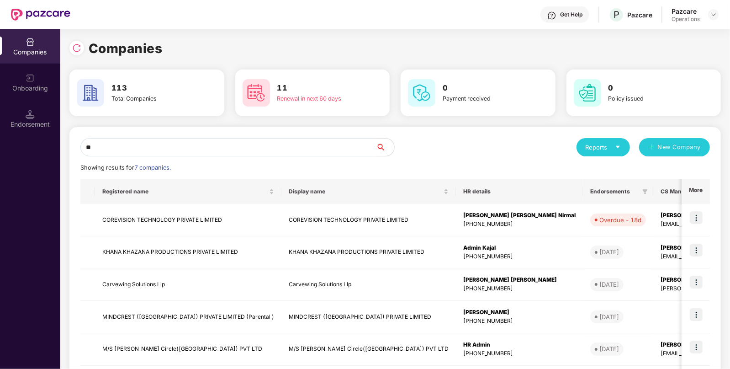
type input "*"
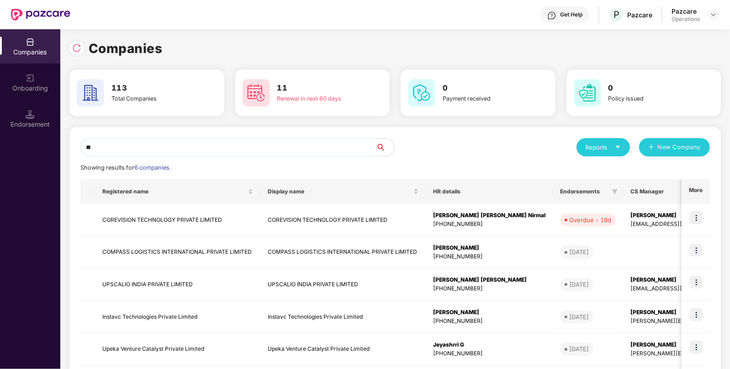
type input "*"
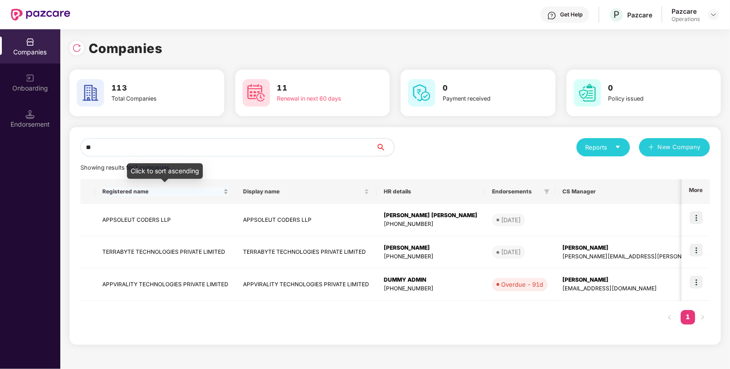
type input "*"
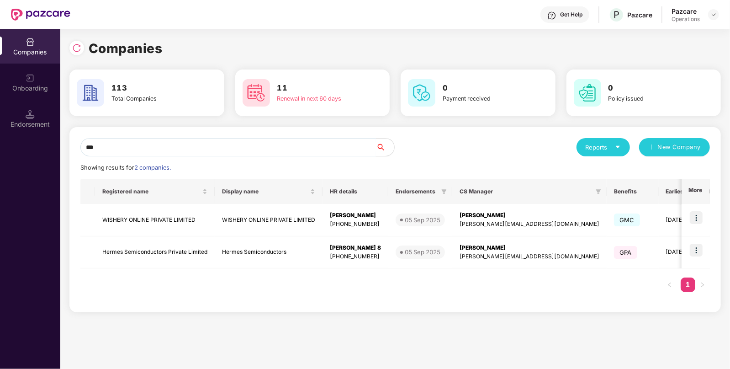
type input "***"
click at [192, 241] on td "Hermes Semiconductors Private Limited" at bounding box center [155, 252] width 120 height 32
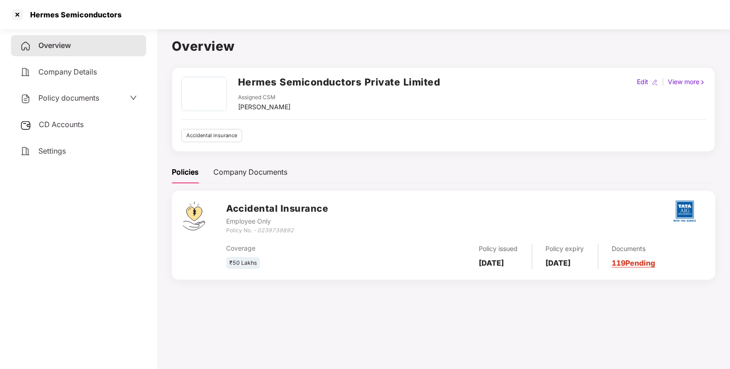
click at [54, 146] on div "Settings" at bounding box center [78, 151] width 135 height 21
